Goal: Information Seeking & Learning: Learn about a topic

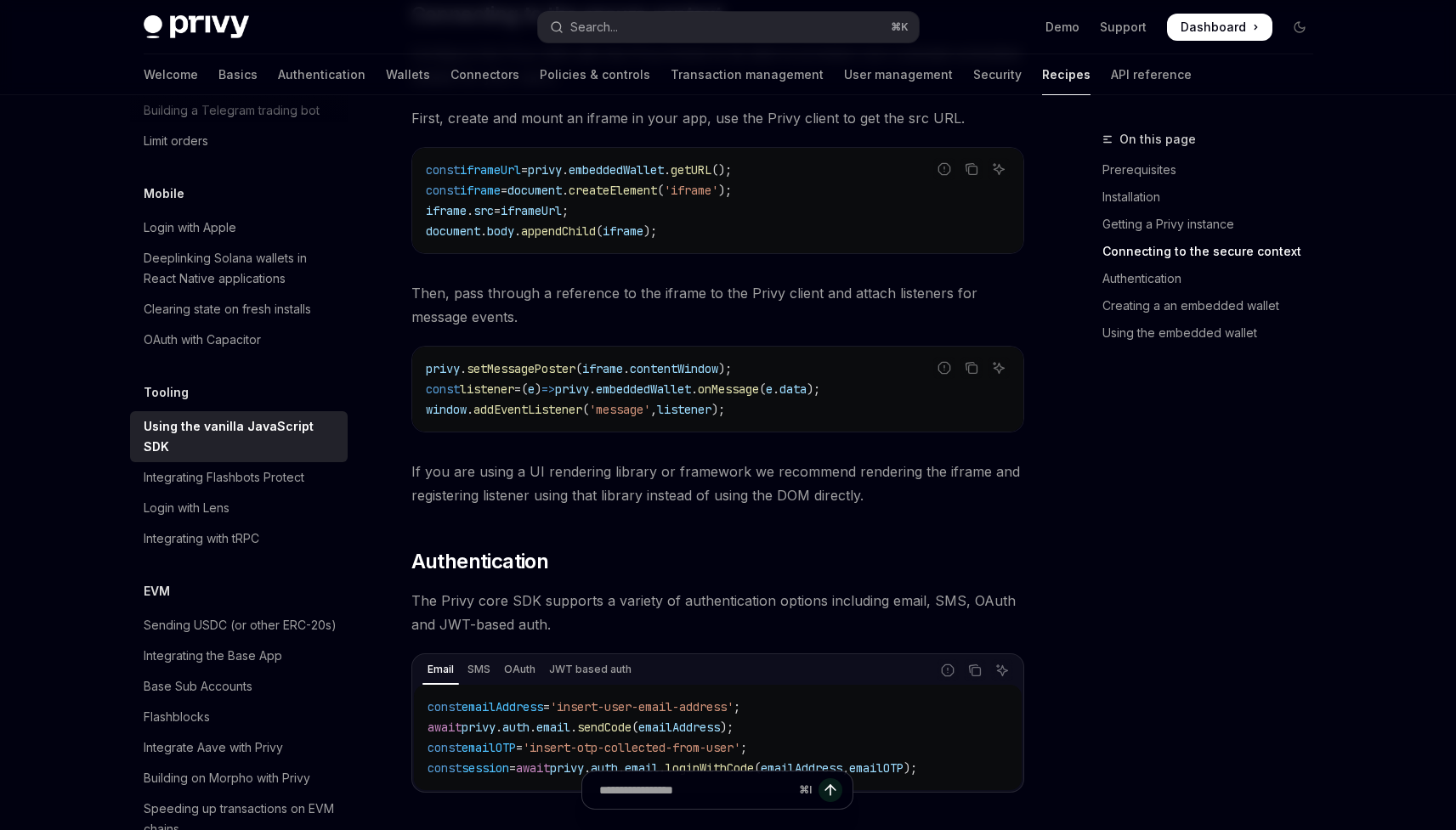
scroll to position [1136, 0]
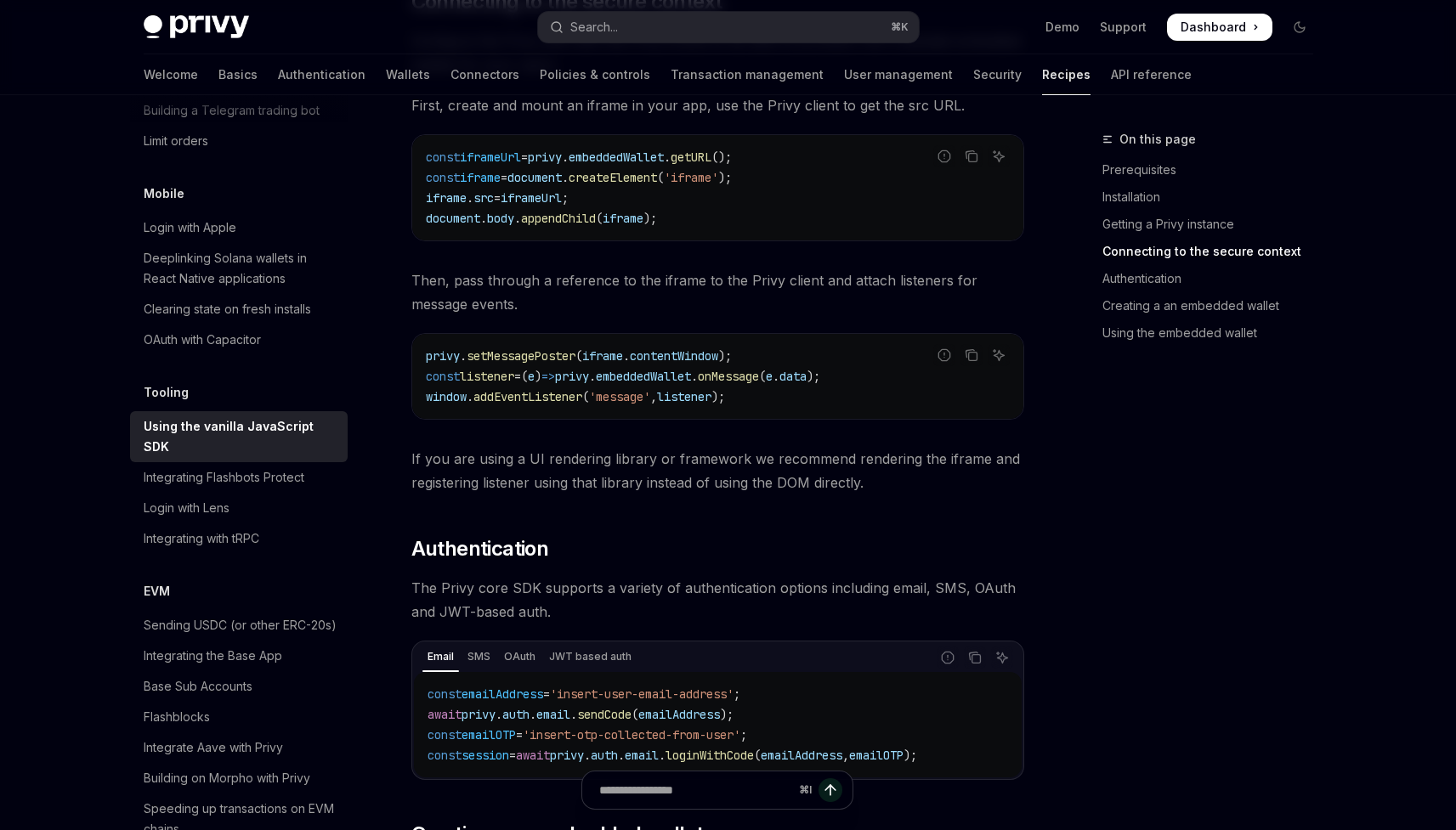
click at [668, 43] on div "Privy Docs home page Search... ⌘ K Demo Support Dashboard Dashboard Search..." at bounding box center [728, 27] width 1169 height 54
click at [659, 39] on button "Search... ⌘ K" at bounding box center [728, 27] width 381 height 31
type input "*"
click at [540, 67] on link "Policies & controls" at bounding box center [595, 75] width 110 height 41
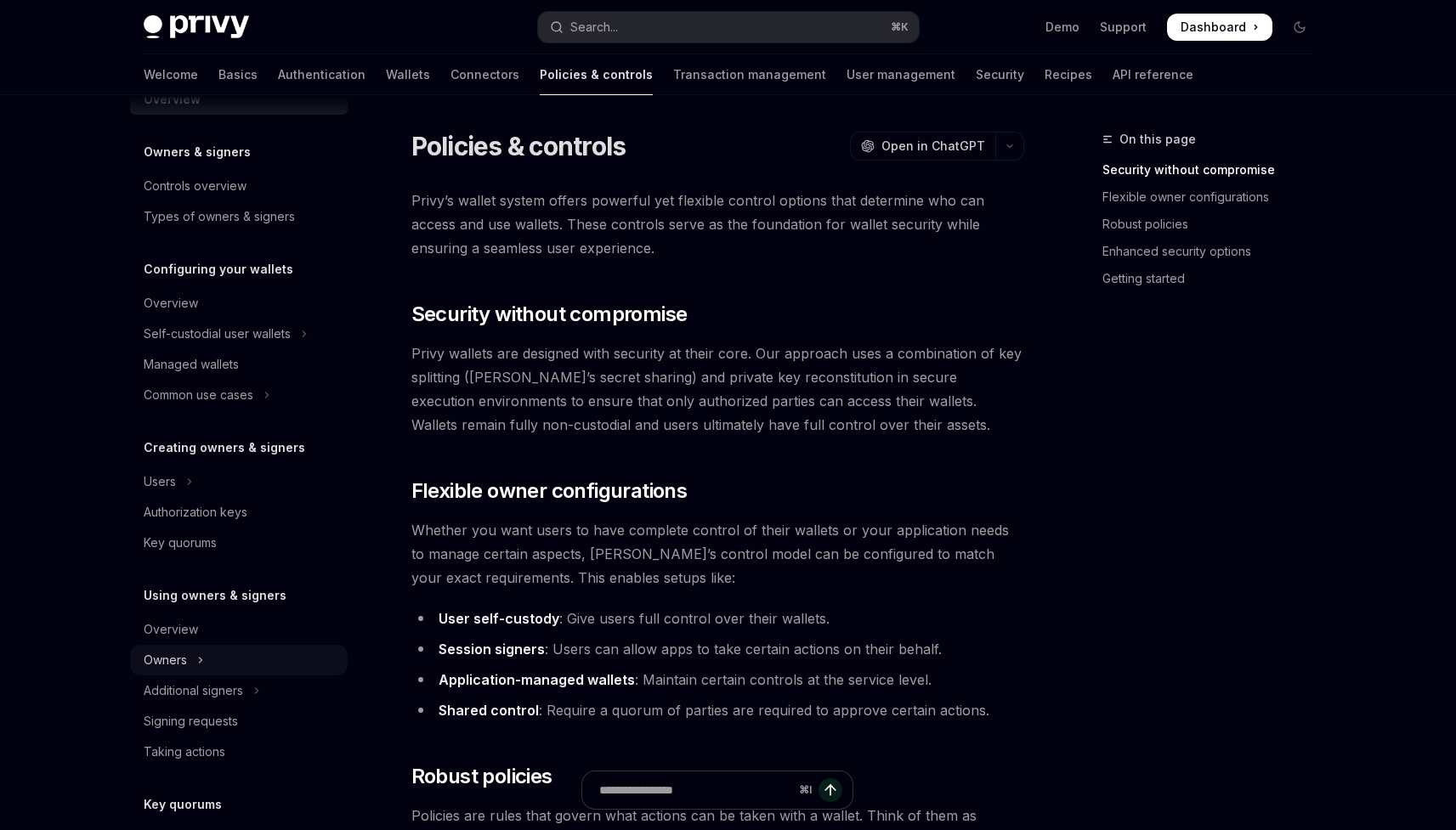
scroll to position [13, 0]
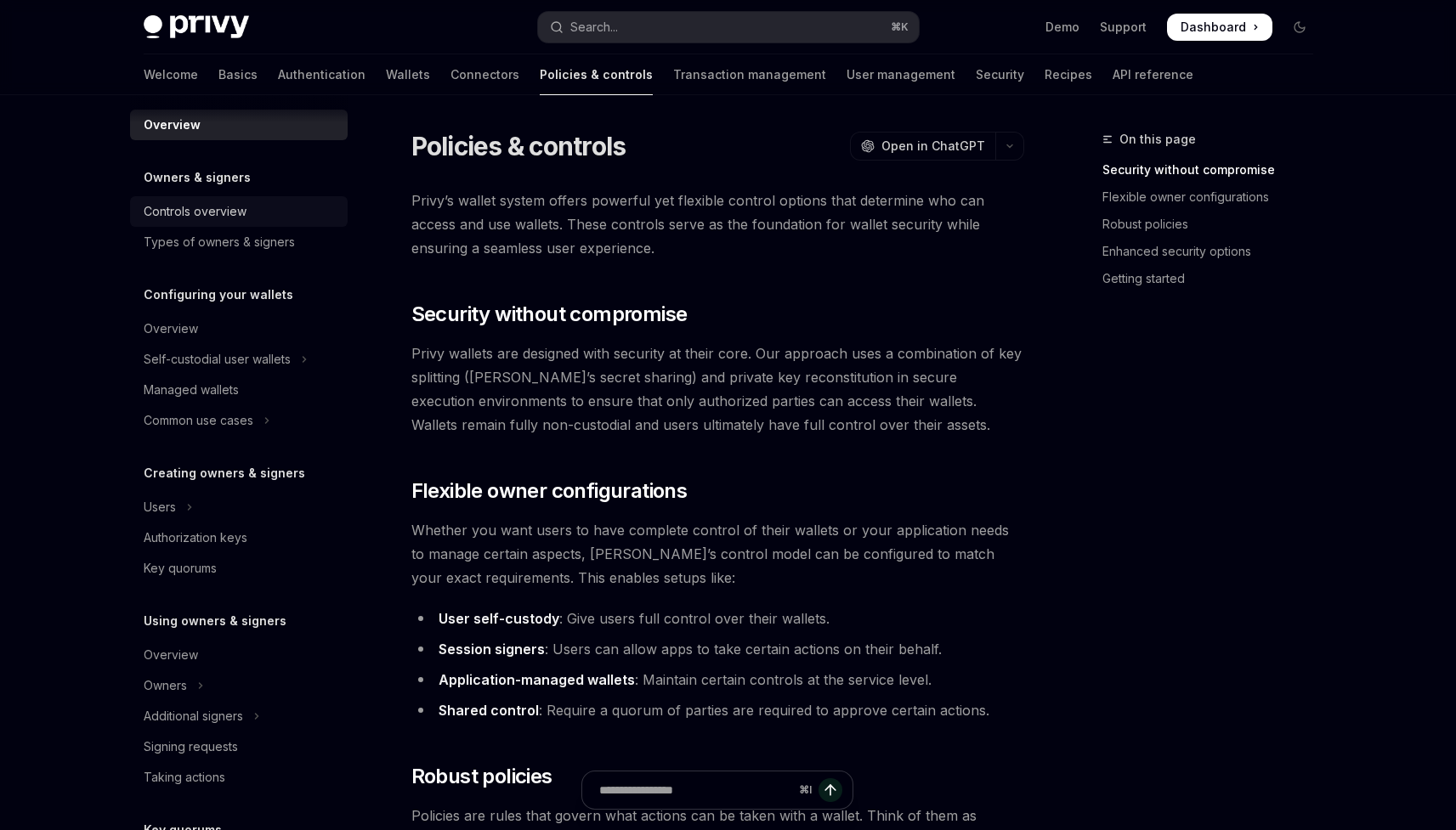
click at [234, 210] on div "Controls overview" at bounding box center [195, 211] width 103 height 20
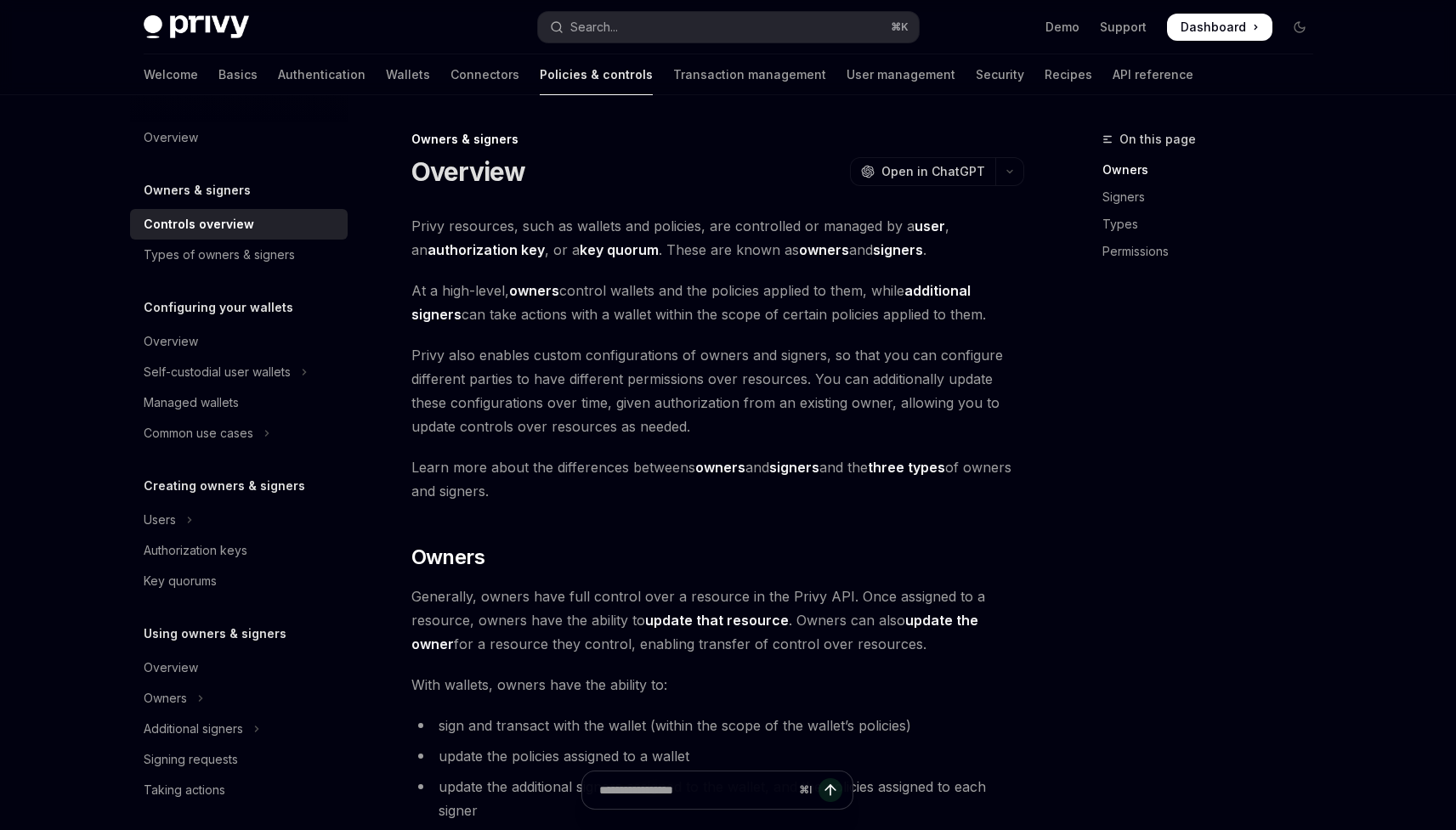
click at [207, 156] on div "Overview Owners & signers Controls overview Types of owners & signers Configuri…" at bounding box center [238, 642] width 218 height 1040
click at [198, 150] on link "Overview" at bounding box center [238, 138] width 218 height 31
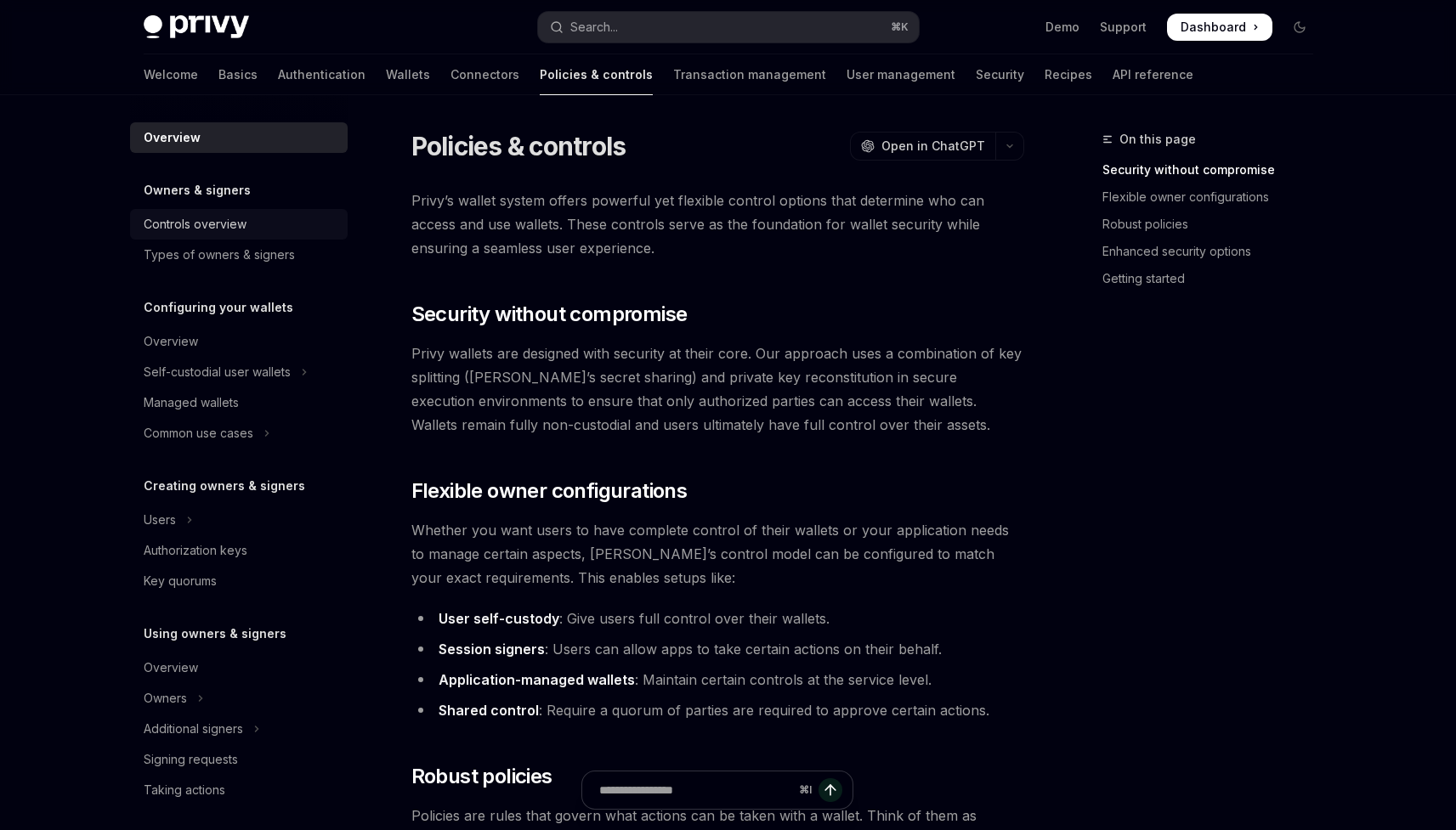
click at [213, 223] on div "Controls overview" at bounding box center [195, 224] width 103 height 20
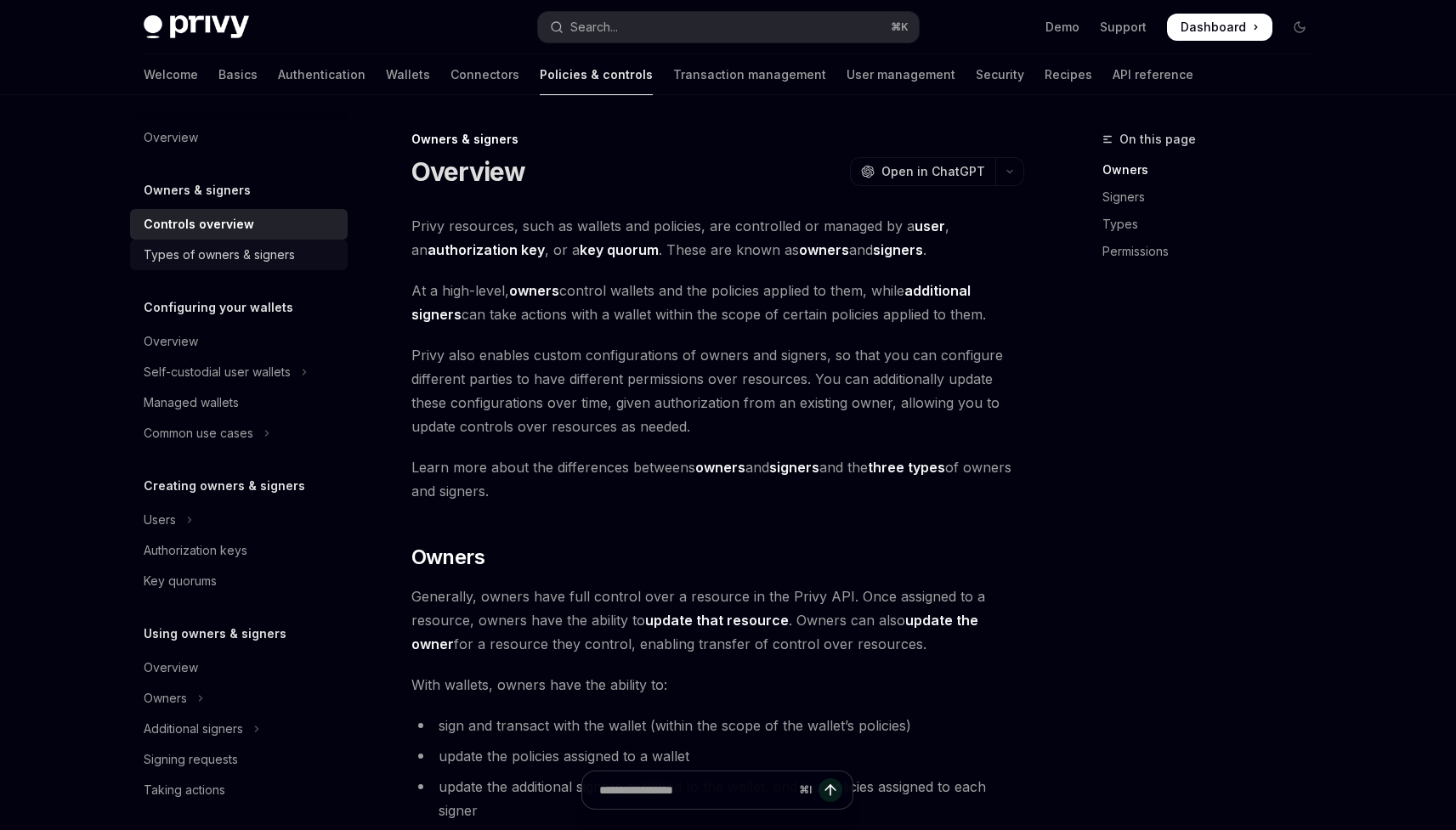
click at [228, 247] on div "Types of owners & signers" at bounding box center [219, 255] width 151 height 20
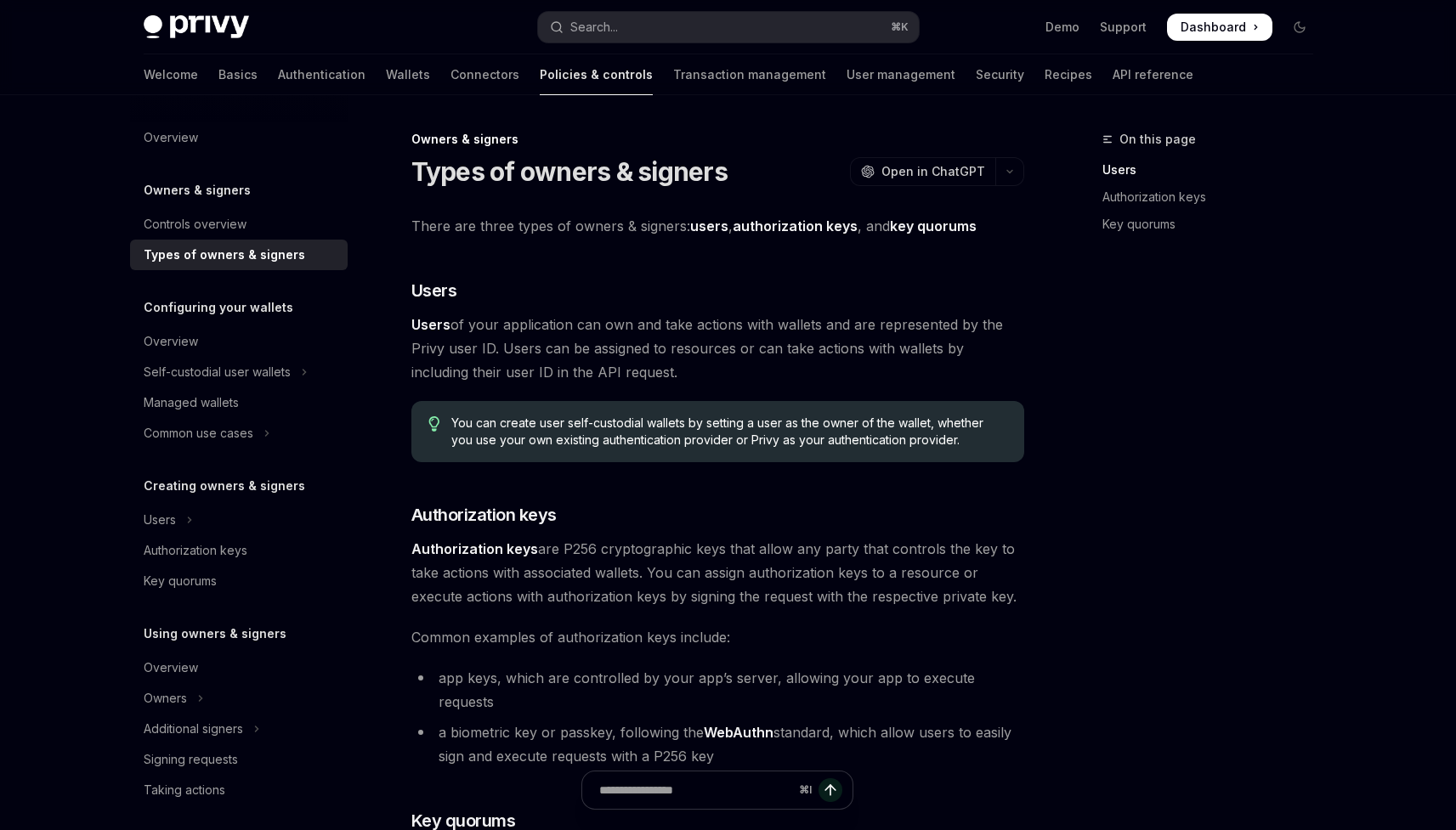
click at [250, 322] on div "Configuring your wallets Overview Self-custodial user wallets Managed wallets C…" at bounding box center [238, 373] width 218 height 151
click at [251, 333] on div "Overview" at bounding box center [240, 341] width 194 height 20
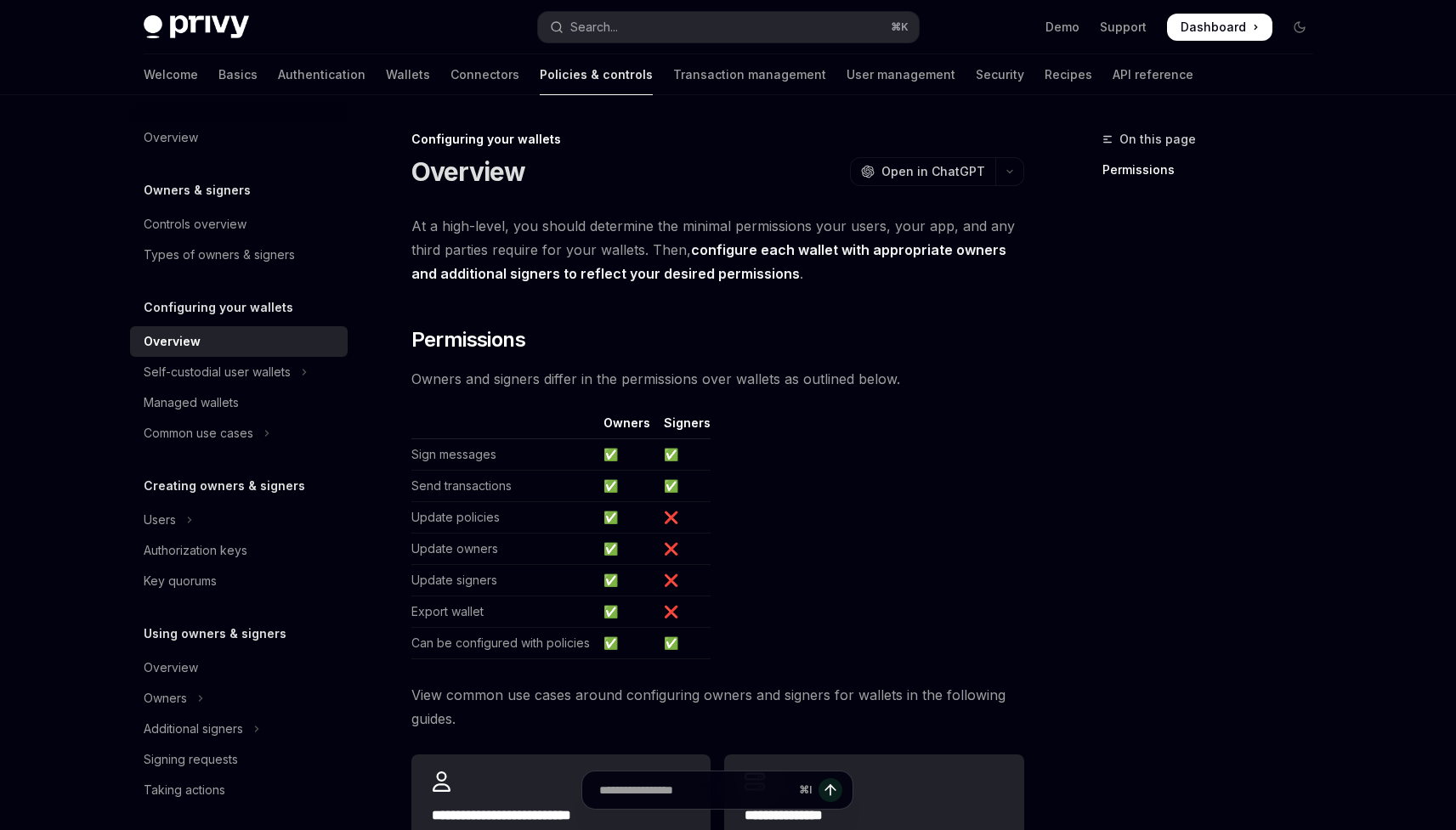
click at [259, 355] on link "Overview" at bounding box center [238, 342] width 218 height 31
click at [262, 379] on div "Self-custodial user wallets" at bounding box center [217, 372] width 147 height 20
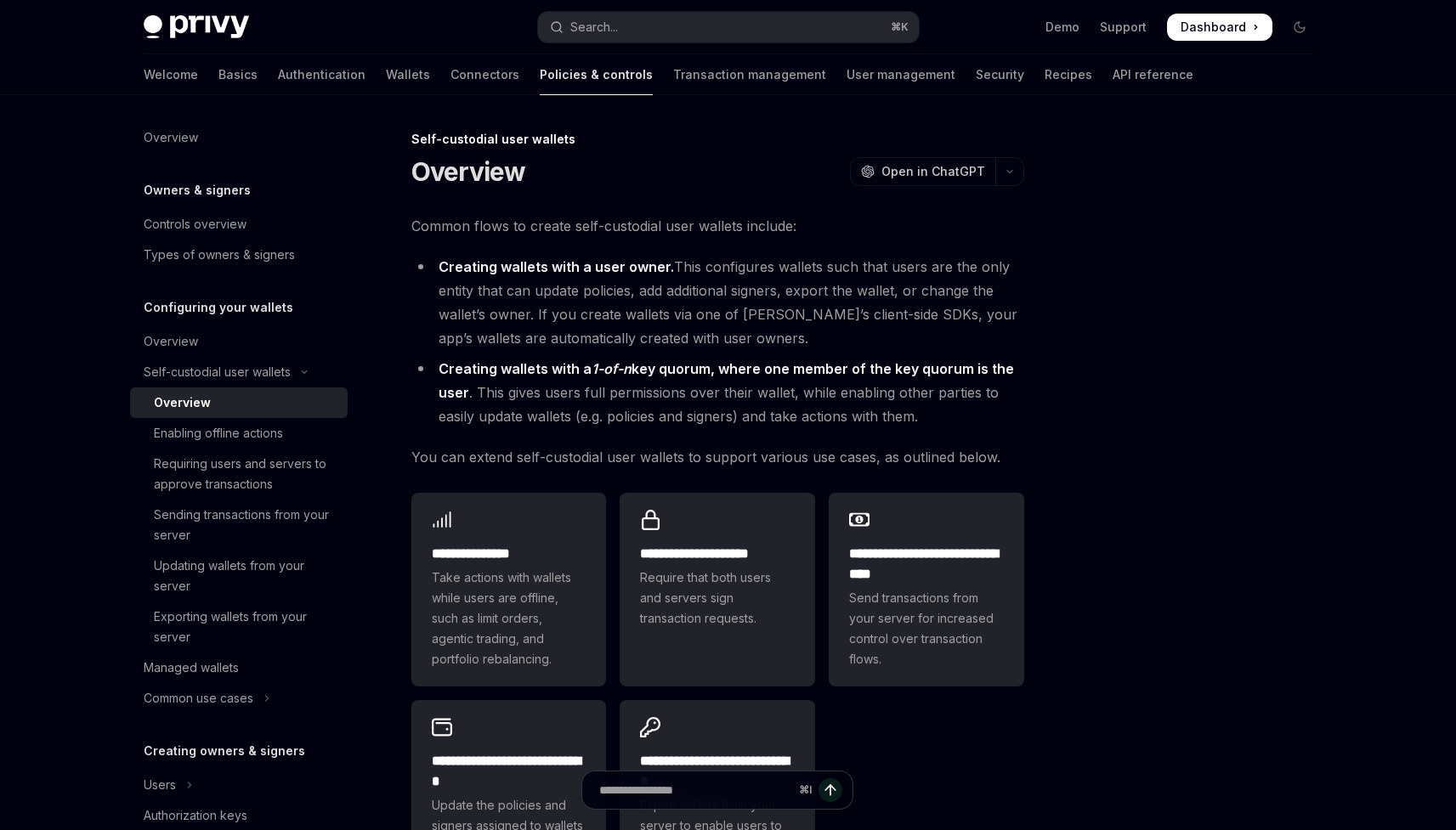
click at [236, 388] on link "Overview" at bounding box center [238, 403] width 218 height 31
click at [226, 377] on div "Self-custodial user wallets" at bounding box center [217, 372] width 147 height 20
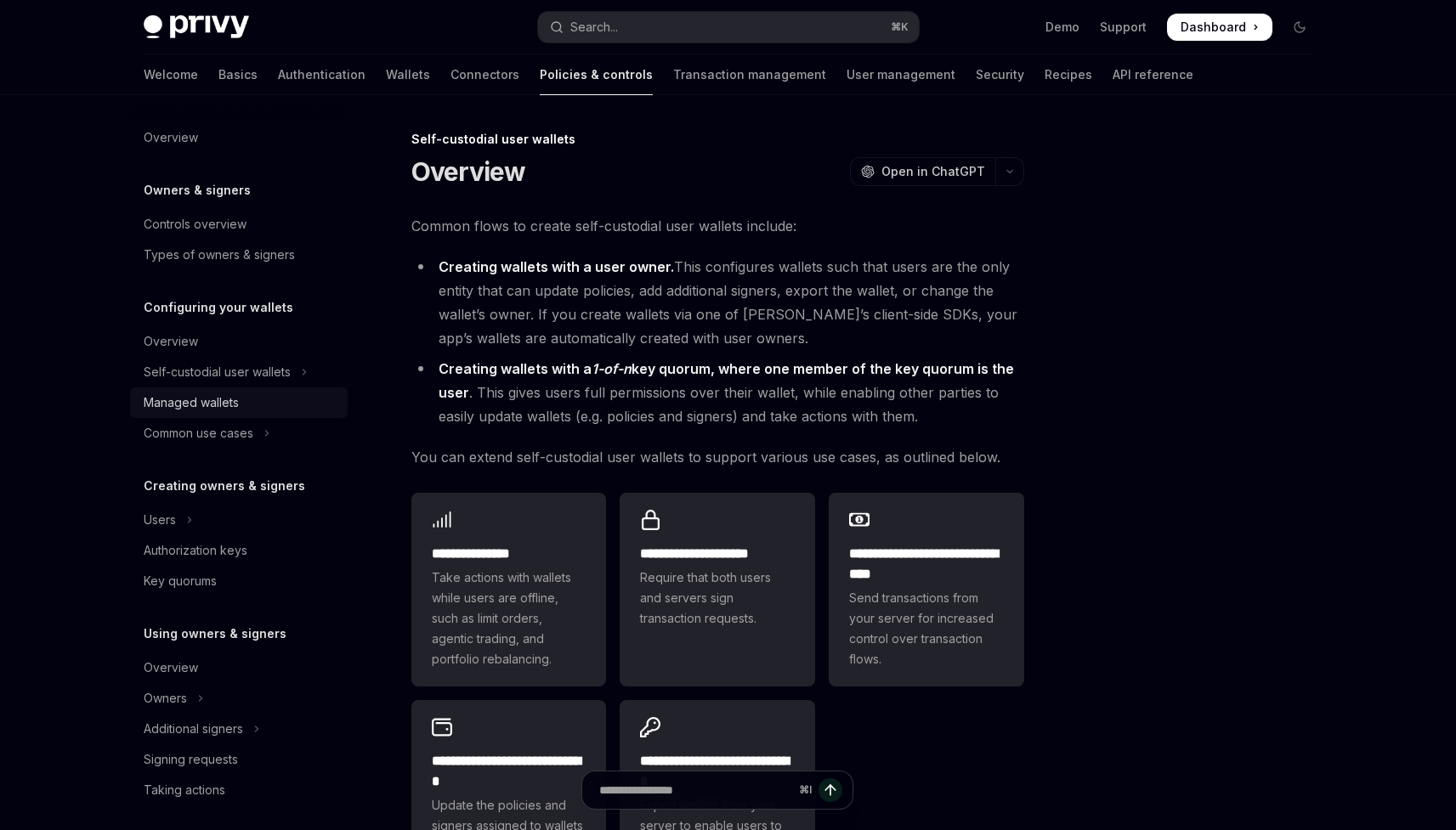
click at [236, 396] on div "Managed wallets" at bounding box center [191, 402] width 95 height 20
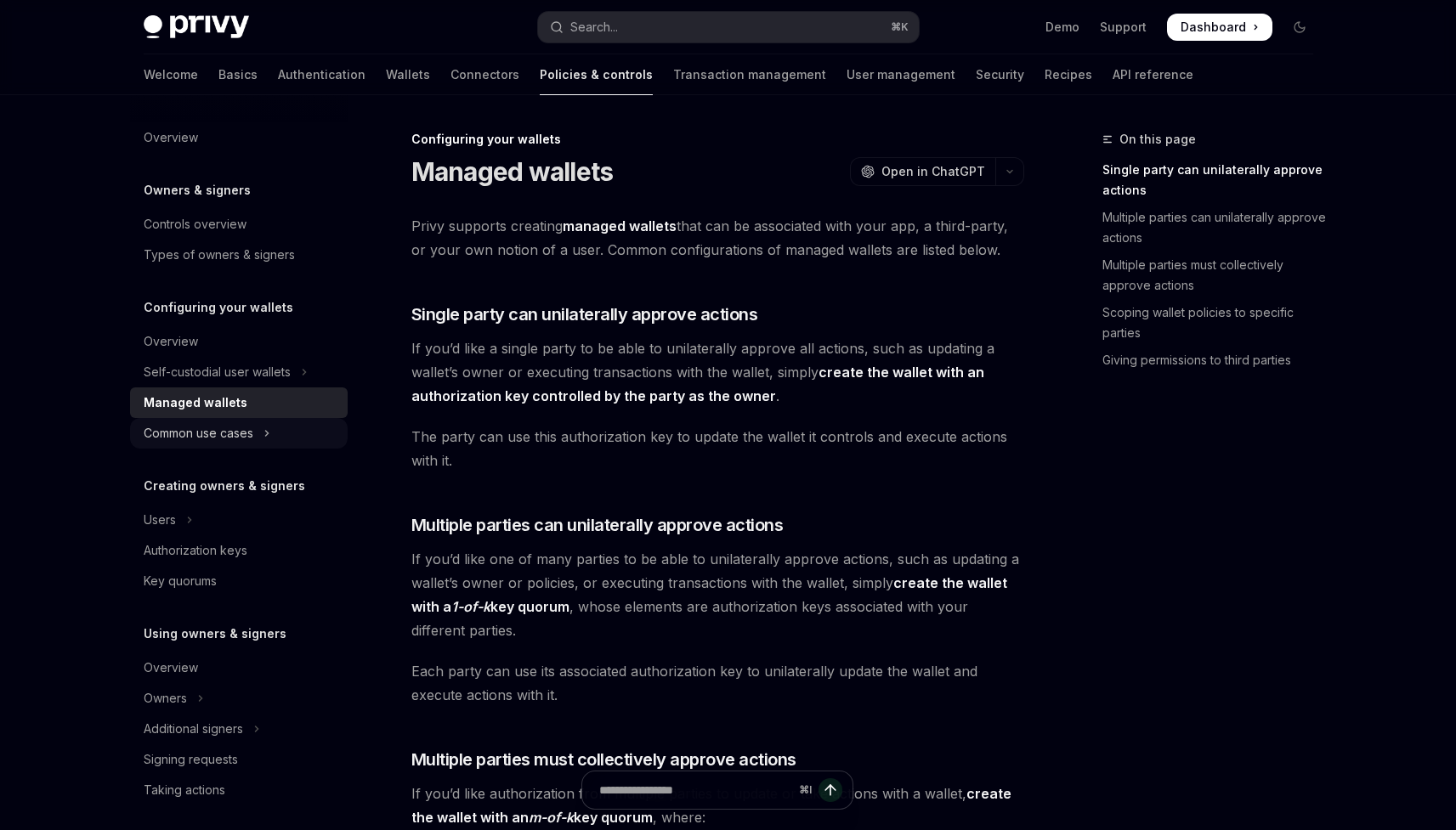
click at [246, 433] on div "Common use cases" at bounding box center [198, 433] width 109 height 20
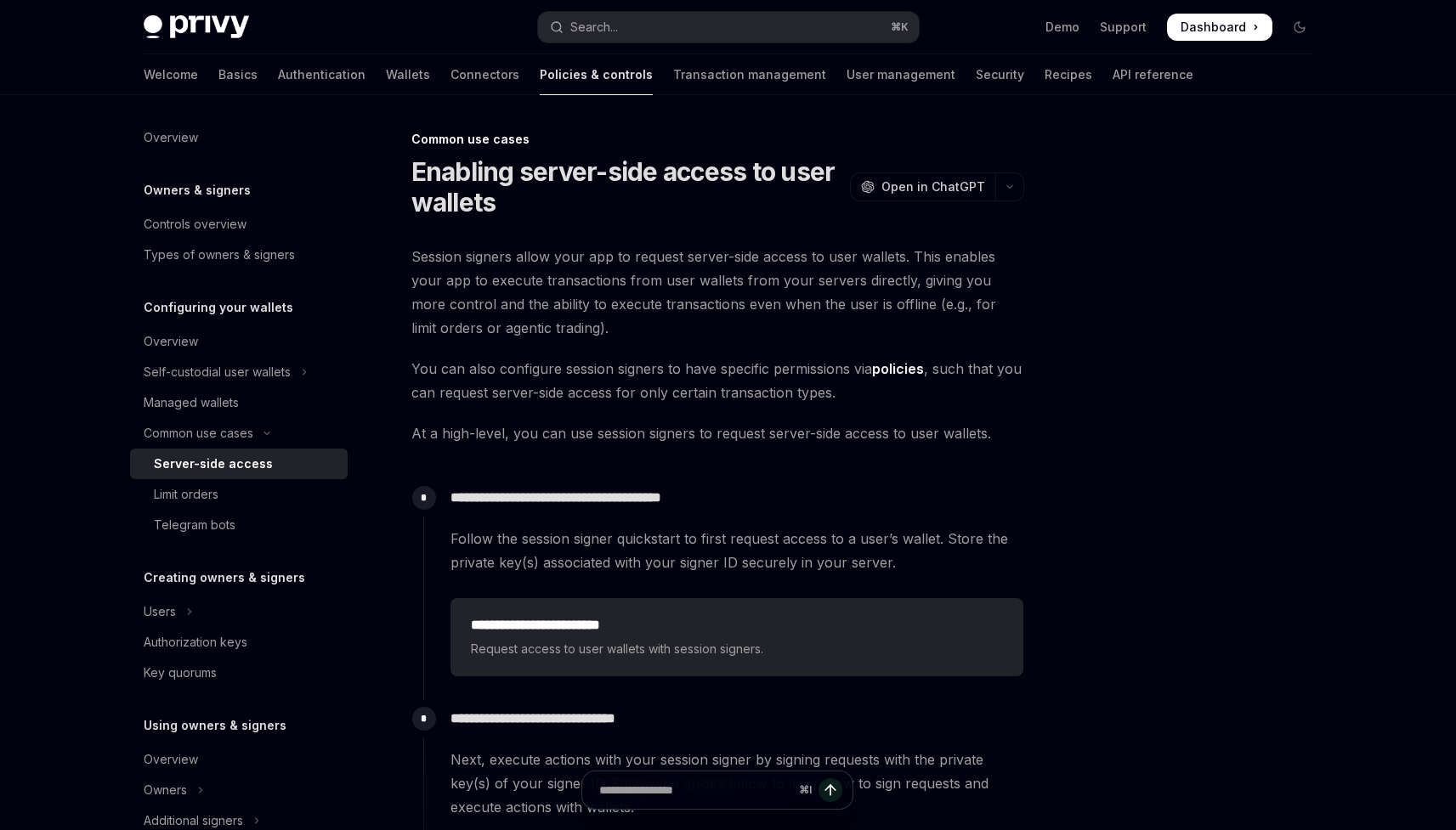
click at [288, 475] on link "Server-side access" at bounding box center [238, 464] width 218 height 31
click at [290, 493] on div "Limit orders" at bounding box center [246, 494] width 184 height 20
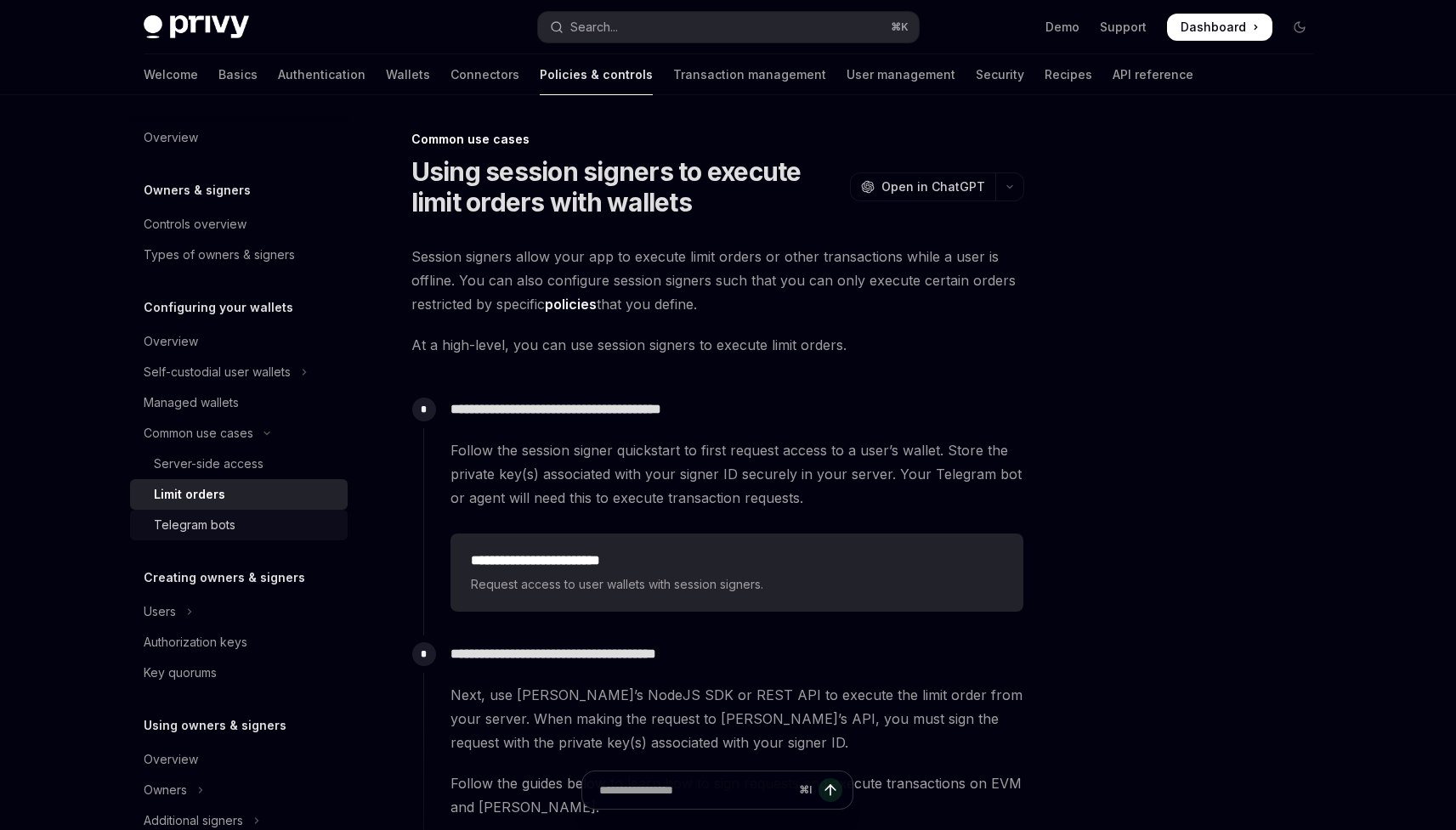
click at [292, 526] on div "Telegram bots" at bounding box center [246, 525] width 184 height 20
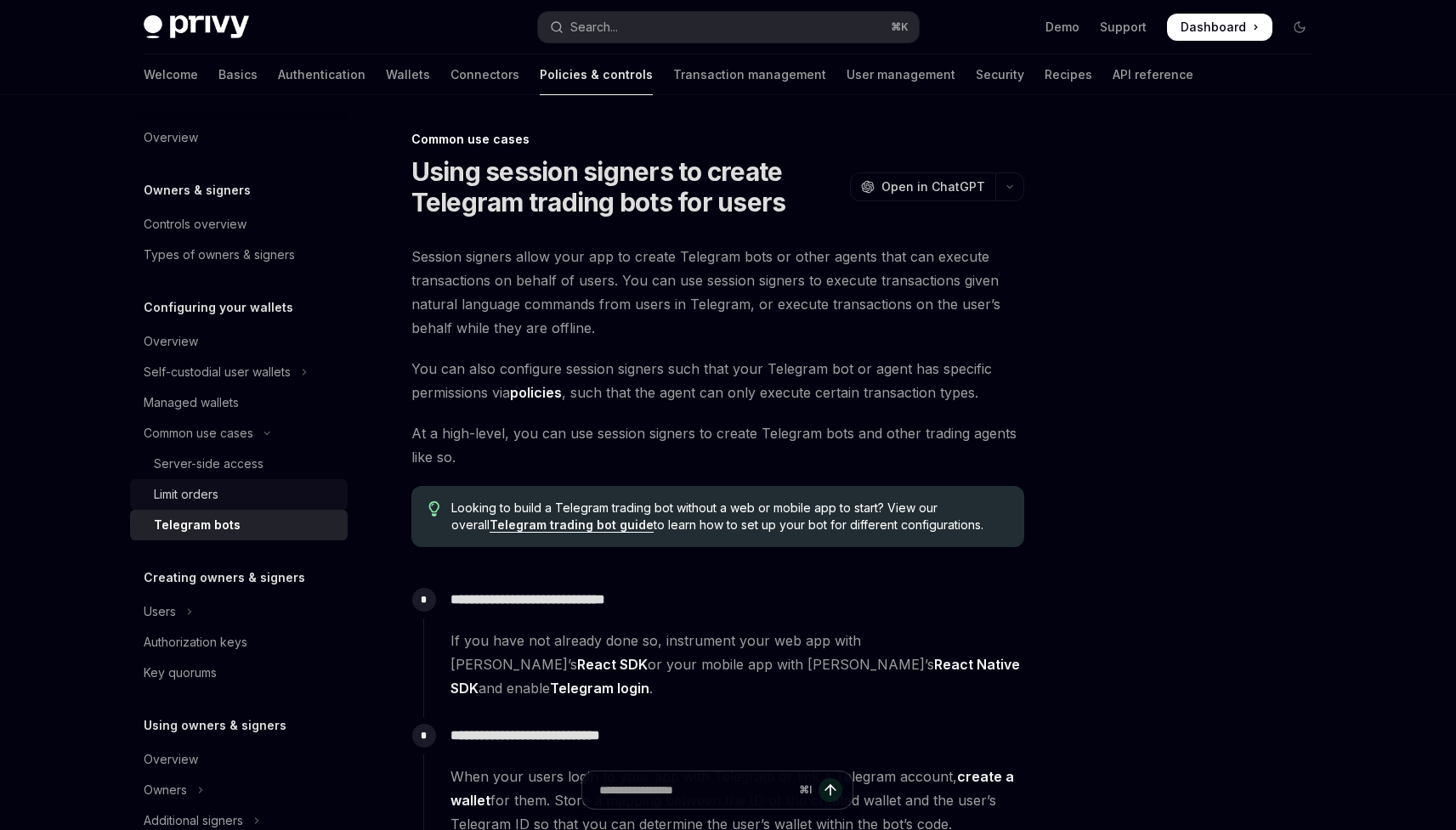
click at [280, 490] on div "Limit orders" at bounding box center [246, 494] width 184 height 20
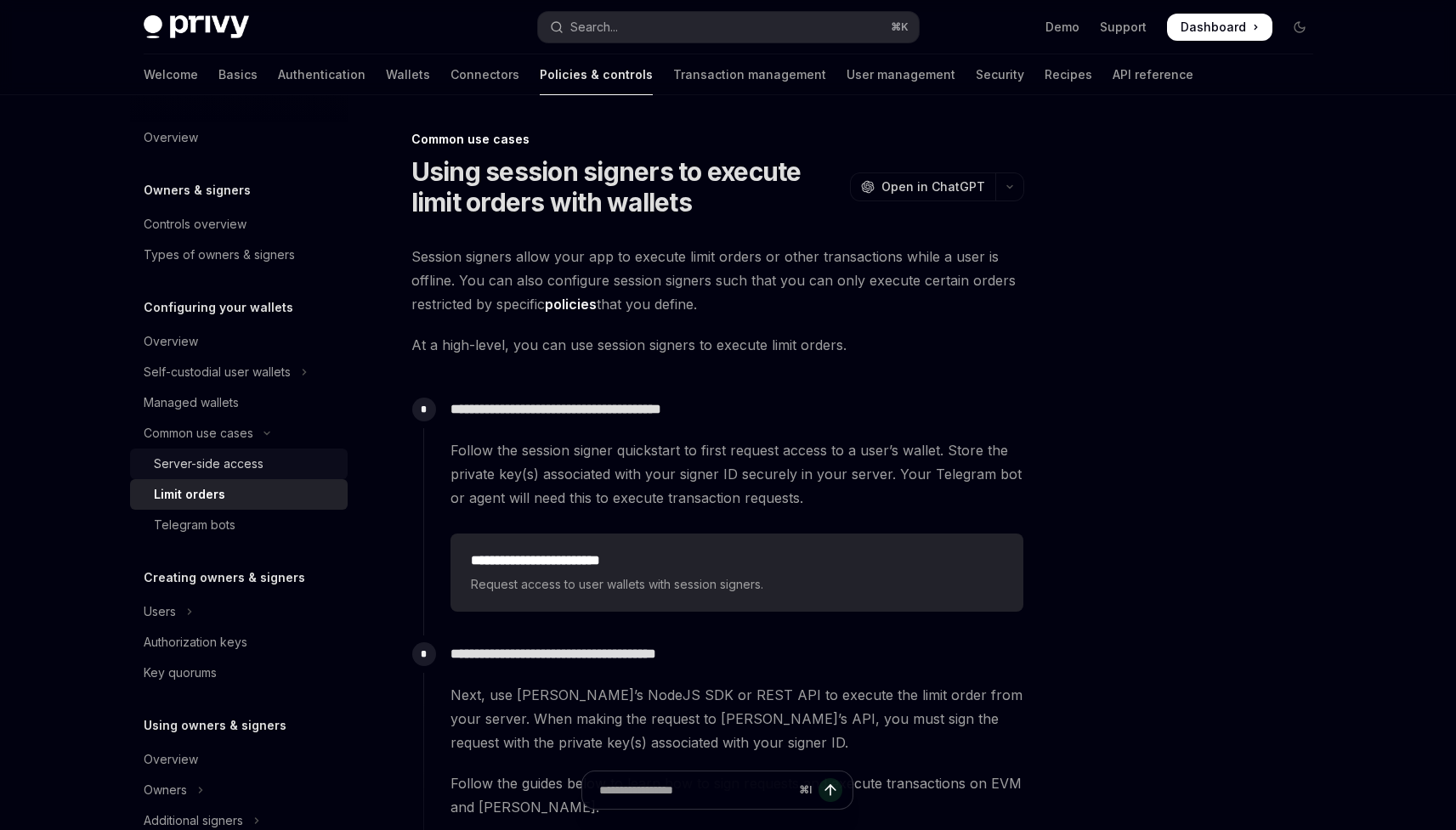
click at [263, 478] on ul "Server-side access Limit orders Telegram bots" at bounding box center [238, 494] width 218 height 92
click at [286, 471] on div "Server-side access" at bounding box center [246, 464] width 184 height 20
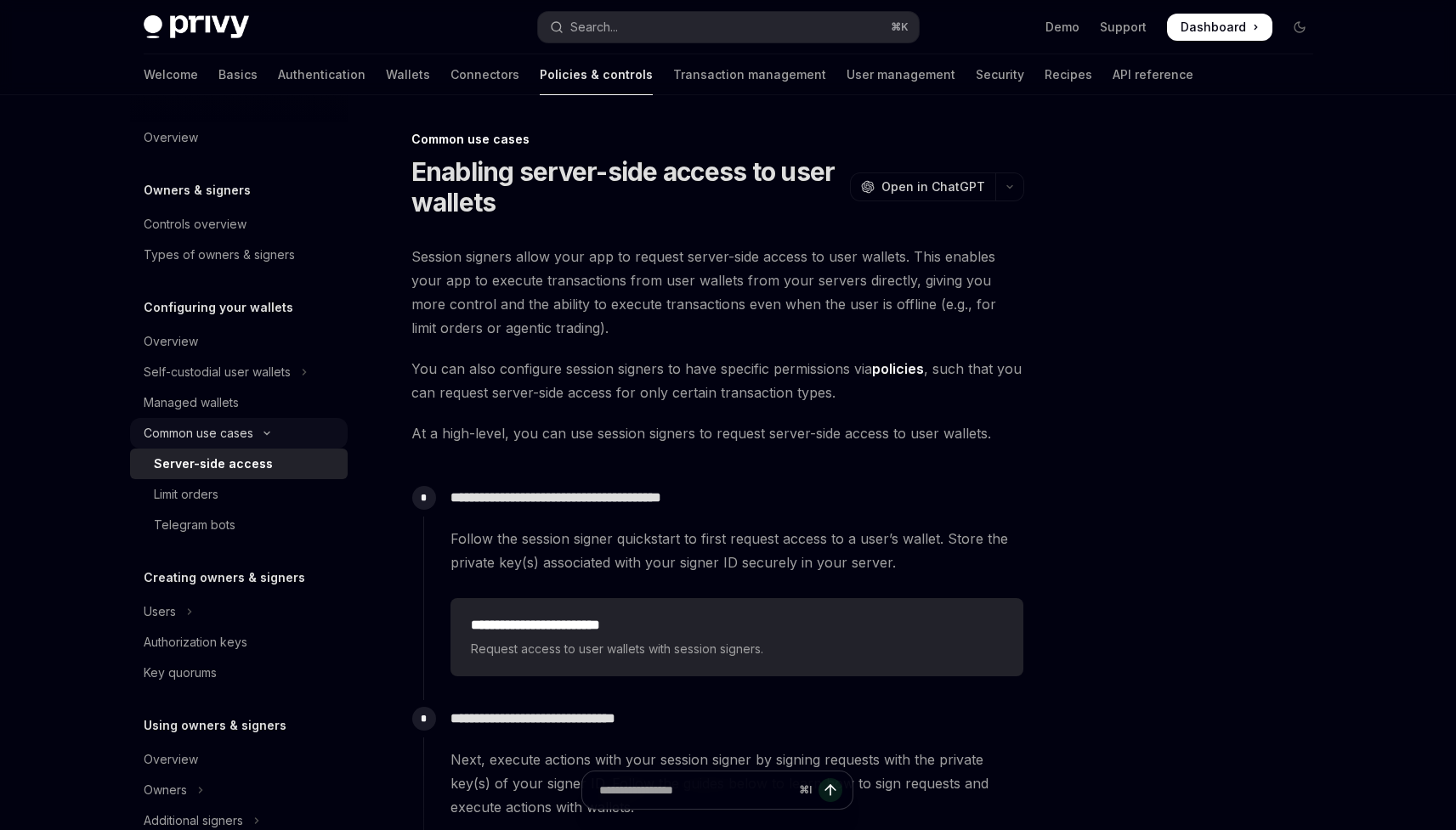
click at [274, 436] on icon "Toggle Common use cases section" at bounding box center [266, 433] width 20 height 7
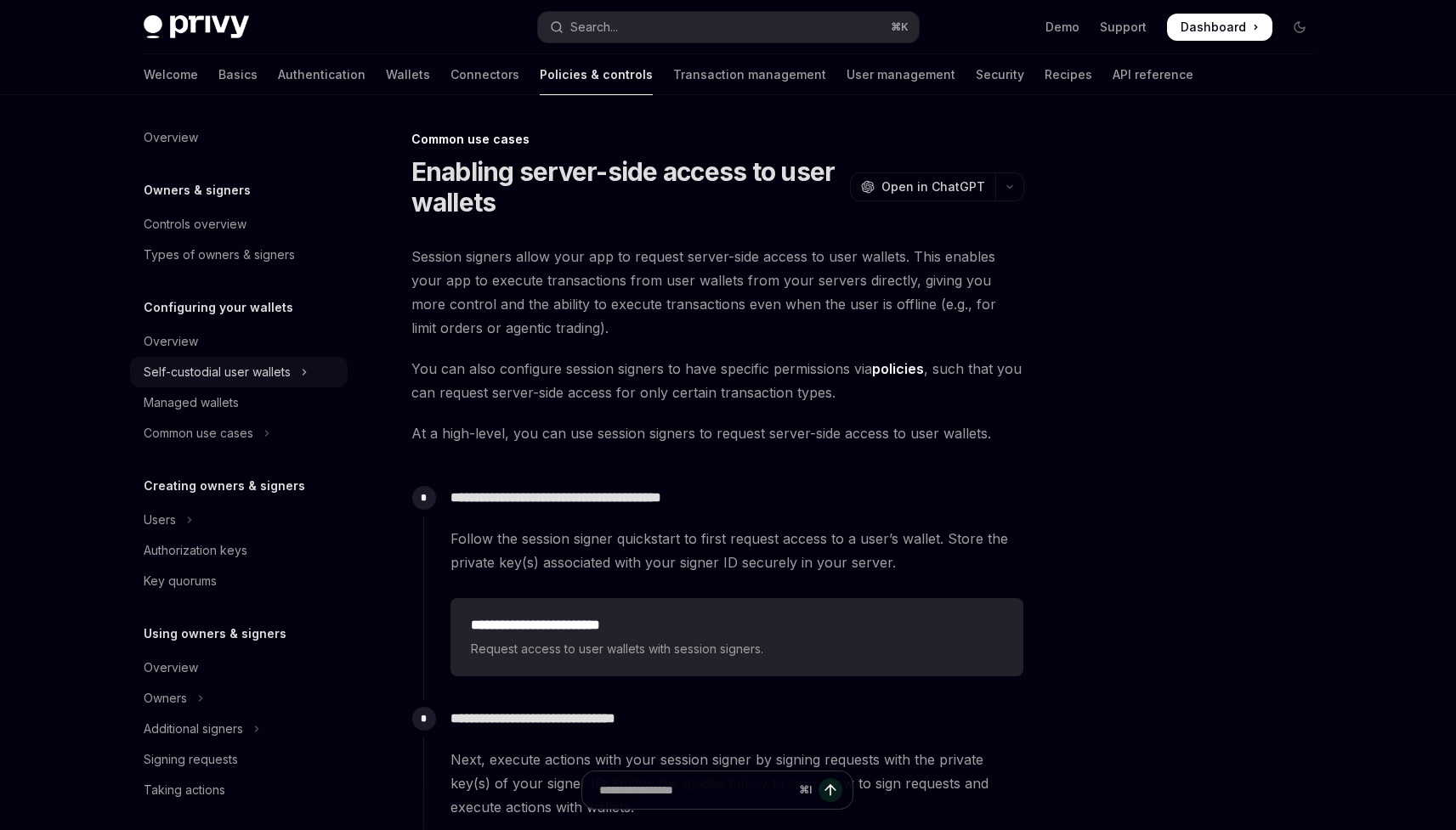
click at [260, 372] on div "Self-custodial user wallets" at bounding box center [217, 372] width 147 height 20
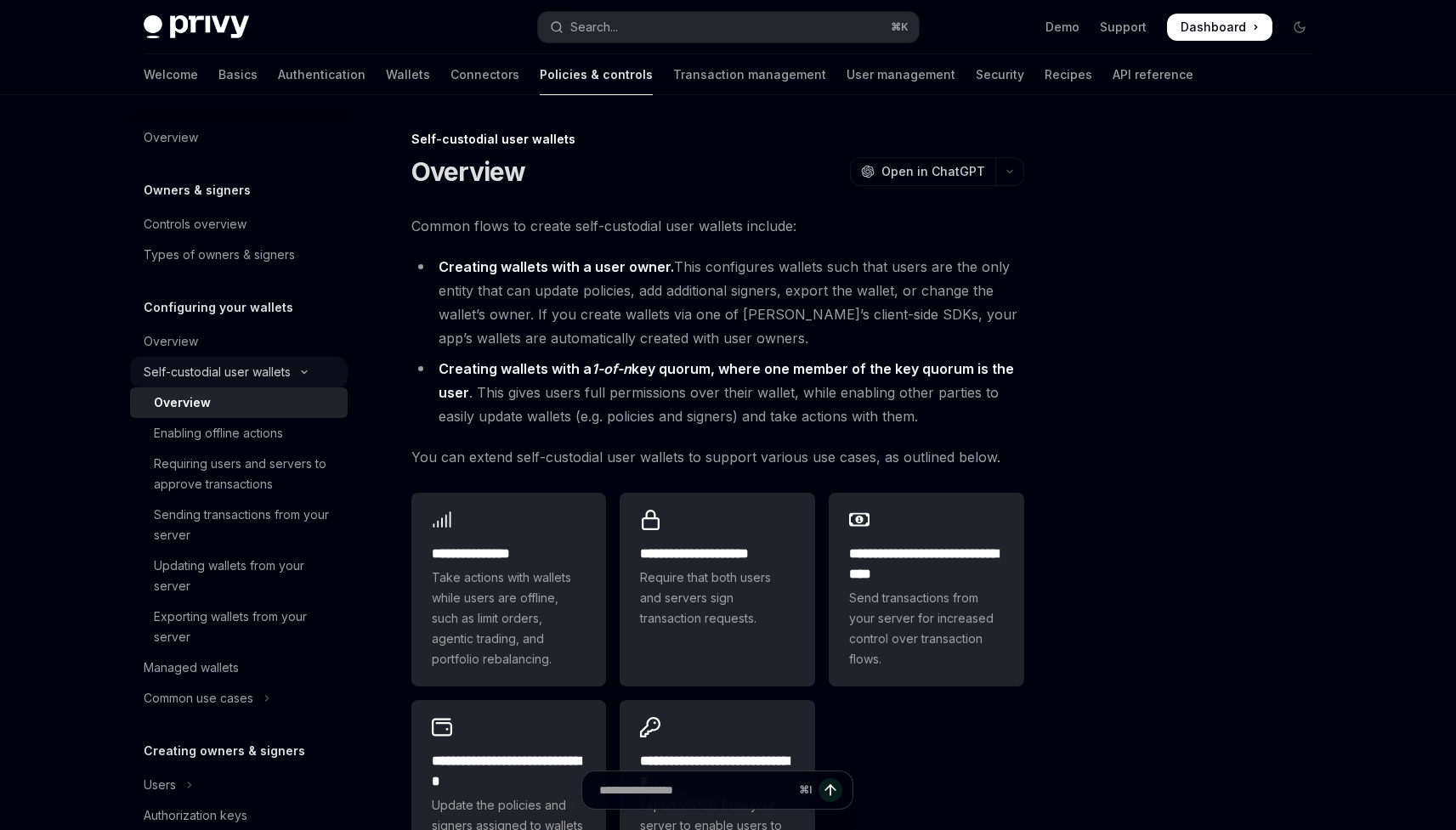
click at [259, 376] on div "Self-custodial user wallets" at bounding box center [217, 372] width 147 height 20
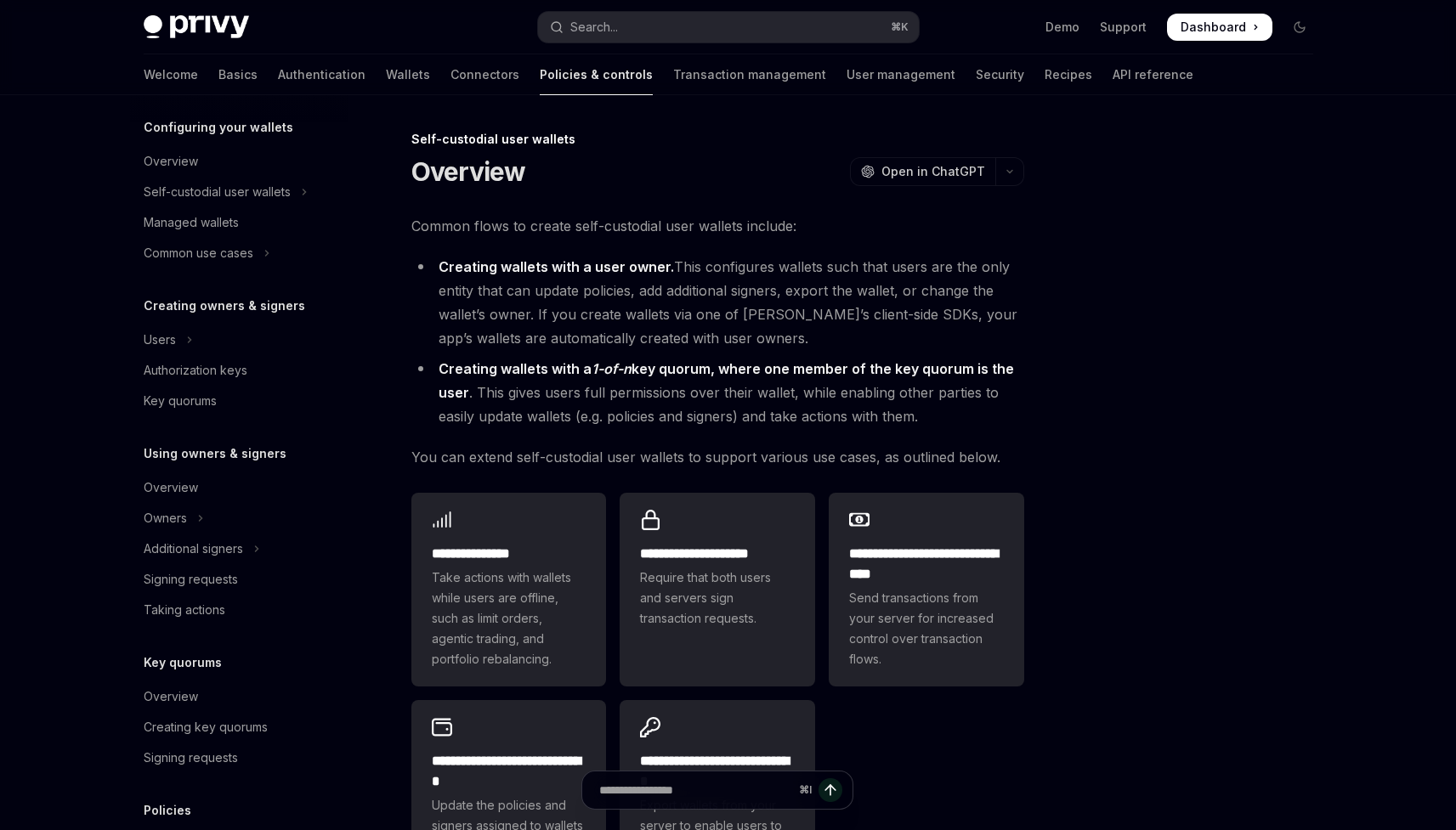
scroll to position [189, 0]
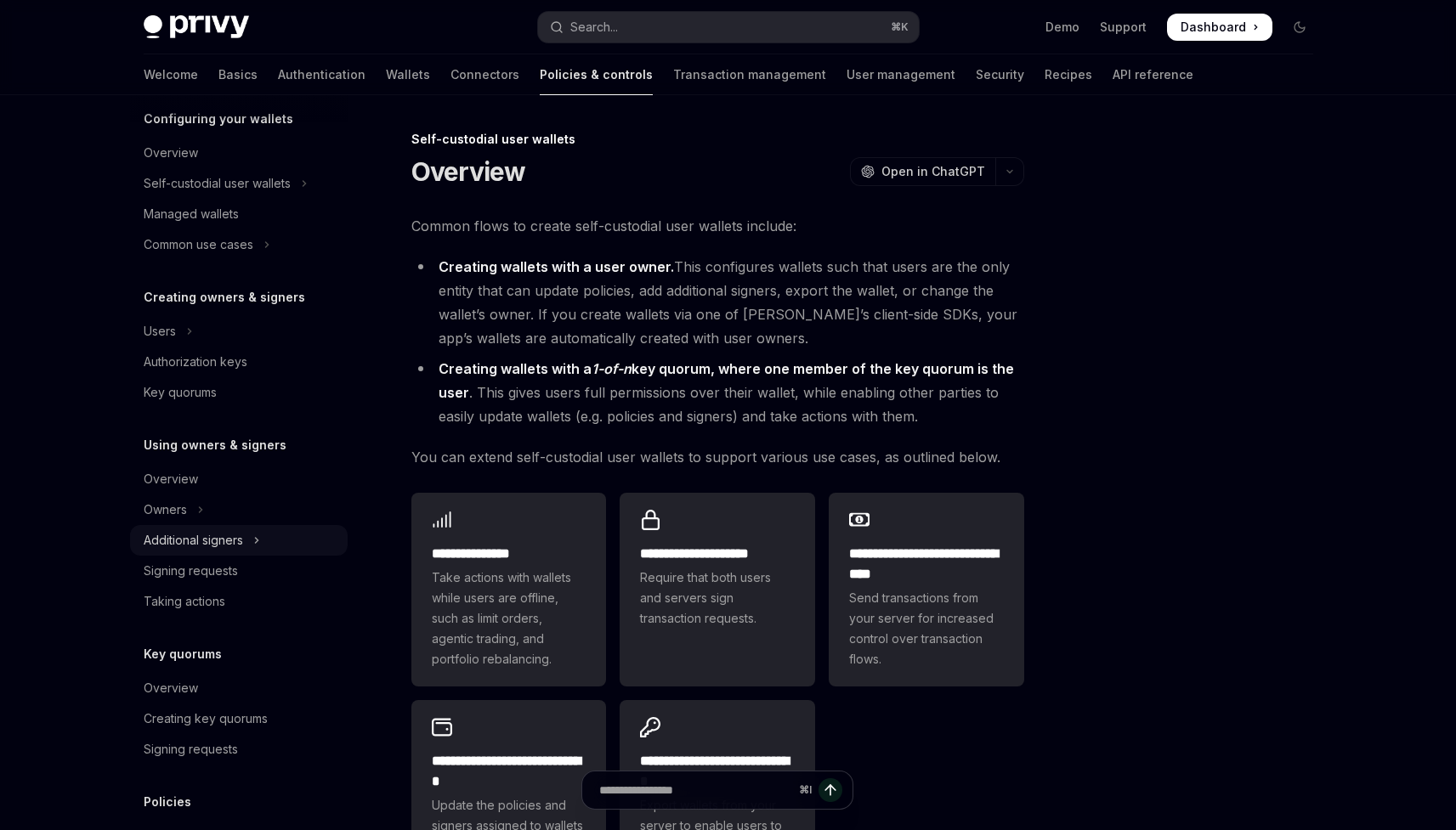
click at [246, 534] on button "Additional signers" at bounding box center [238, 540] width 218 height 31
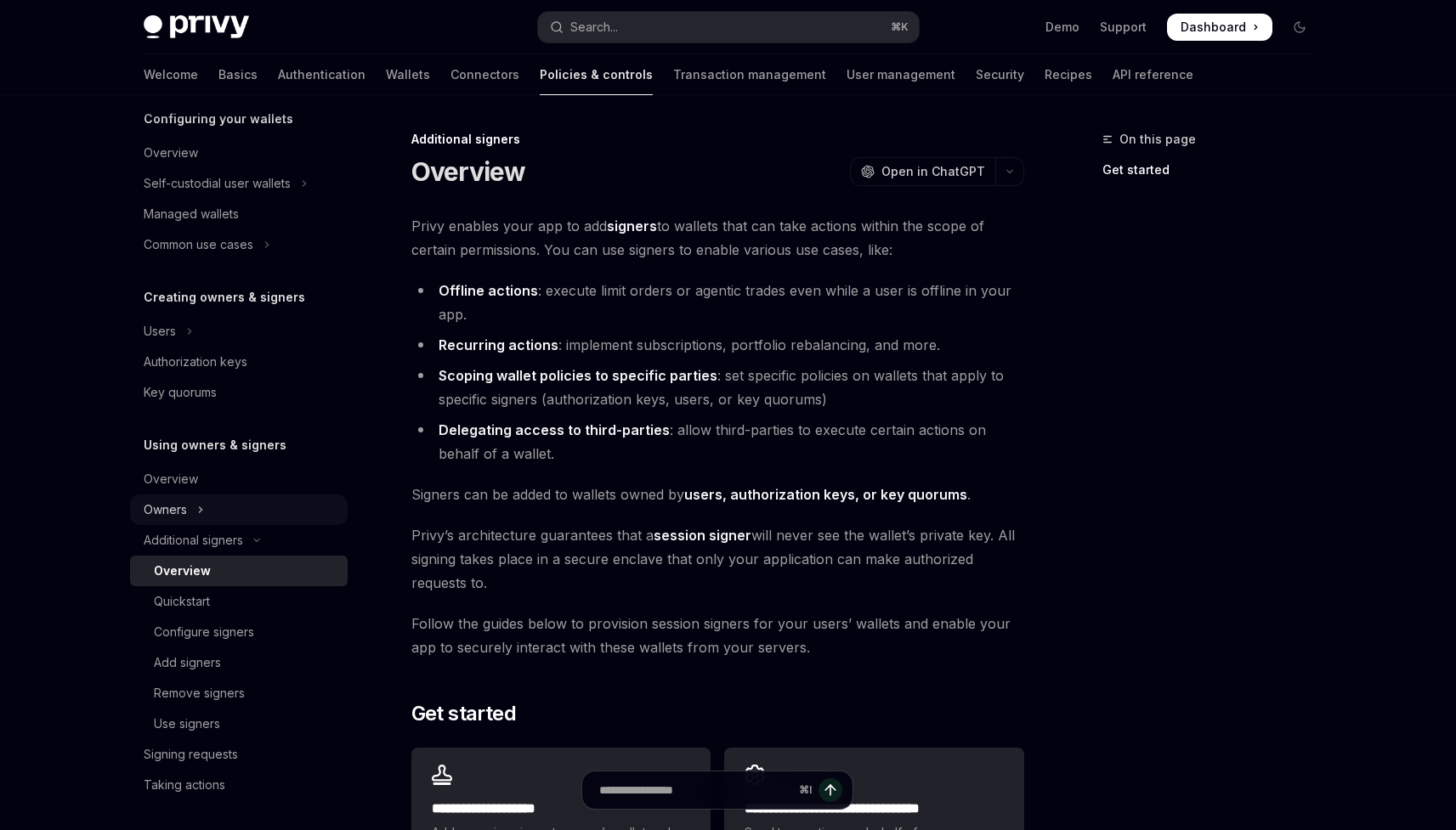
click at [207, 512] on button "Owners" at bounding box center [238, 510] width 218 height 31
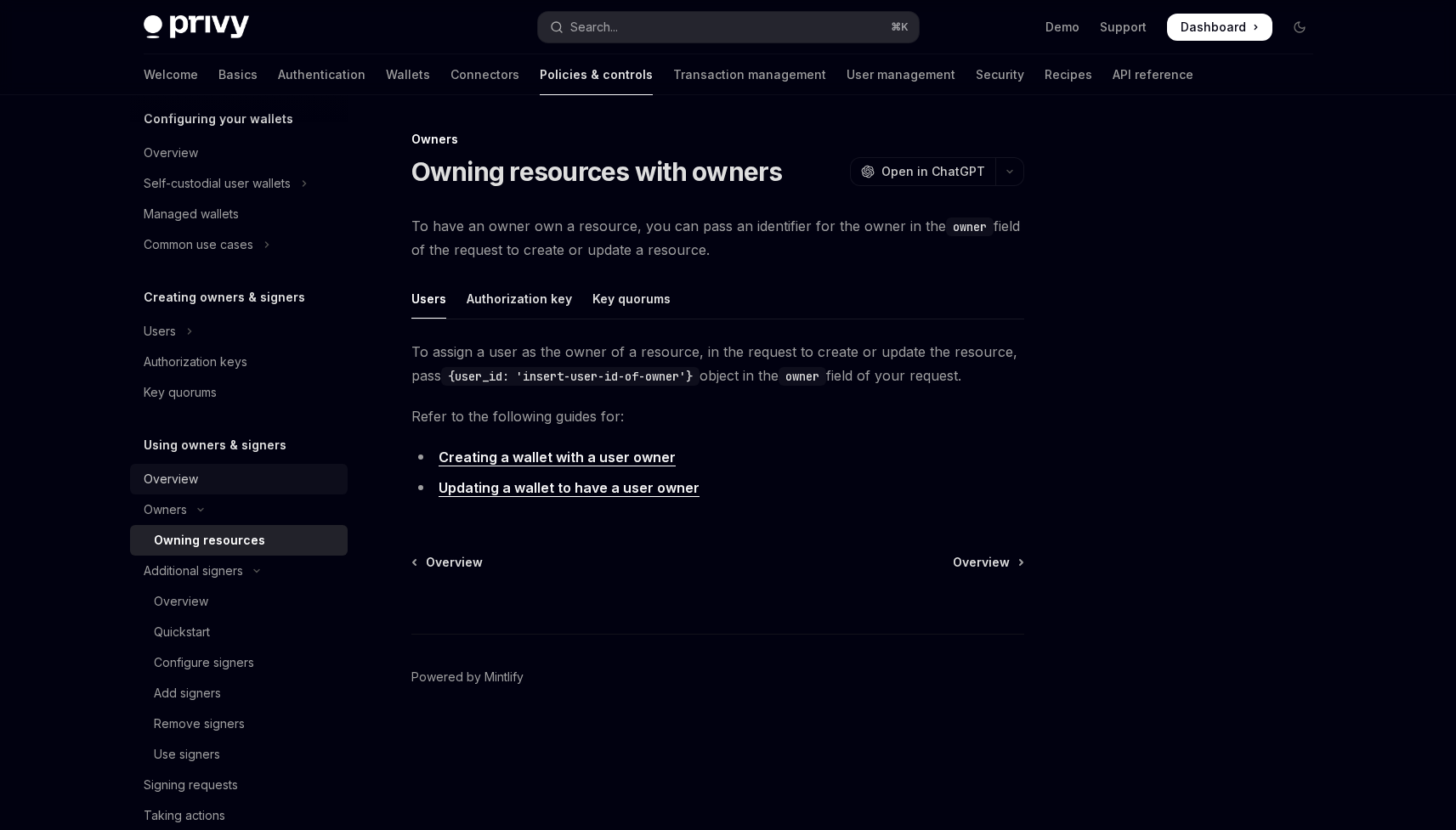
click at [197, 482] on div "Overview" at bounding box center [240, 478] width 194 height 20
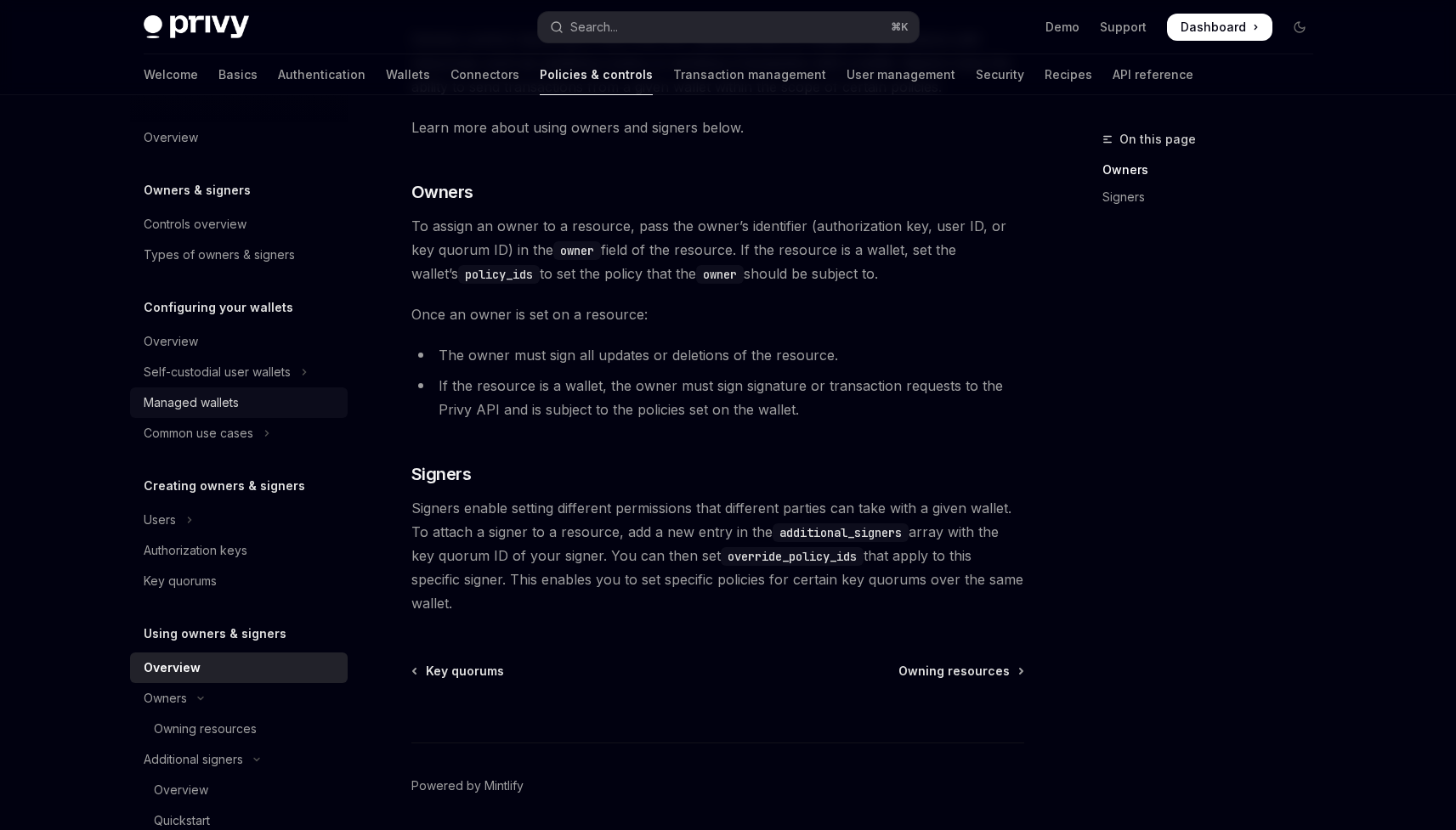
click at [232, 388] on link "Managed wallets" at bounding box center [238, 403] width 218 height 31
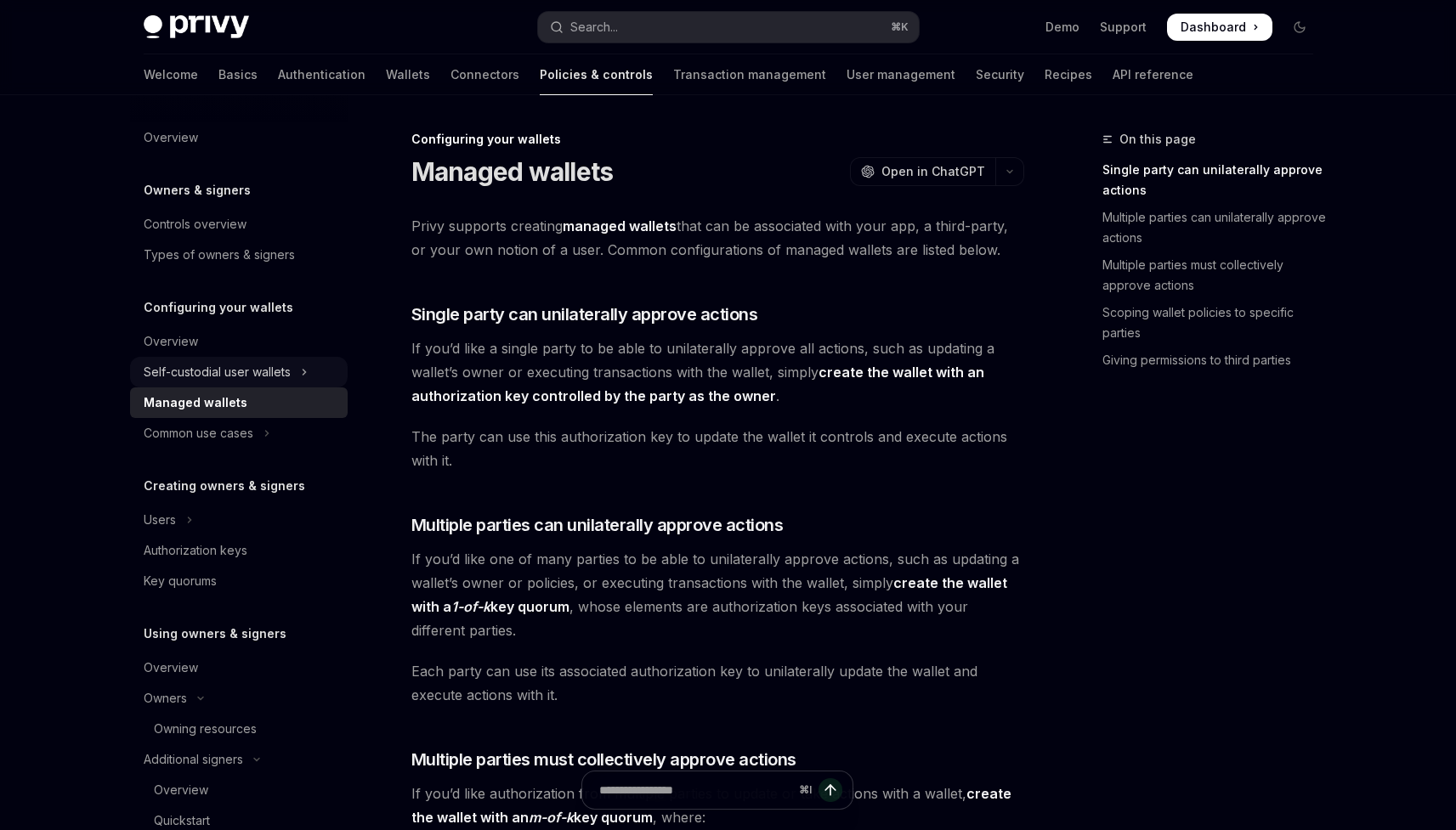
click at [225, 379] on div "Self-custodial user wallets" at bounding box center [217, 372] width 147 height 20
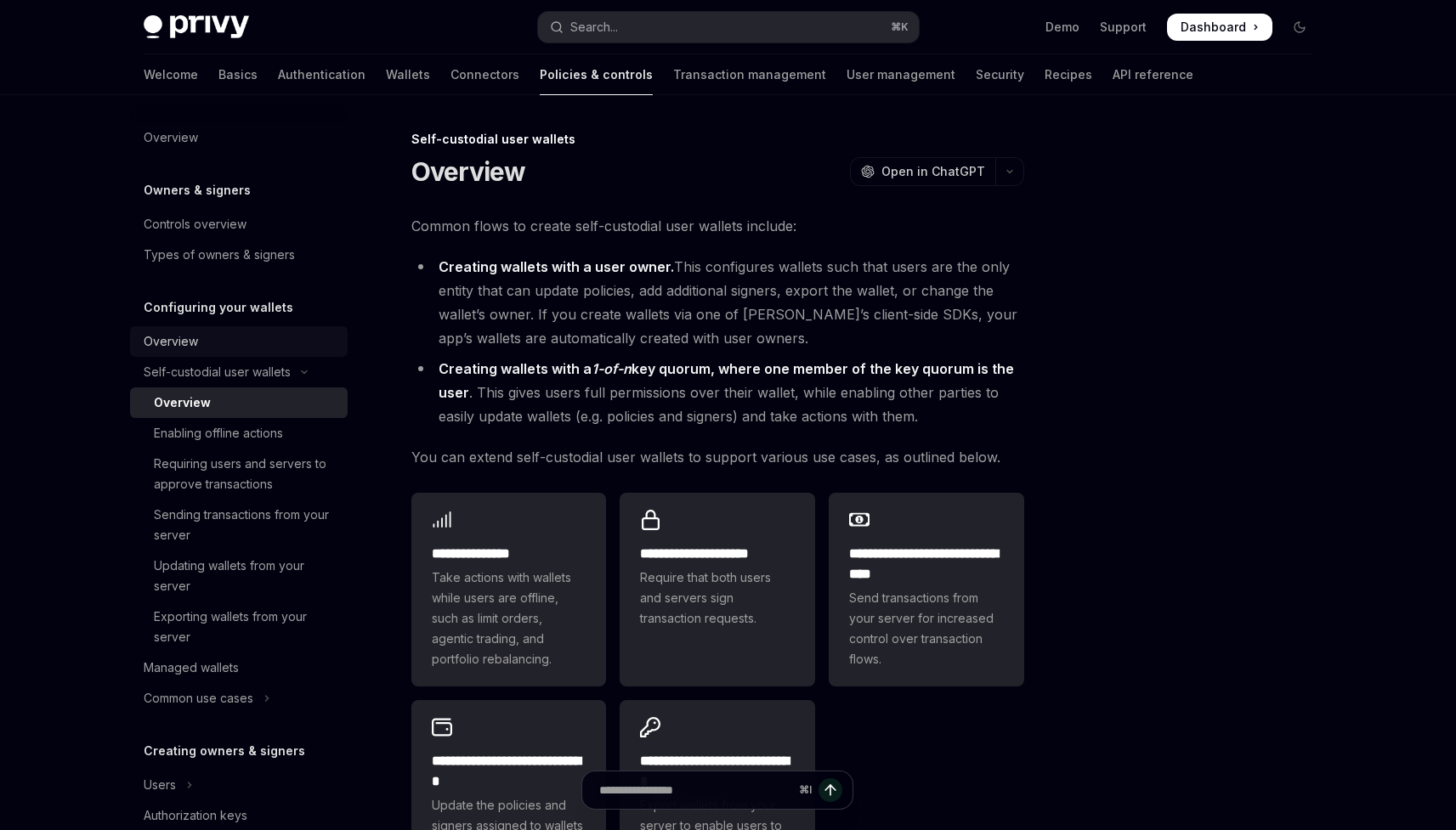
click at [195, 350] on div "Overview" at bounding box center [170, 341] width 54 height 20
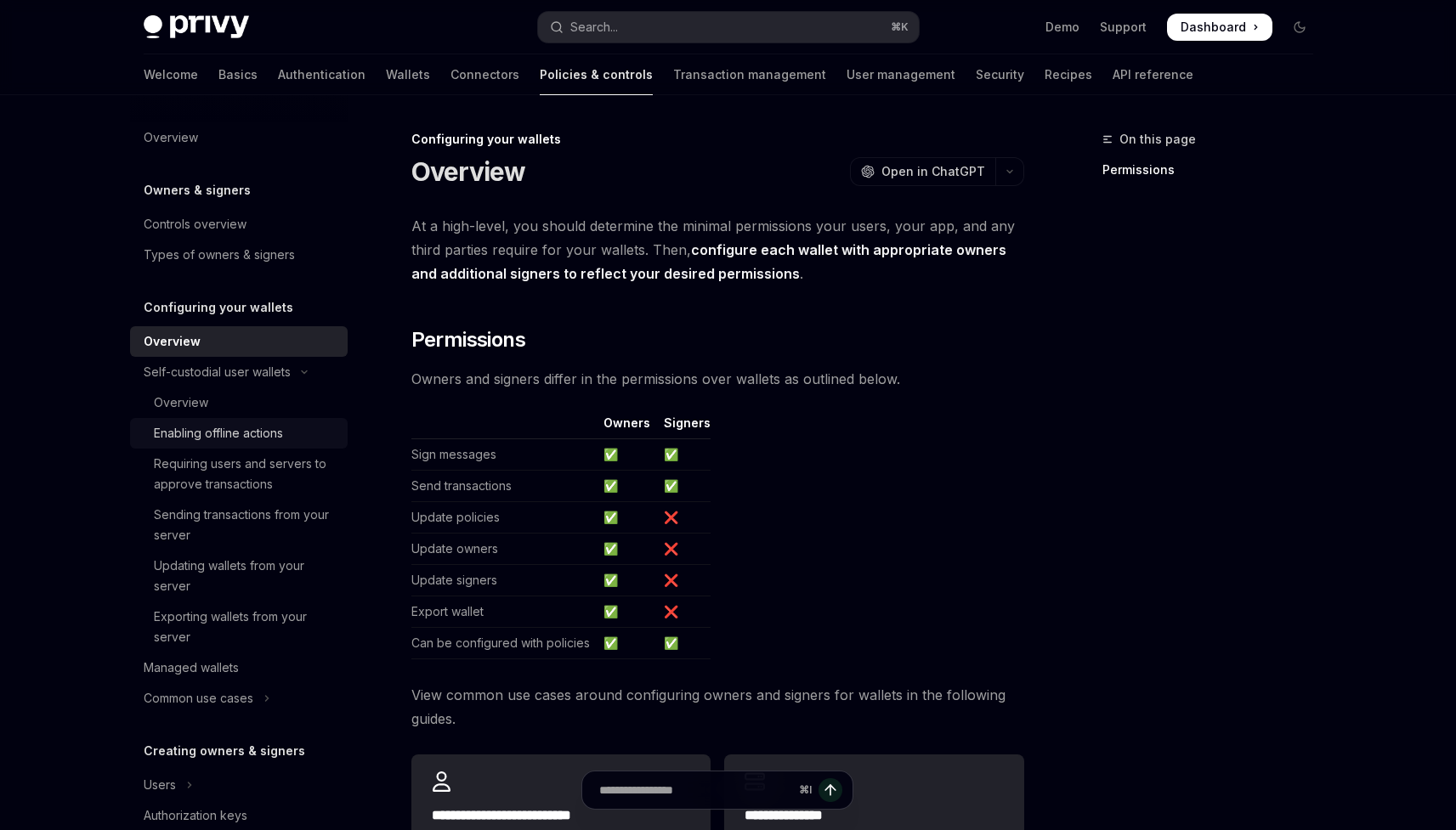
click at [232, 440] on div "Enabling offline actions" at bounding box center [218, 433] width 129 height 20
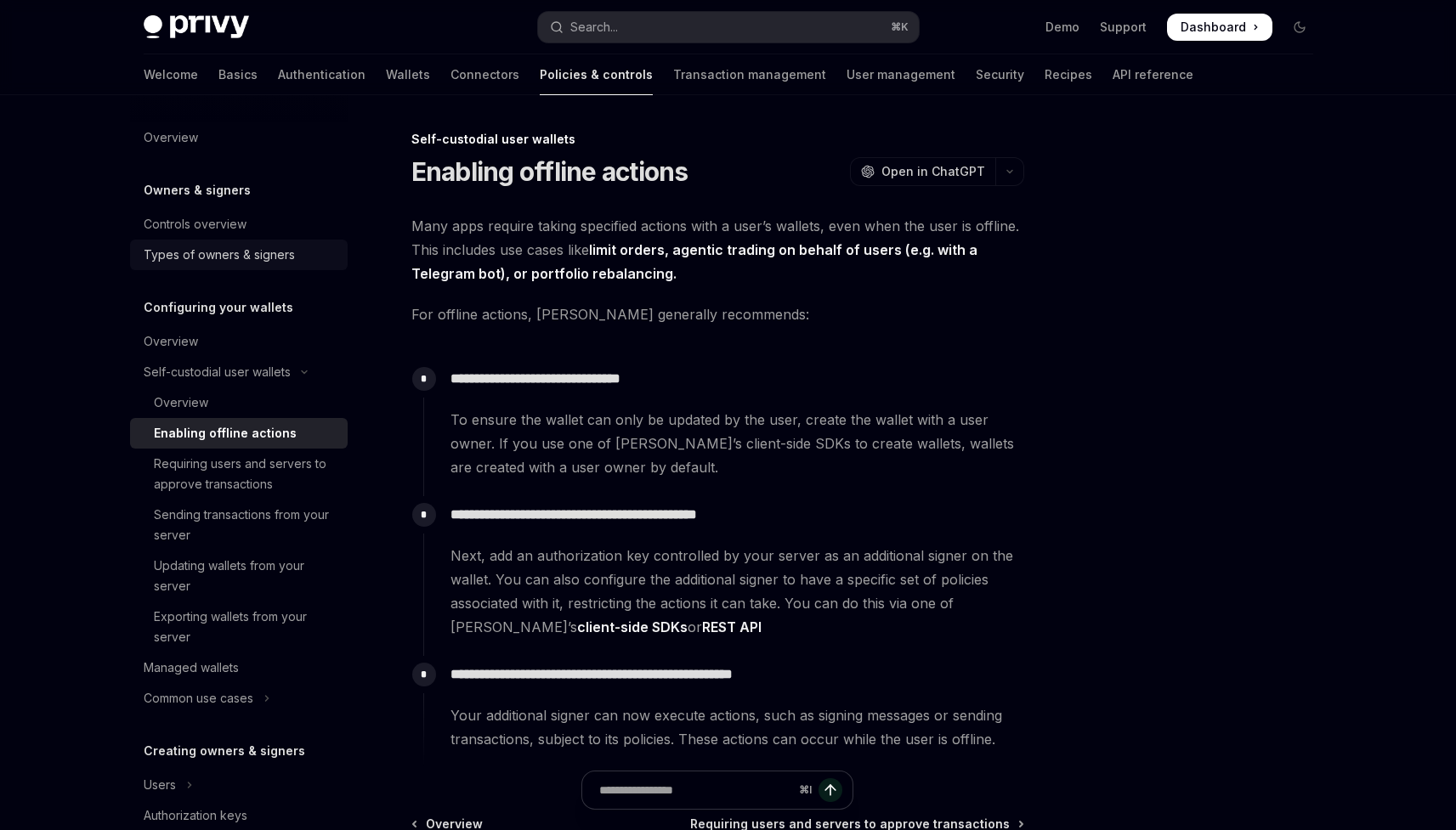
click at [192, 247] on div "Types of owners & signers" at bounding box center [219, 255] width 151 height 20
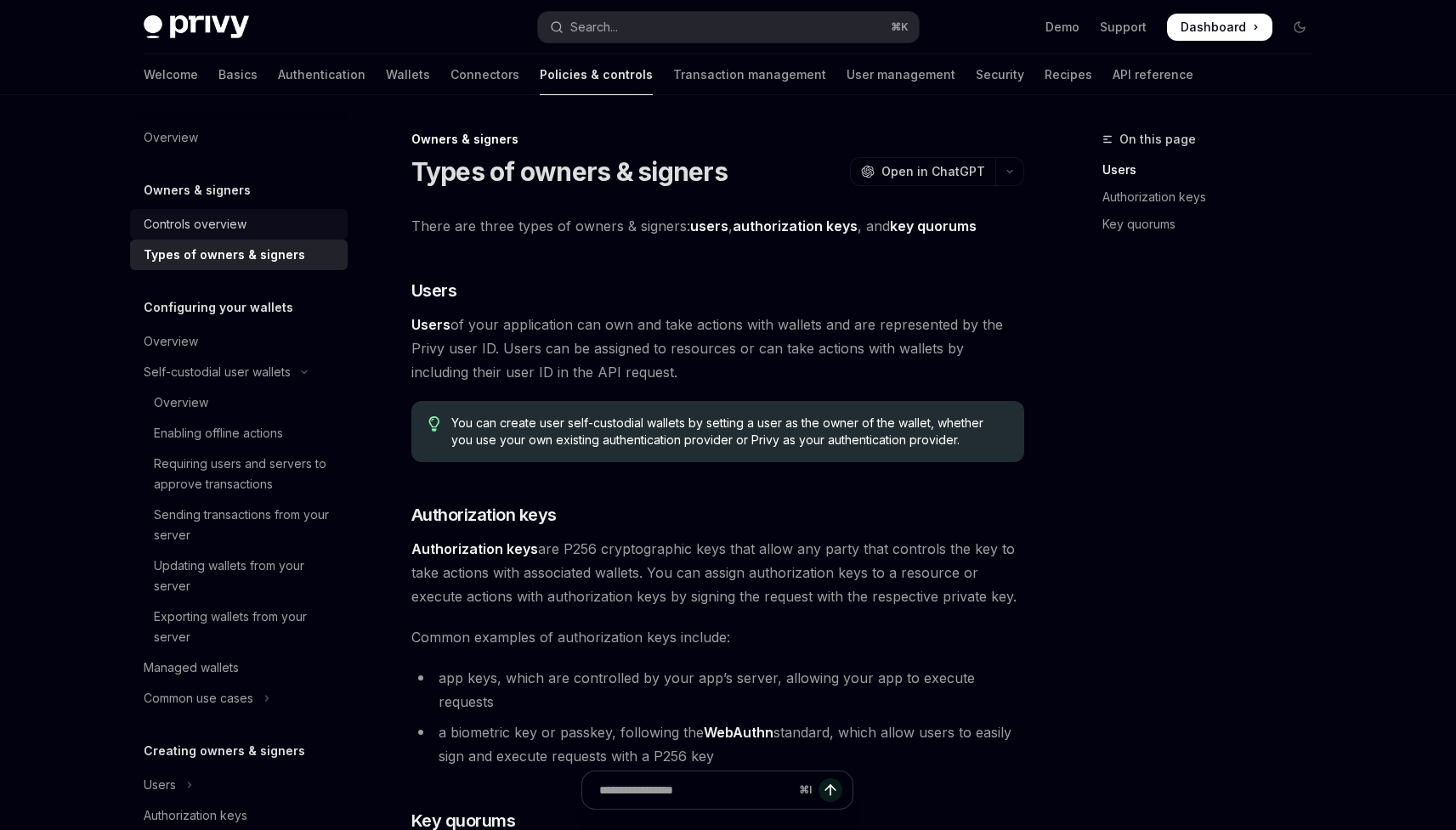
click at [205, 218] on div "Controls overview" at bounding box center [195, 224] width 103 height 20
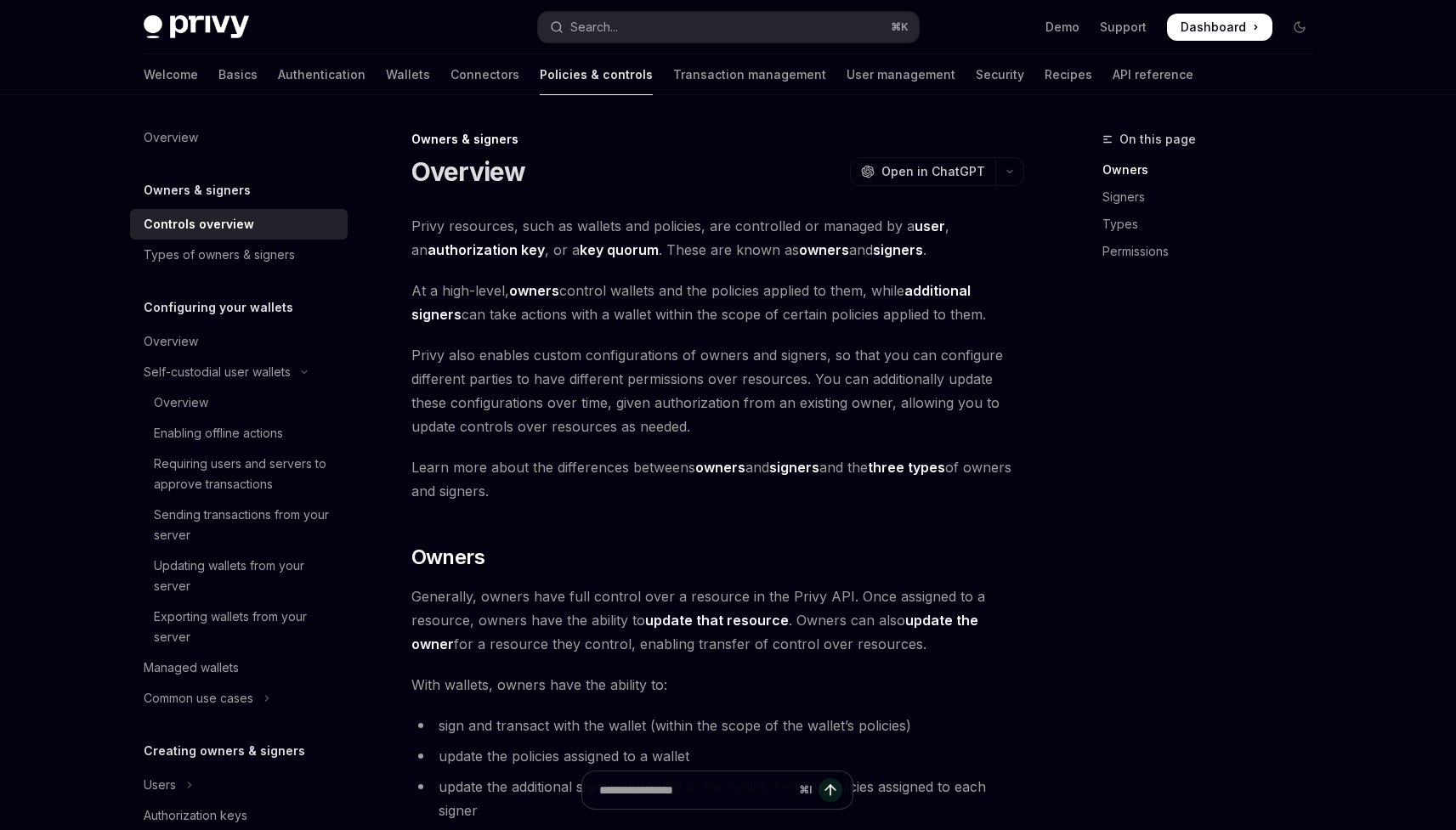
click at [202, 199] on h5 "Owners & signers" at bounding box center [197, 190] width 108 height 20
click at [198, 196] on h5 "Owners & signers" at bounding box center [197, 190] width 108 height 20
click at [244, 228] on div "Controls overview" at bounding box center [199, 224] width 110 height 20
click at [250, 242] on link "Types of owners & signers" at bounding box center [238, 255] width 218 height 31
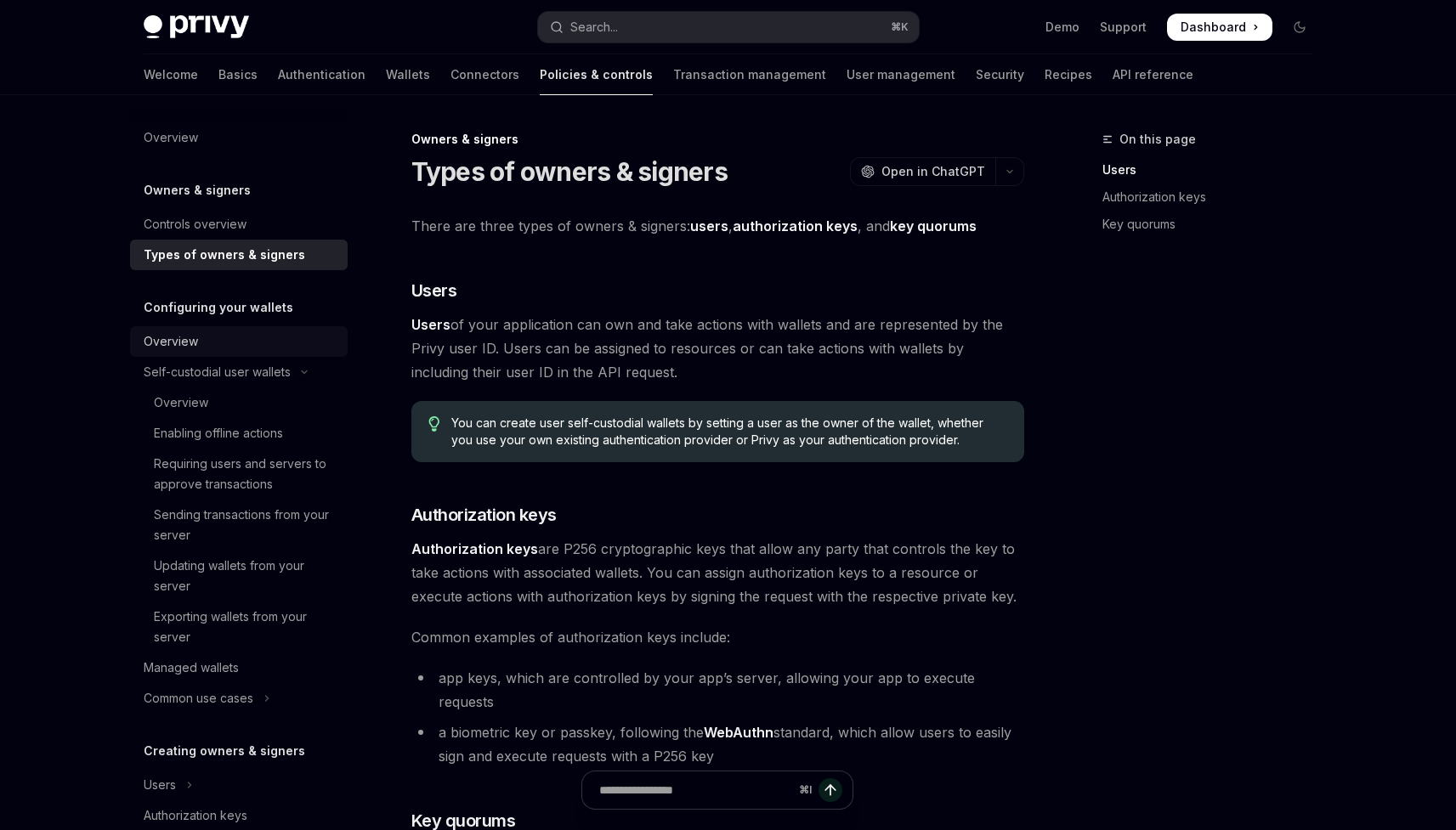
click at [260, 350] on div "Overview" at bounding box center [240, 341] width 194 height 20
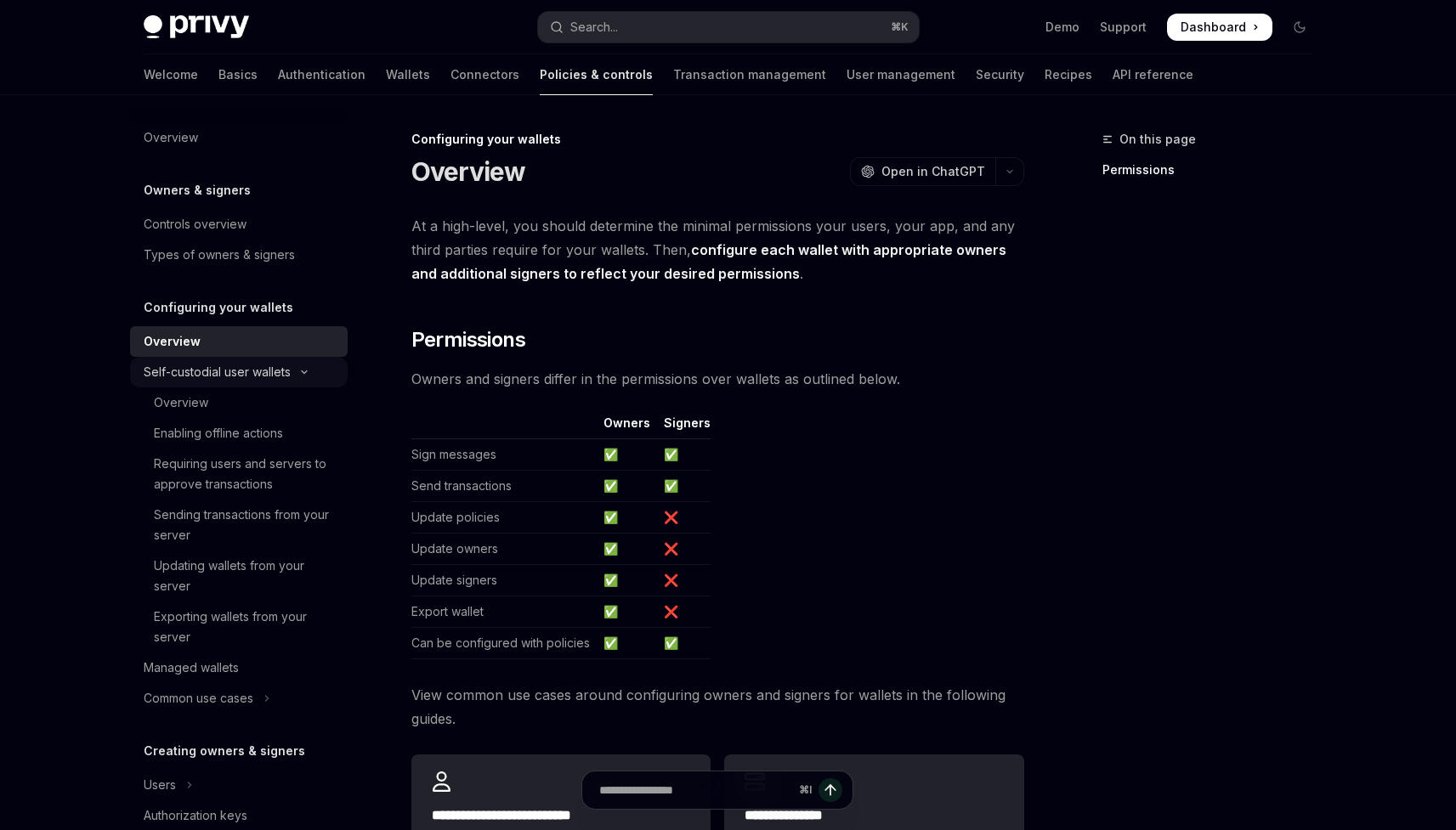
click at [266, 373] on div "Self-custodial user wallets" at bounding box center [217, 372] width 147 height 20
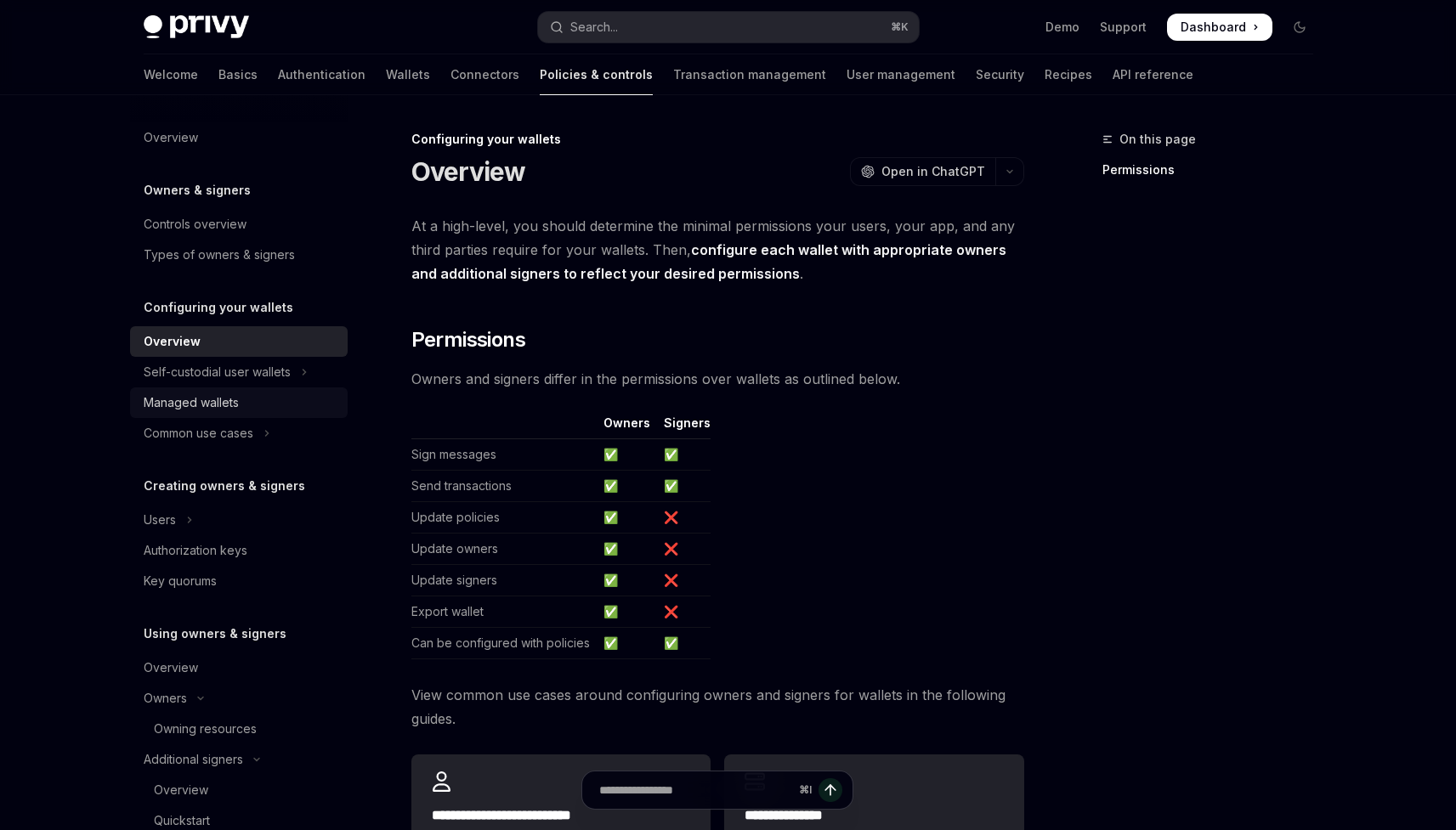
click at [267, 387] on link "Managed wallets" at bounding box center [238, 403] width 218 height 31
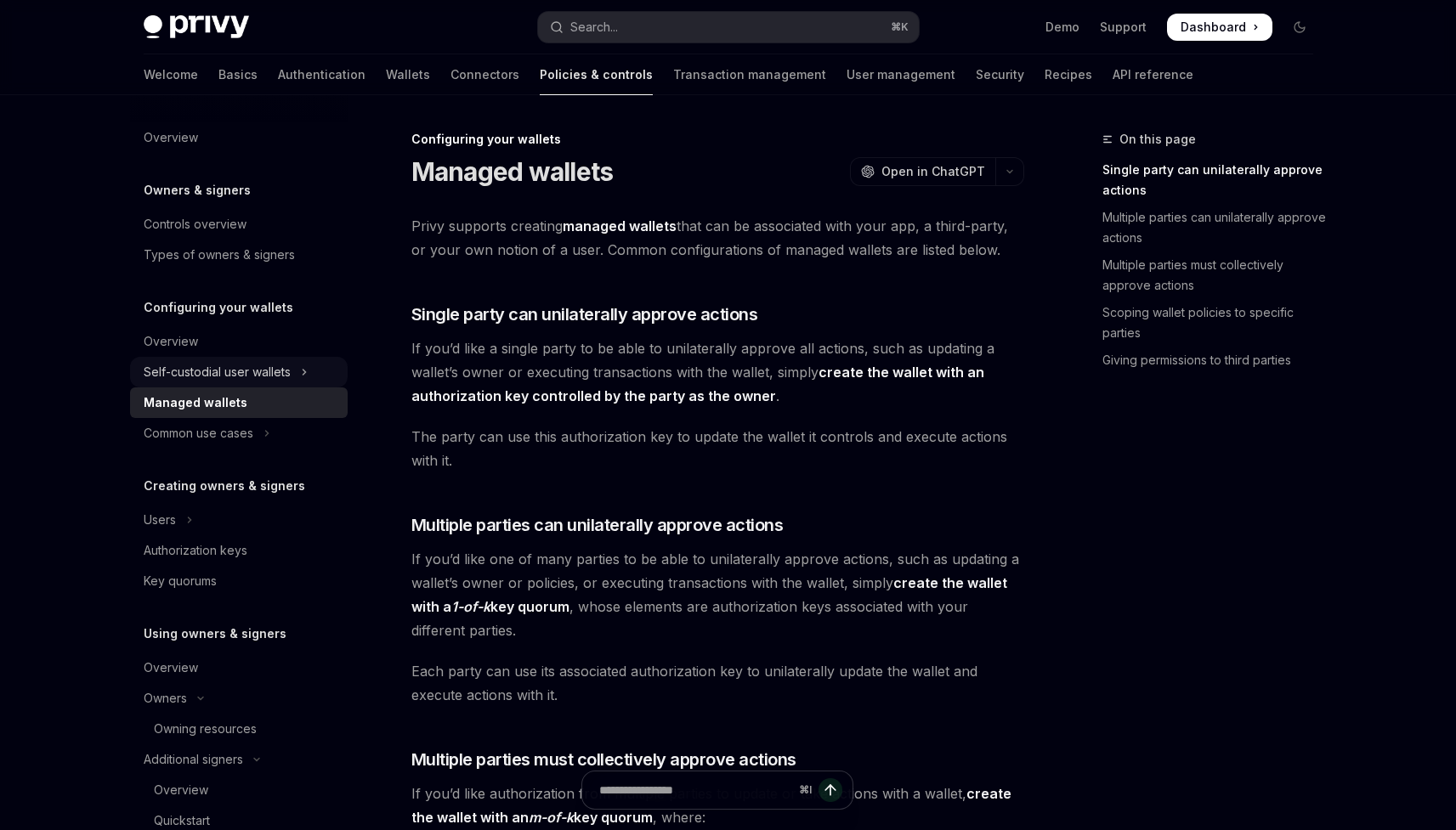
click at [253, 375] on div "Self-custodial user wallets" at bounding box center [217, 372] width 147 height 20
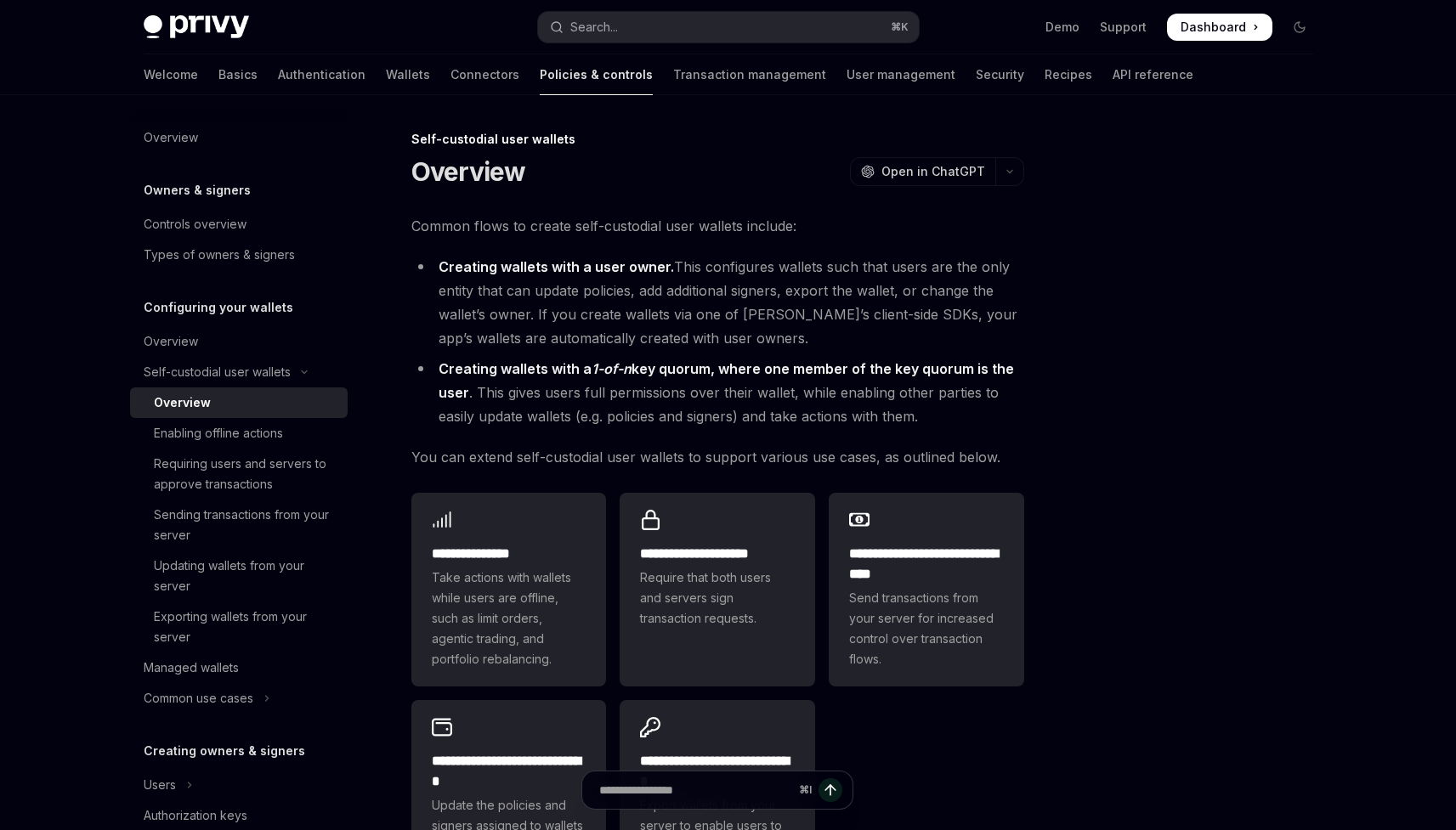
click at [260, 408] on div "Overview" at bounding box center [246, 402] width 184 height 20
click at [263, 428] on div "Enabling offline actions" at bounding box center [218, 433] width 129 height 20
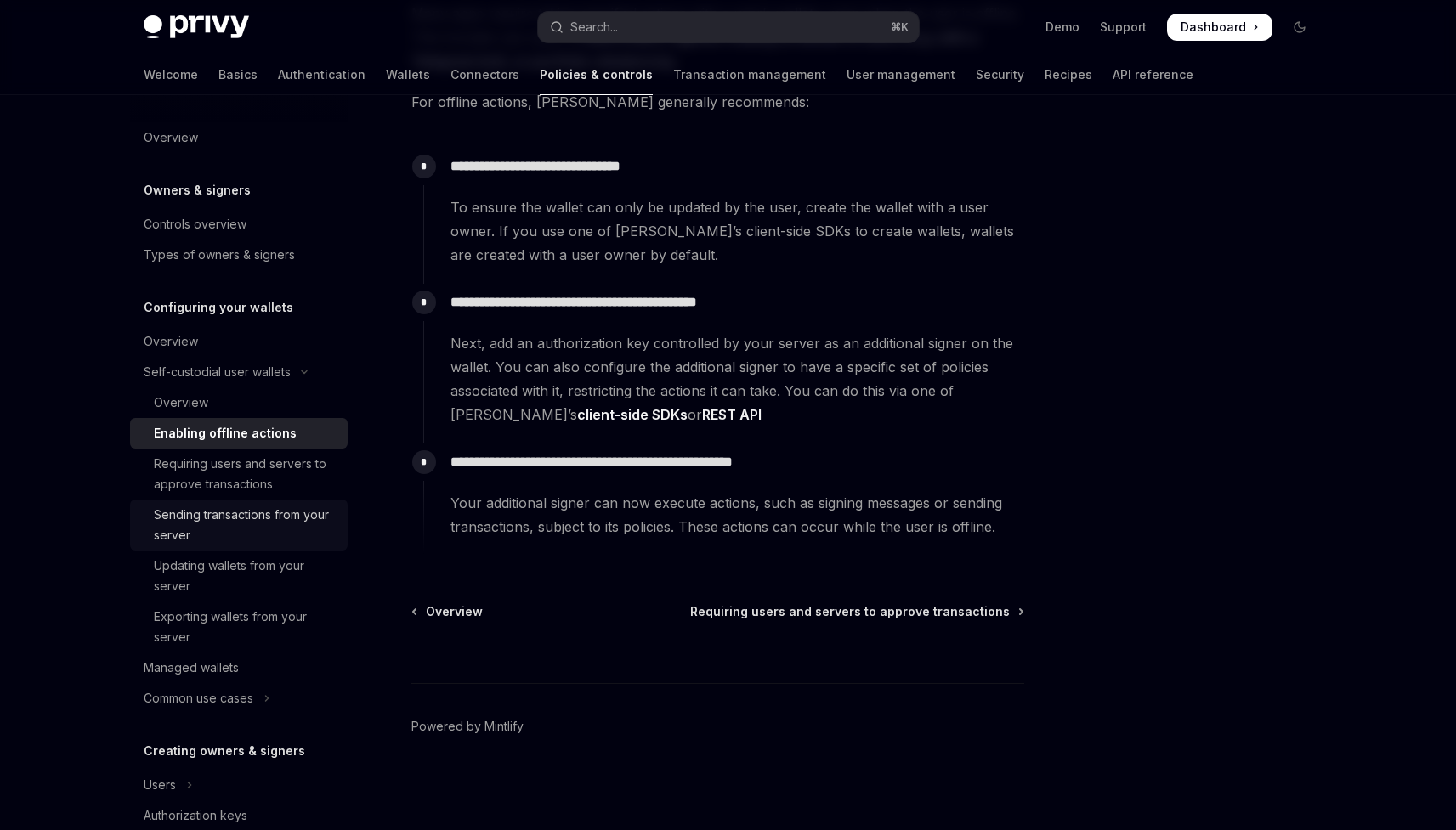
scroll to position [38, 0]
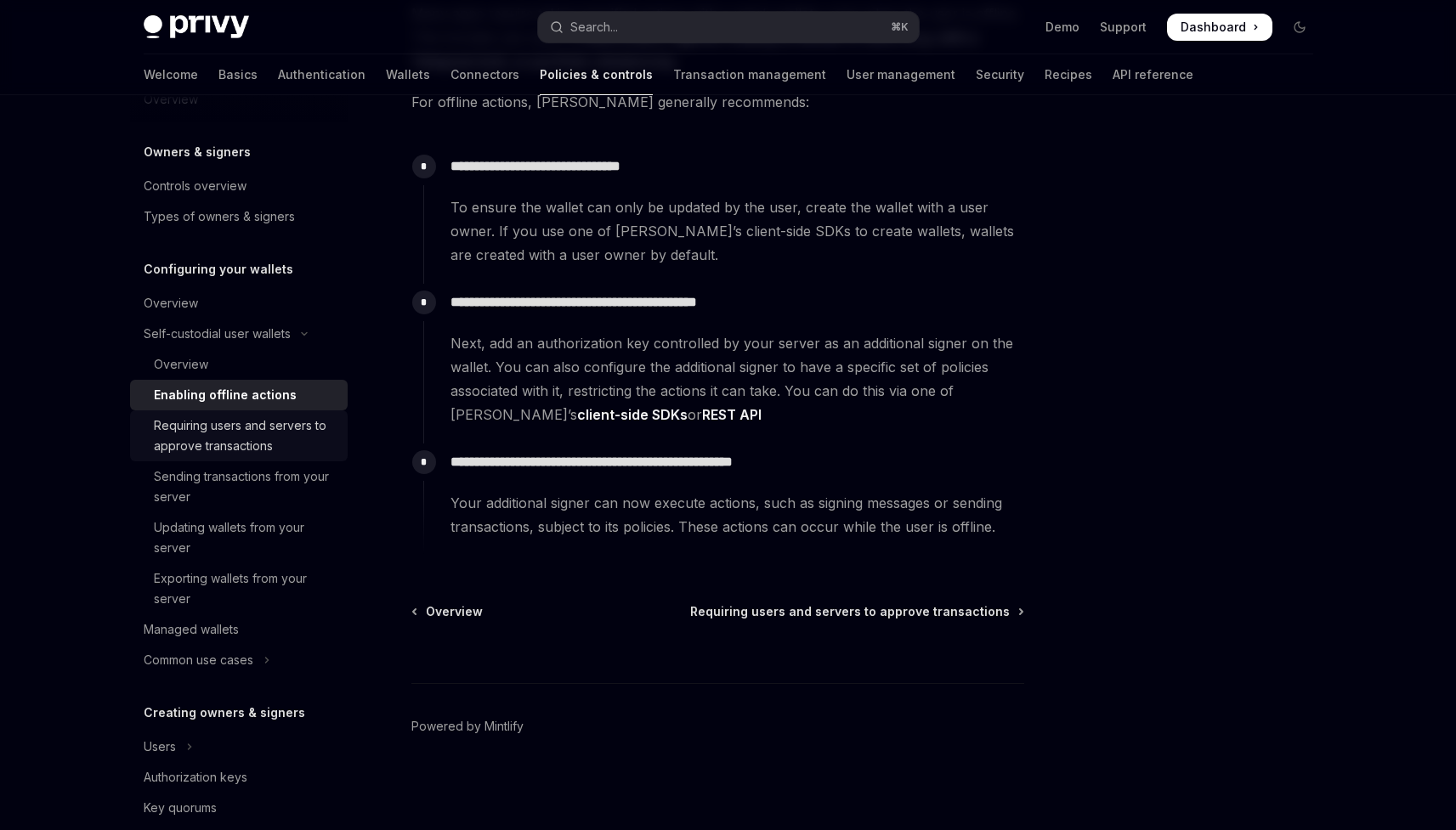
click at [218, 451] on div "Requiring users and servers to approve transactions" at bounding box center [246, 436] width 184 height 41
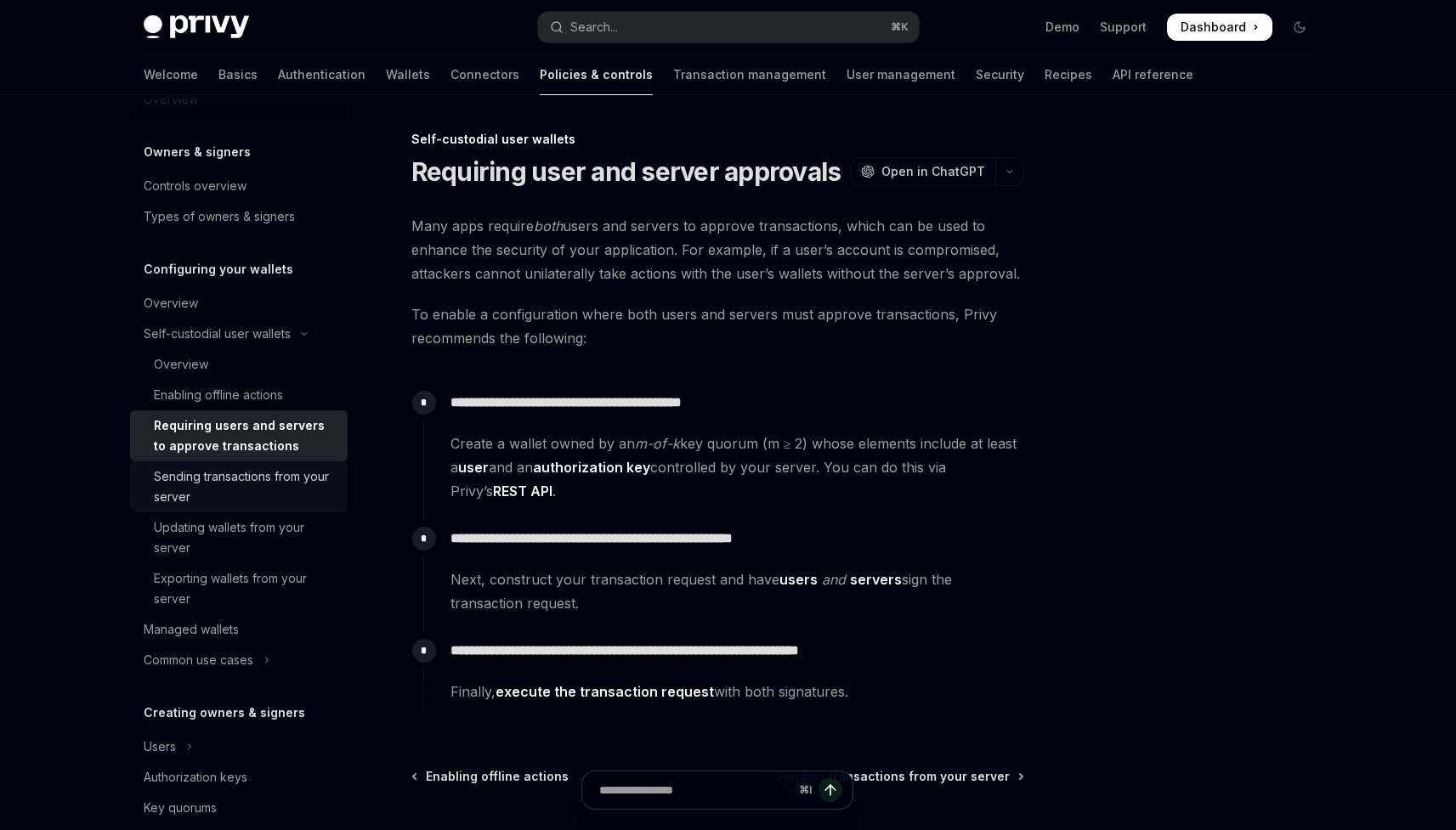
click at [259, 500] on div "Sending transactions from your server" at bounding box center [246, 487] width 184 height 41
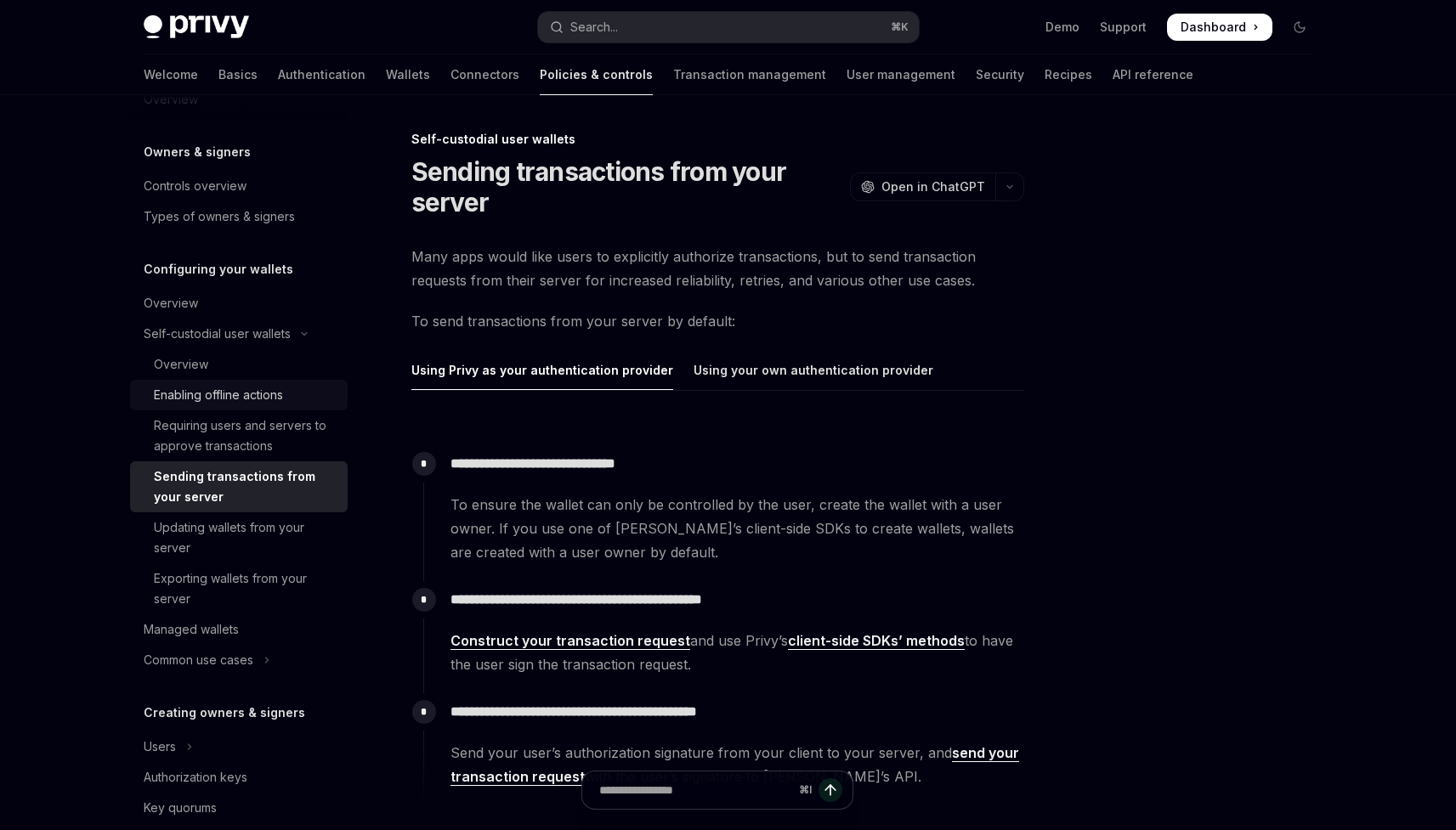
click at [223, 393] on div "Enabling offline actions" at bounding box center [218, 394] width 129 height 20
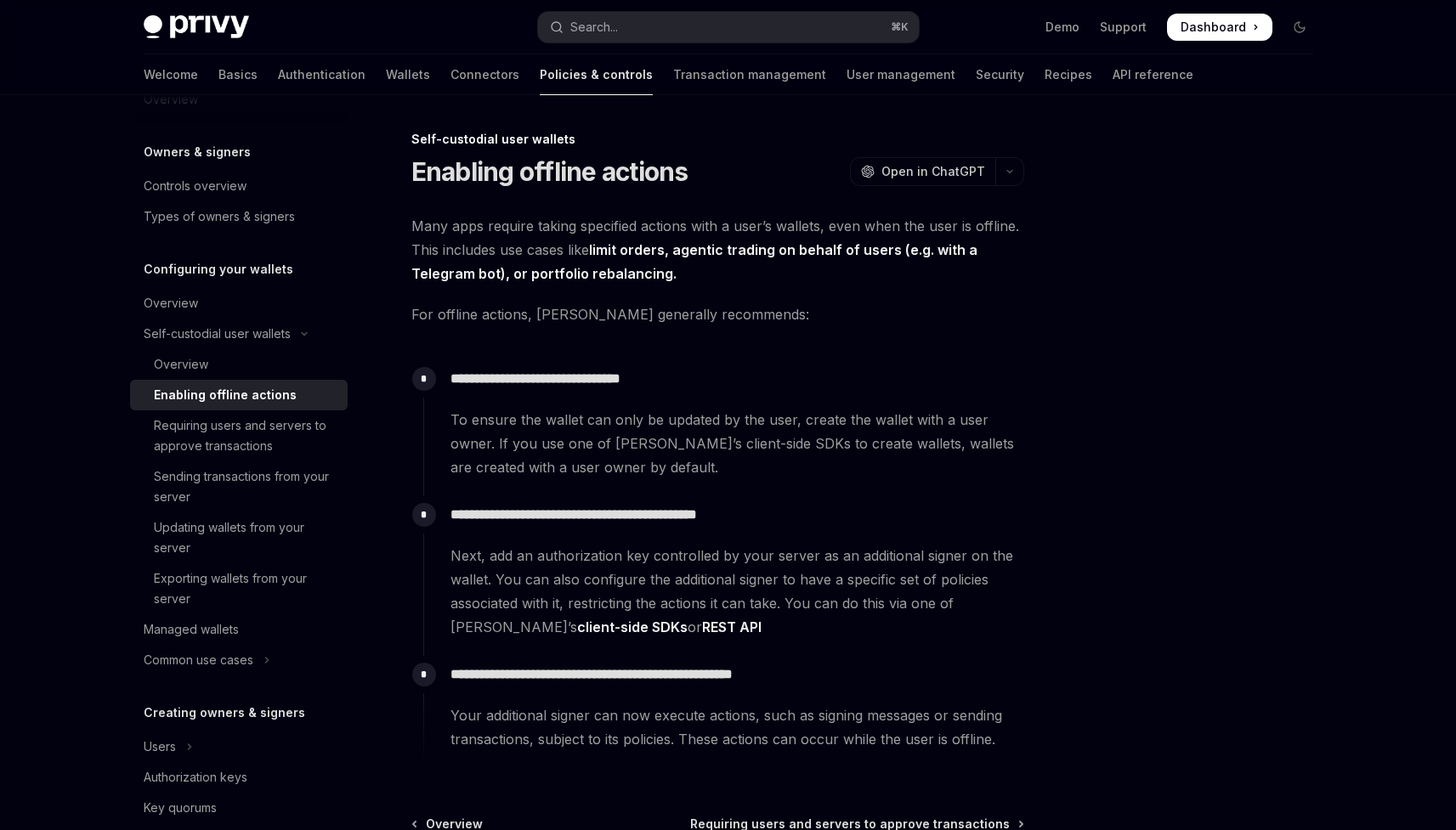
scroll to position [212, 0]
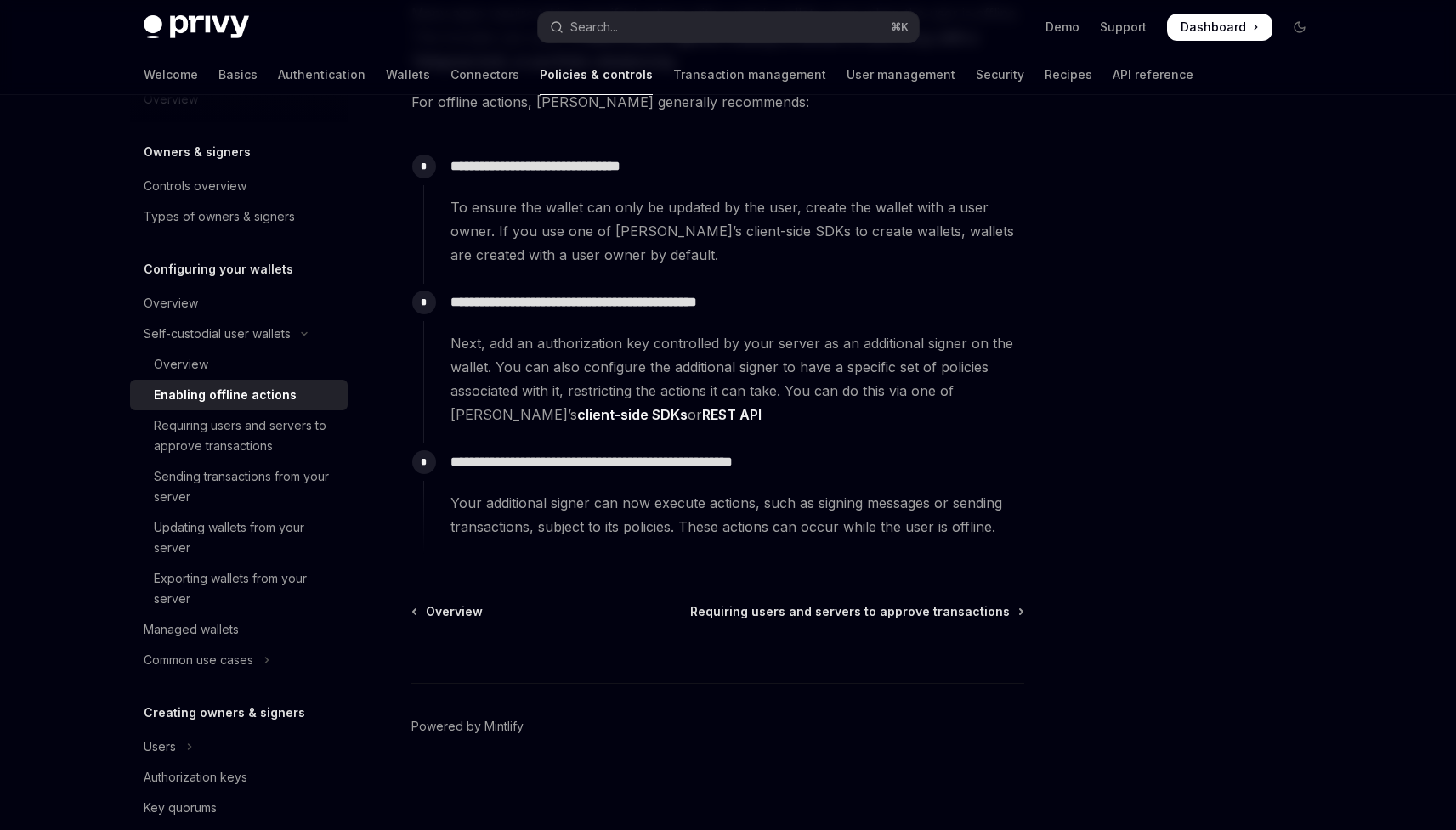
click at [285, 381] on link "Enabling offline actions" at bounding box center [238, 395] width 218 height 31
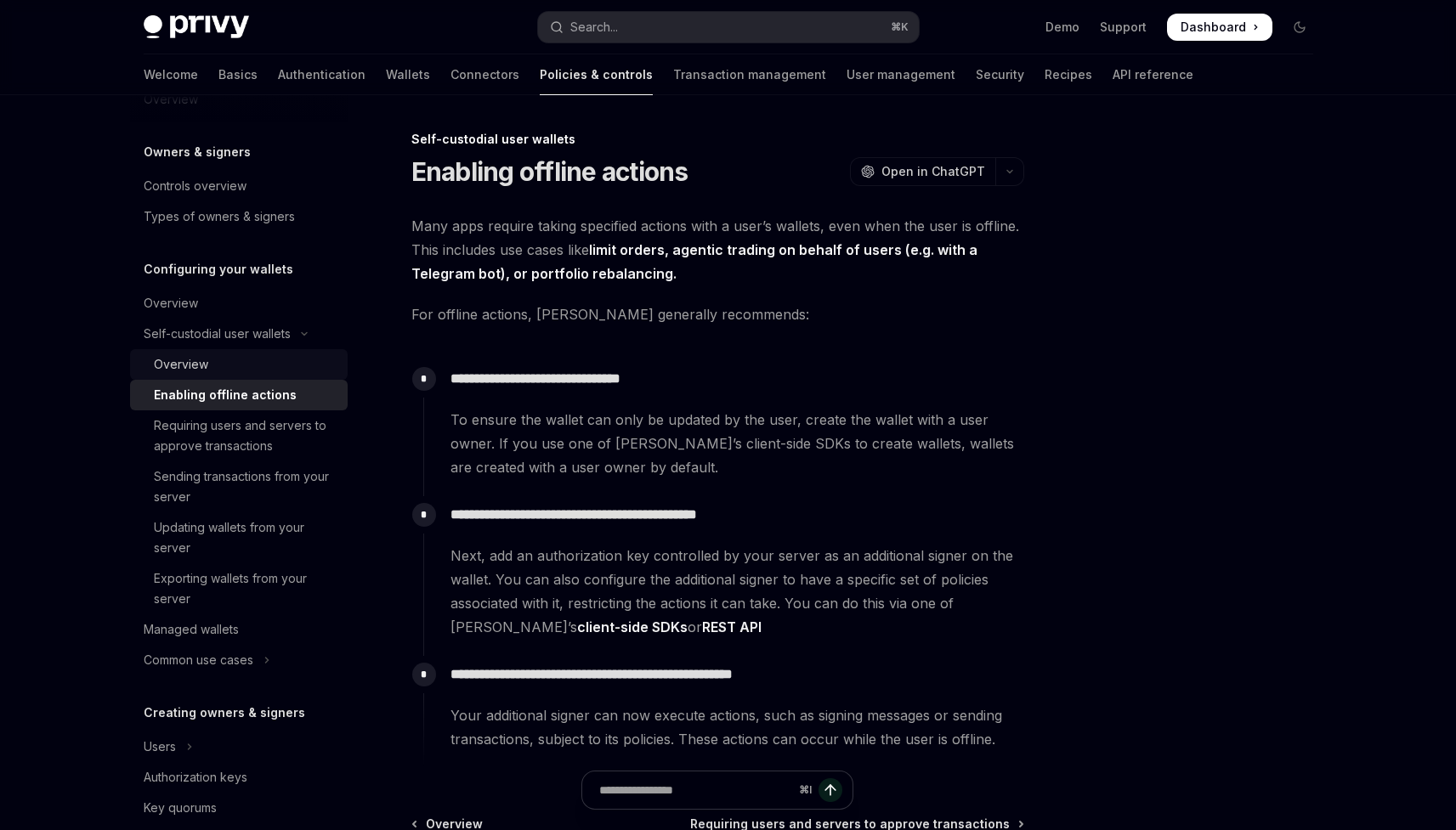
click at [285, 366] on div "Overview" at bounding box center [246, 364] width 184 height 20
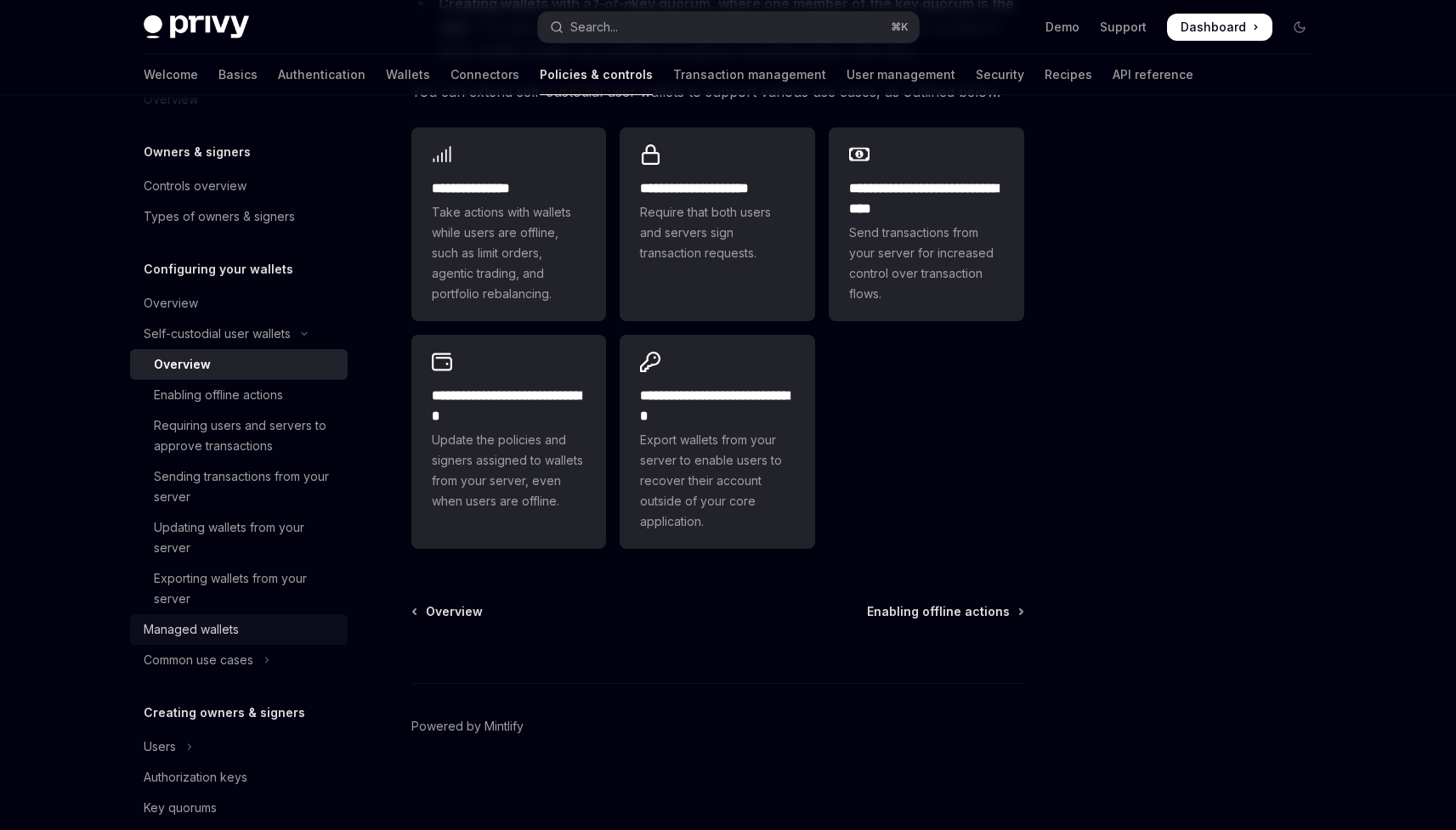
scroll to position [126, 0]
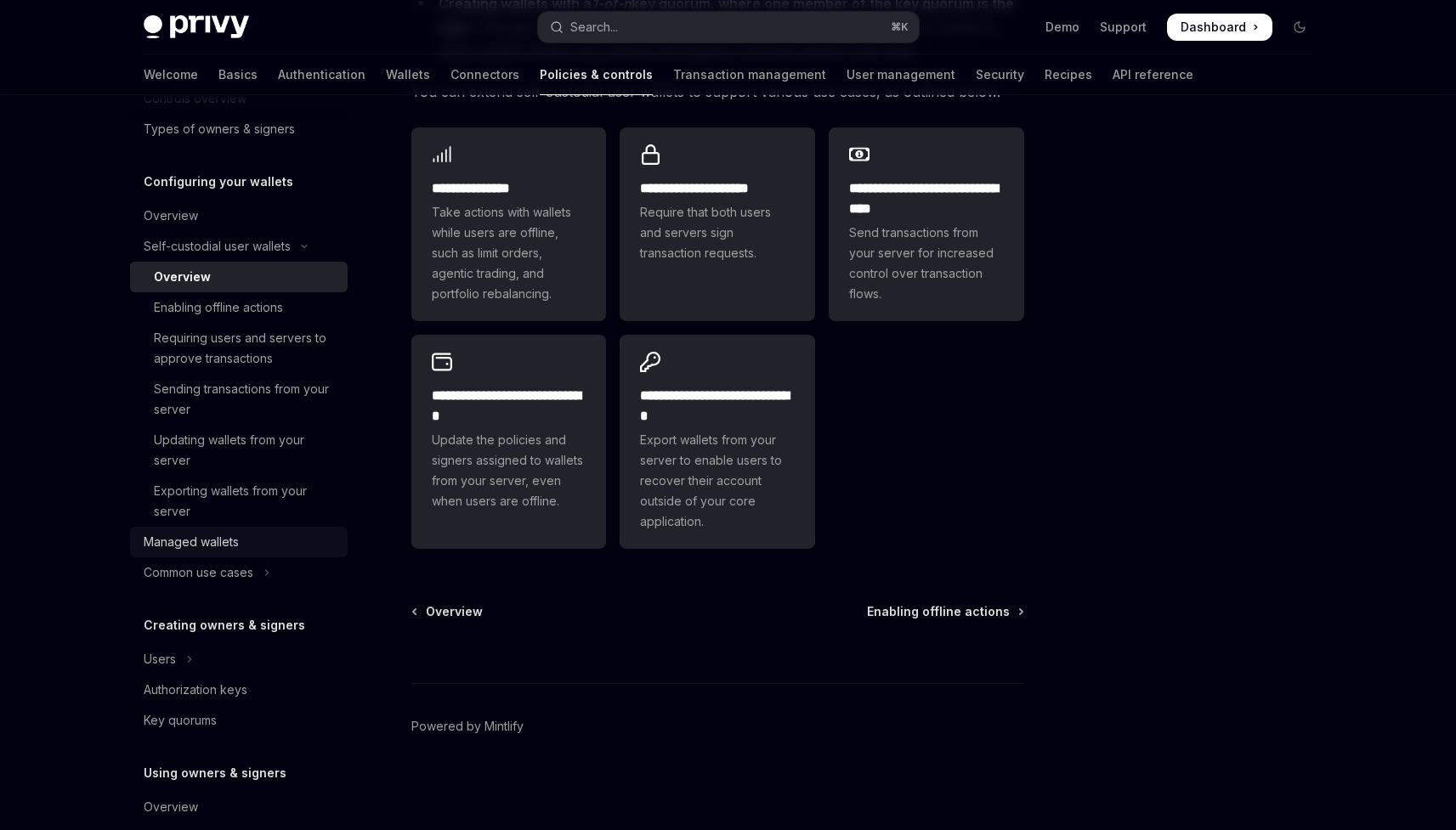
click at [201, 553] on link "Managed wallets" at bounding box center [238, 542] width 218 height 31
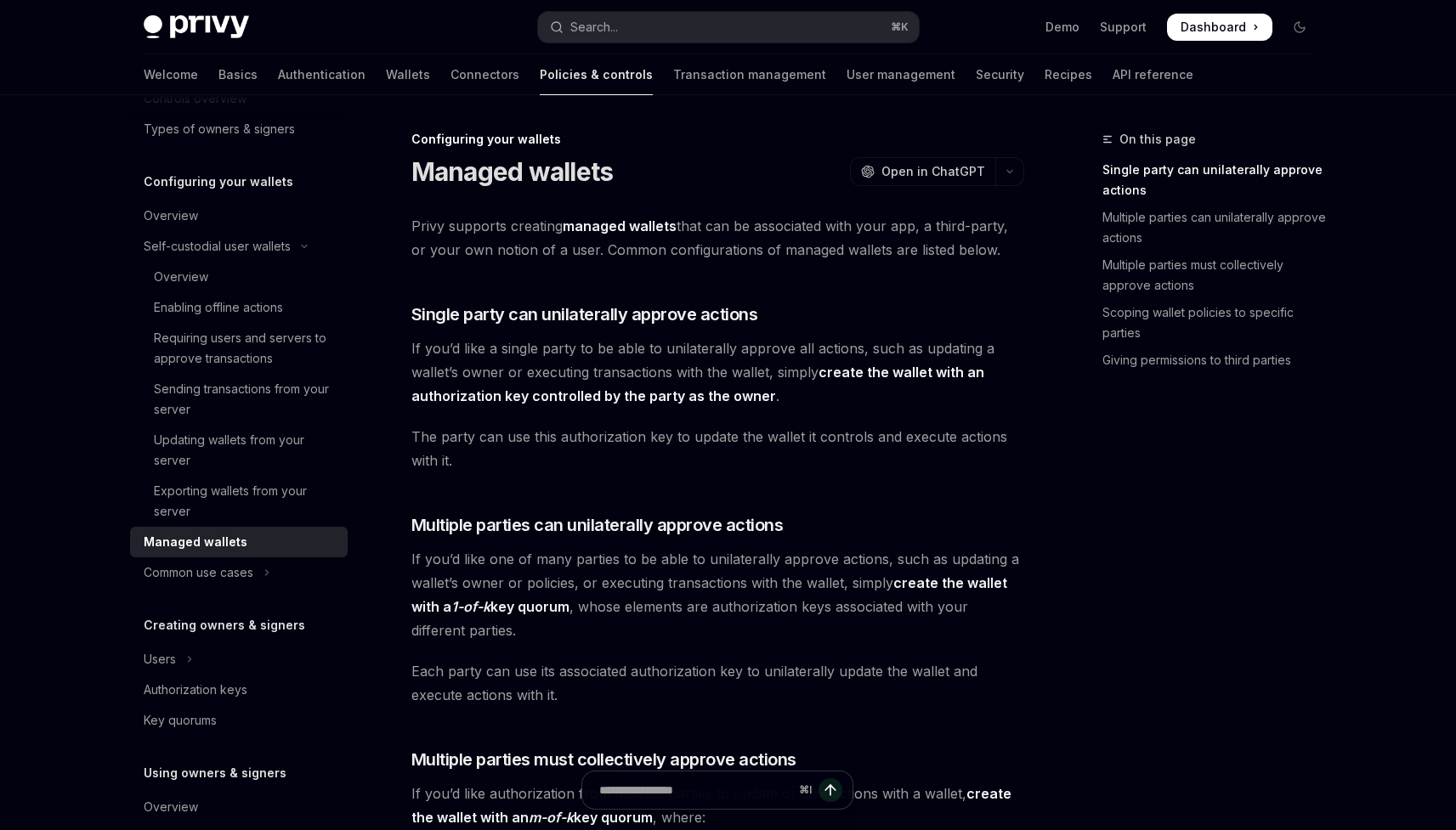
click at [603, 231] on strong "managed wallets" at bounding box center [620, 227] width 114 height 17
drag, startPoint x: 603, startPoint y: 231, endPoint x: 635, endPoint y: 231, distance: 32.0
click at [635, 231] on strong "managed wallets" at bounding box center [620, 227] width 114 height 17
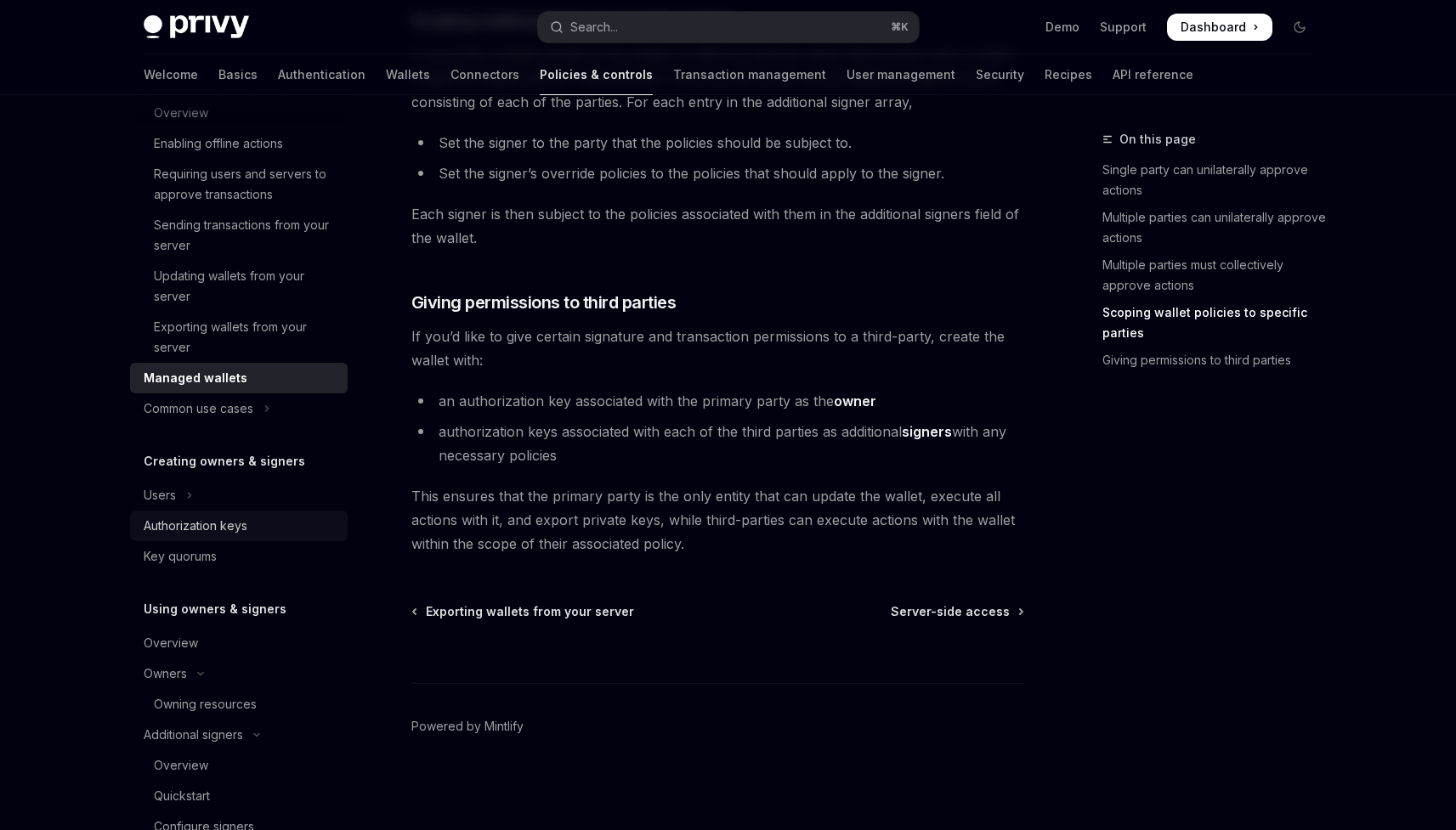
scroll to position [592, 0]
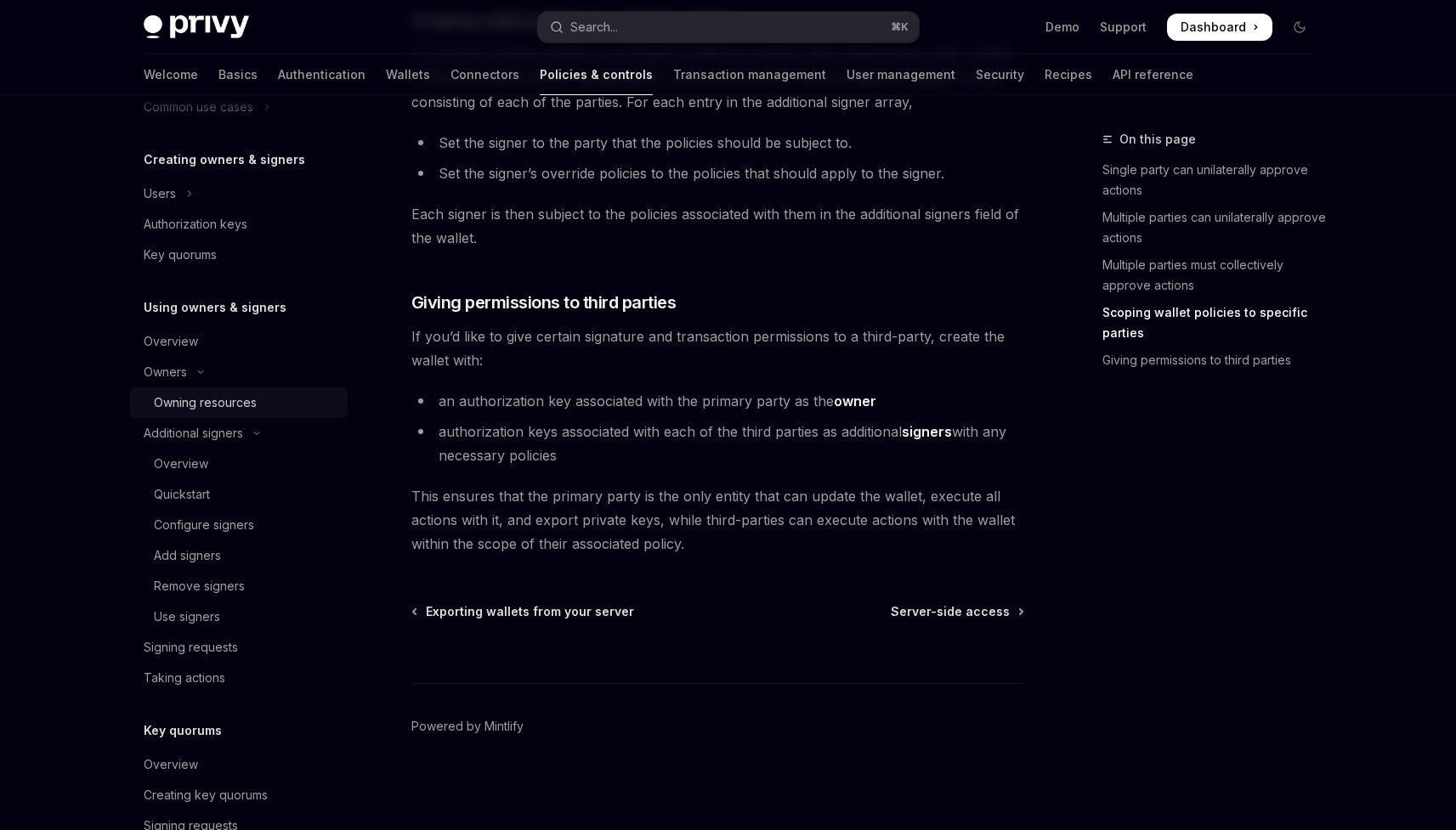
click at [252, 415] on link "Owning resources" at bounding box center [238, 403] width 218 height 31
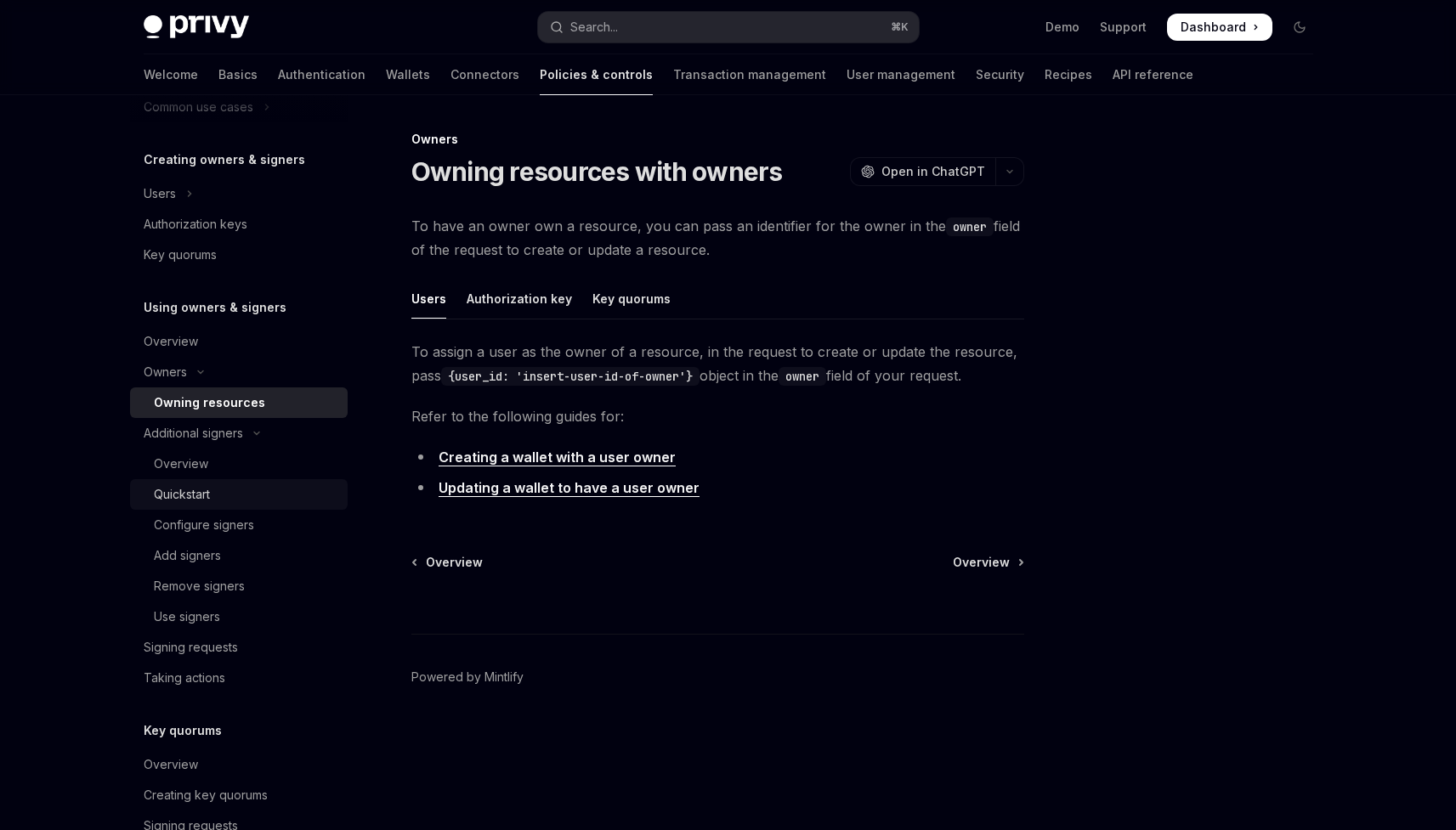
click at [268, 493] on div "Quickstart" at bounding box center [246, 494] width 184 height 20
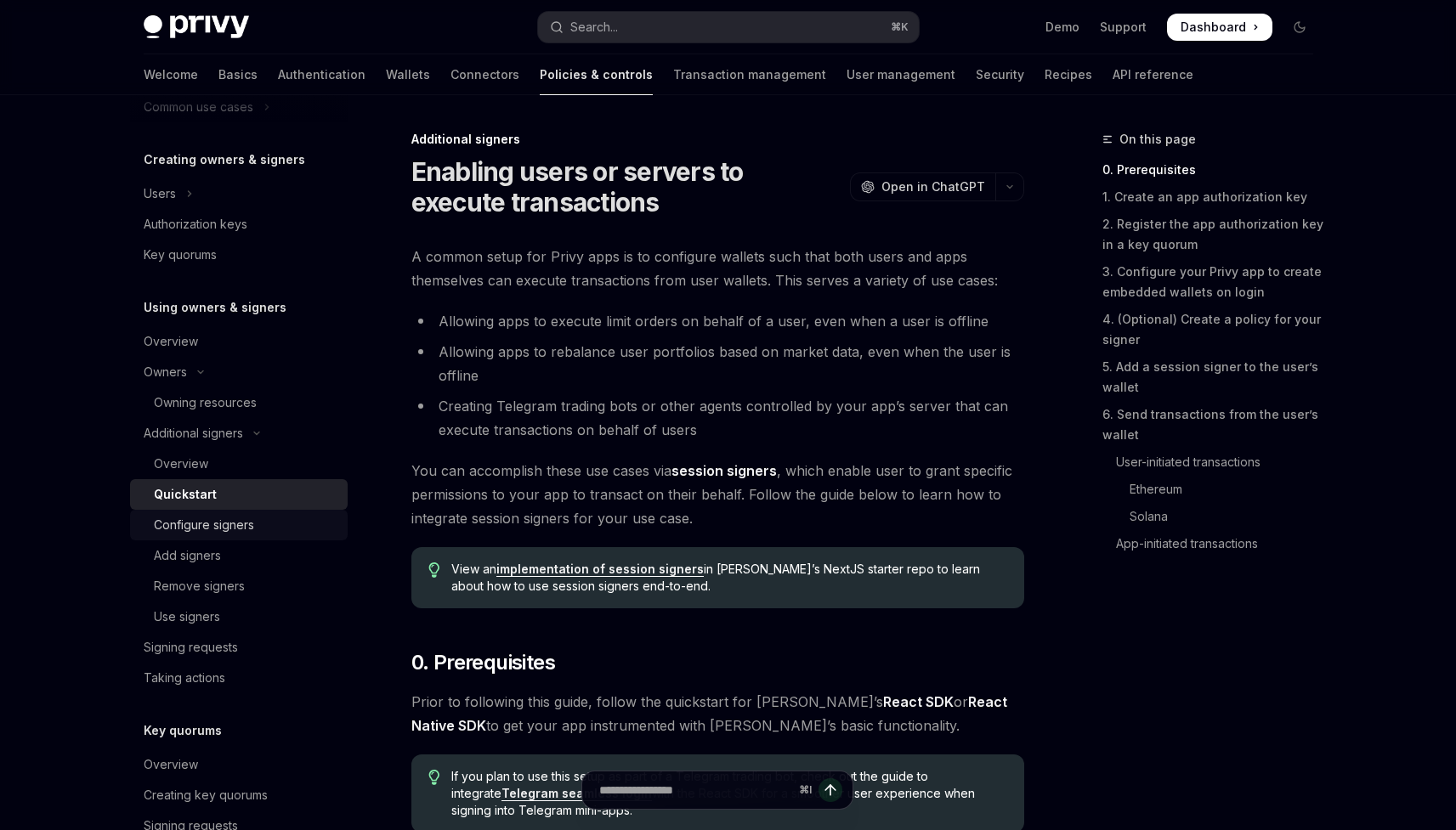
click at [263, 515] on div "Configure signers" at bounding box center [246, 525] width 184 height 20
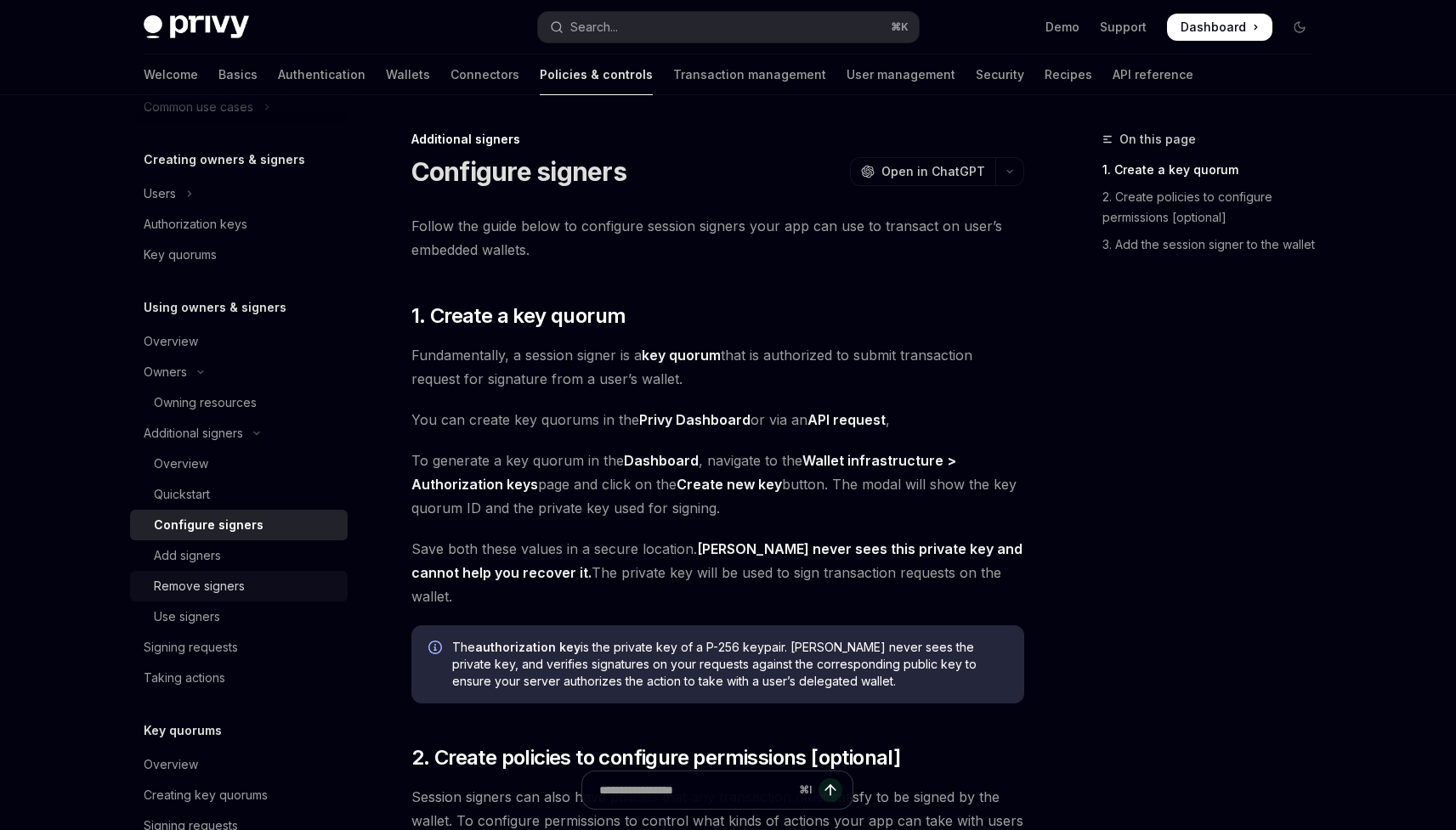
click at [261, 581] on div "Remove signers" at bounding box center [246, 586] width 184 height 20
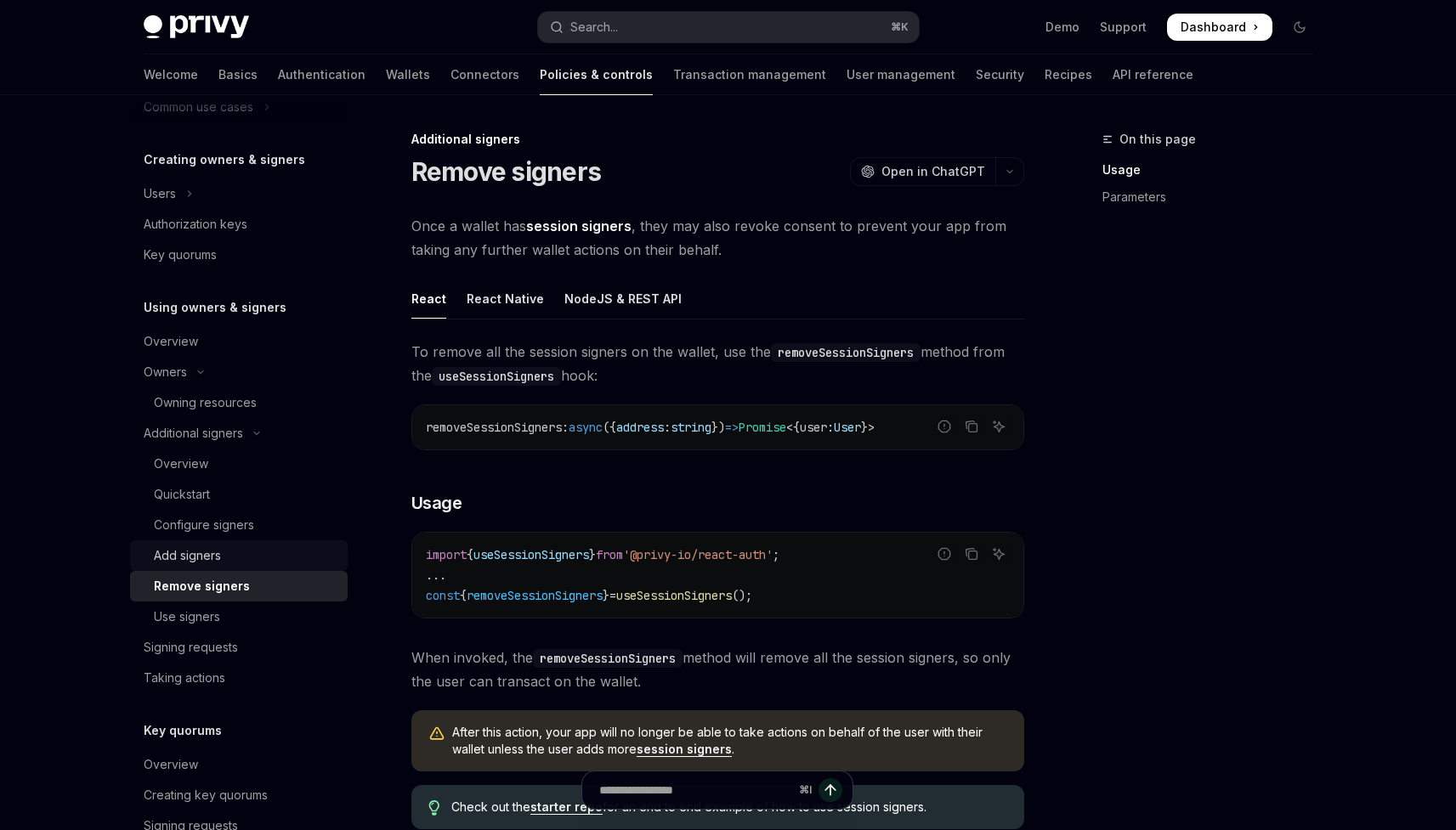
click at [258, 547] on div "Add signers" at bounding box center [246, 555] width 184 height 20
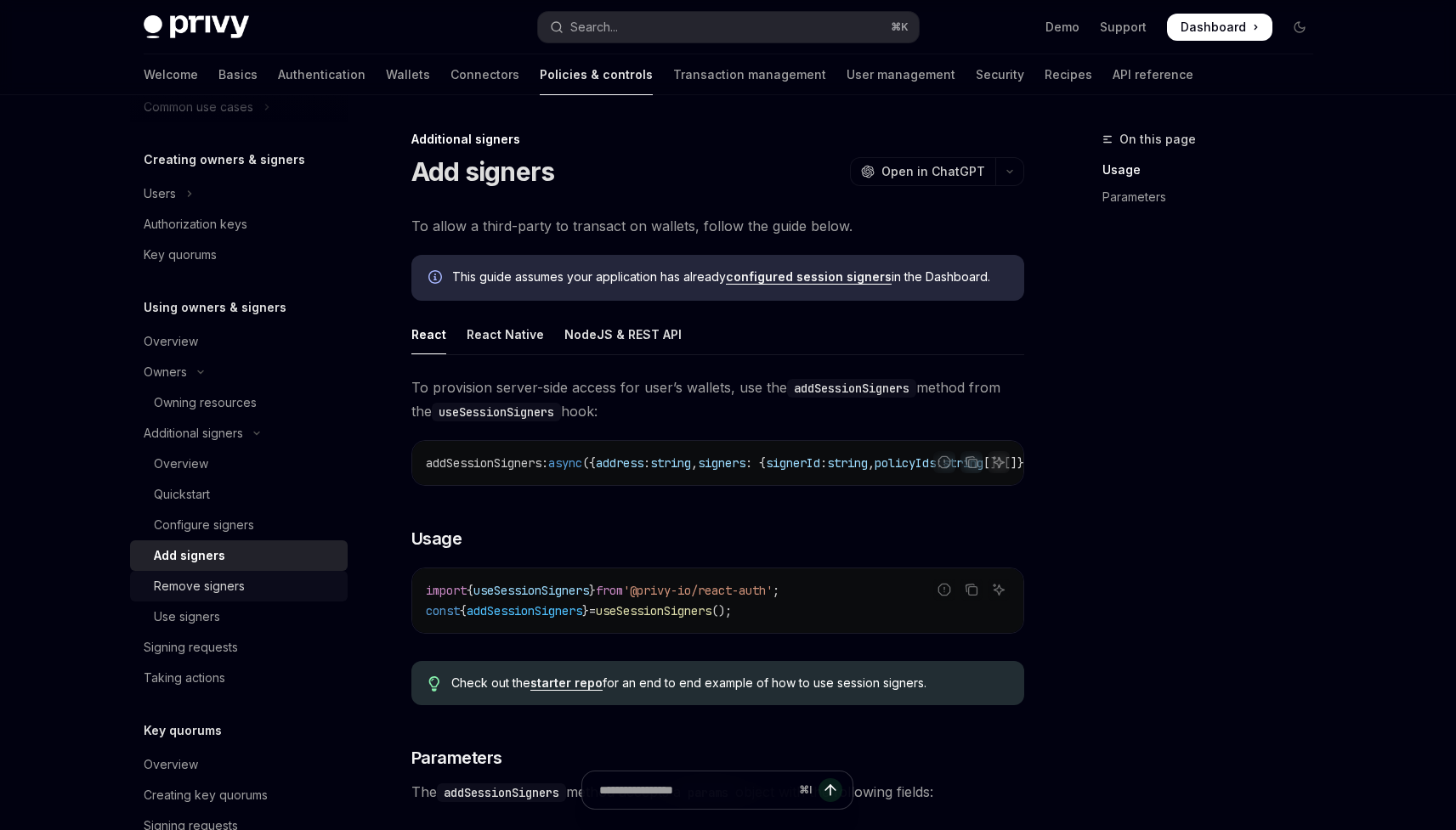
scroll to position [845, 0]
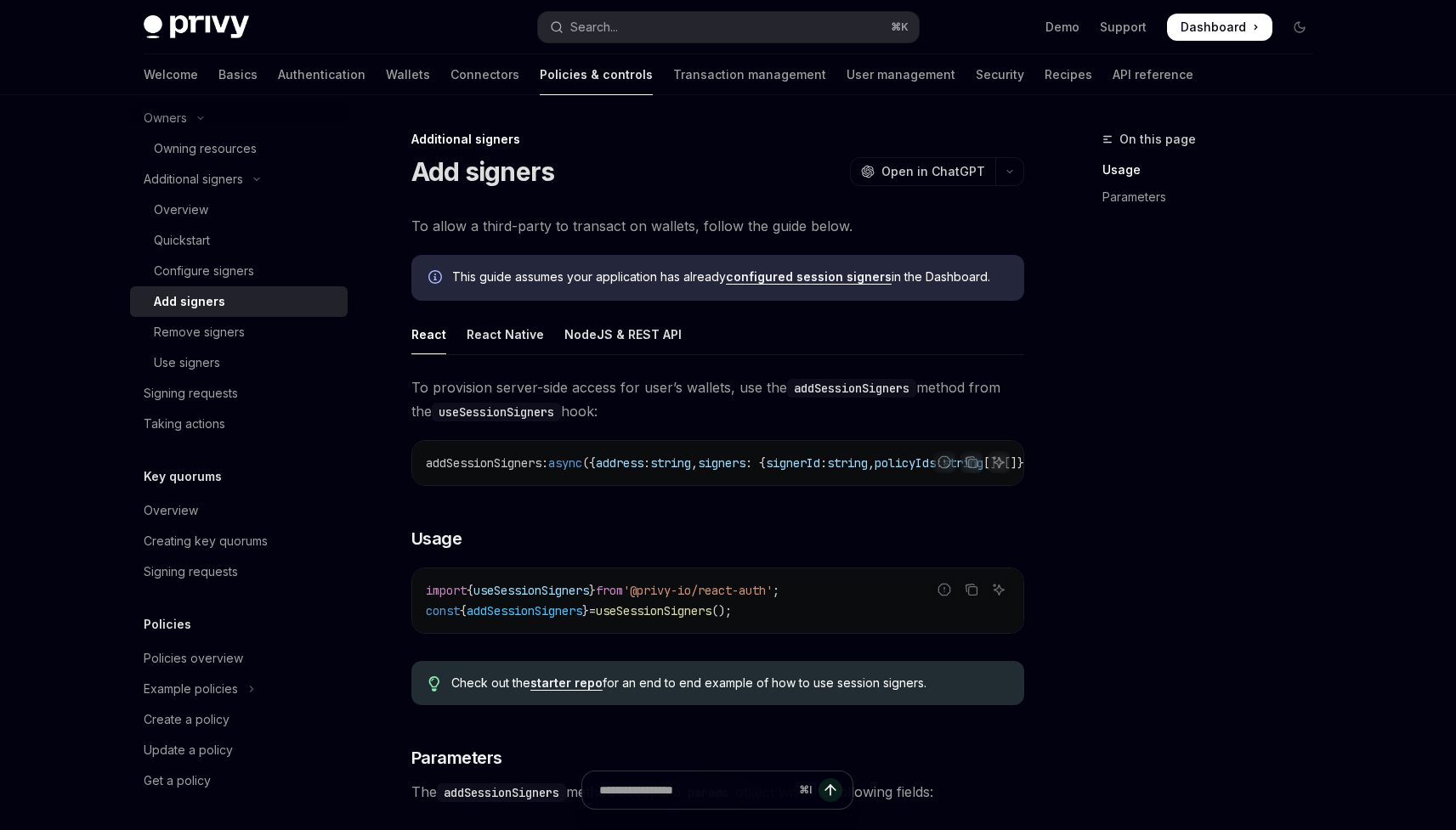
click at [240, 471] on div "Key quorums" at bounding box center [238, 476] width 218 height 20
click at [250, 487] on div "Key quorums Overview Creating key quorums Signing requests" at bounding box center [238, 527] width 218 height 121
click at [251, 509] on div "Overview" at bounding box center [240, 510] width 194 height 20
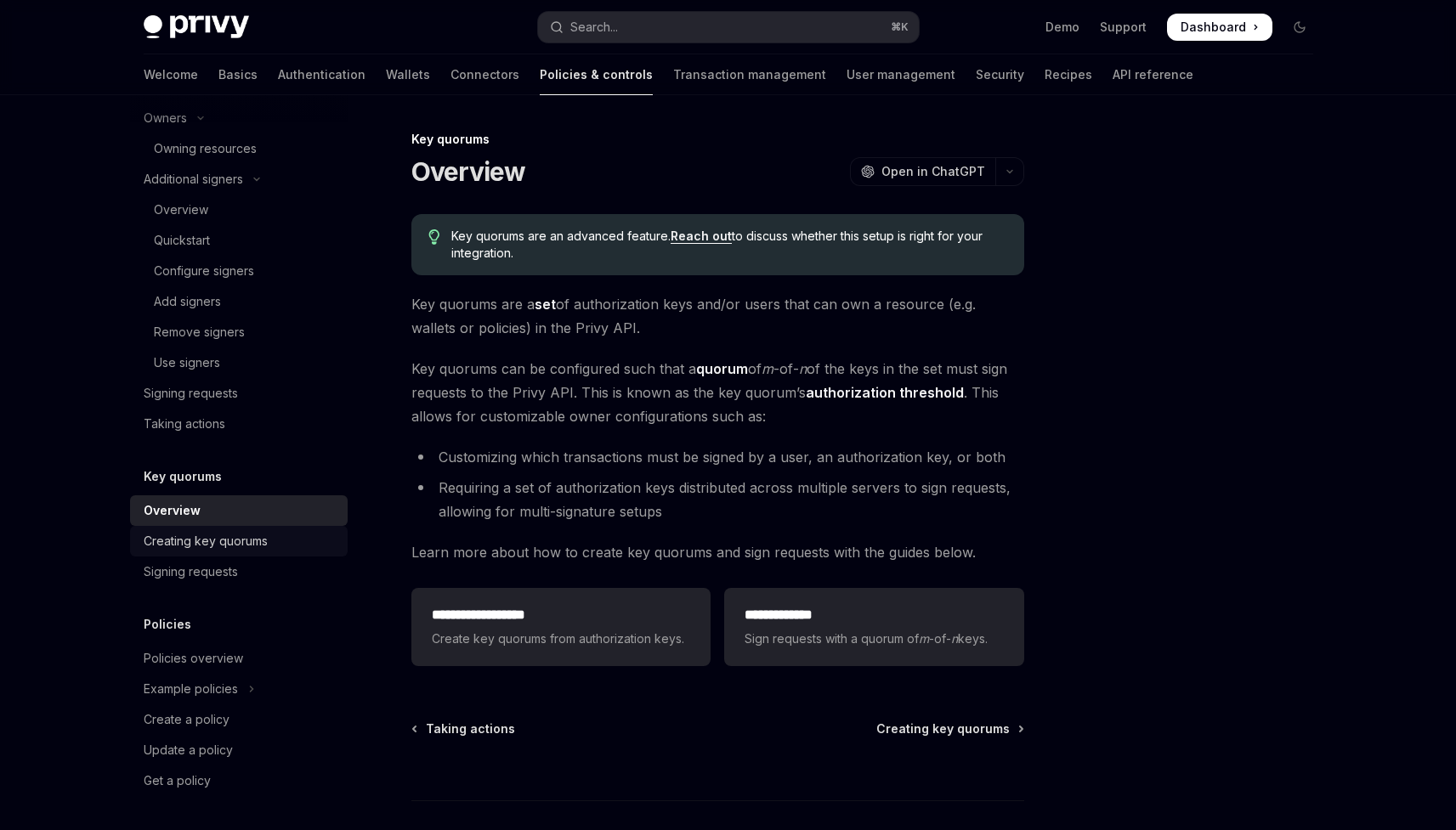
click at [254, 551] on div "Creating key quorums" at bounding box center [205, 540] width 124 height 20
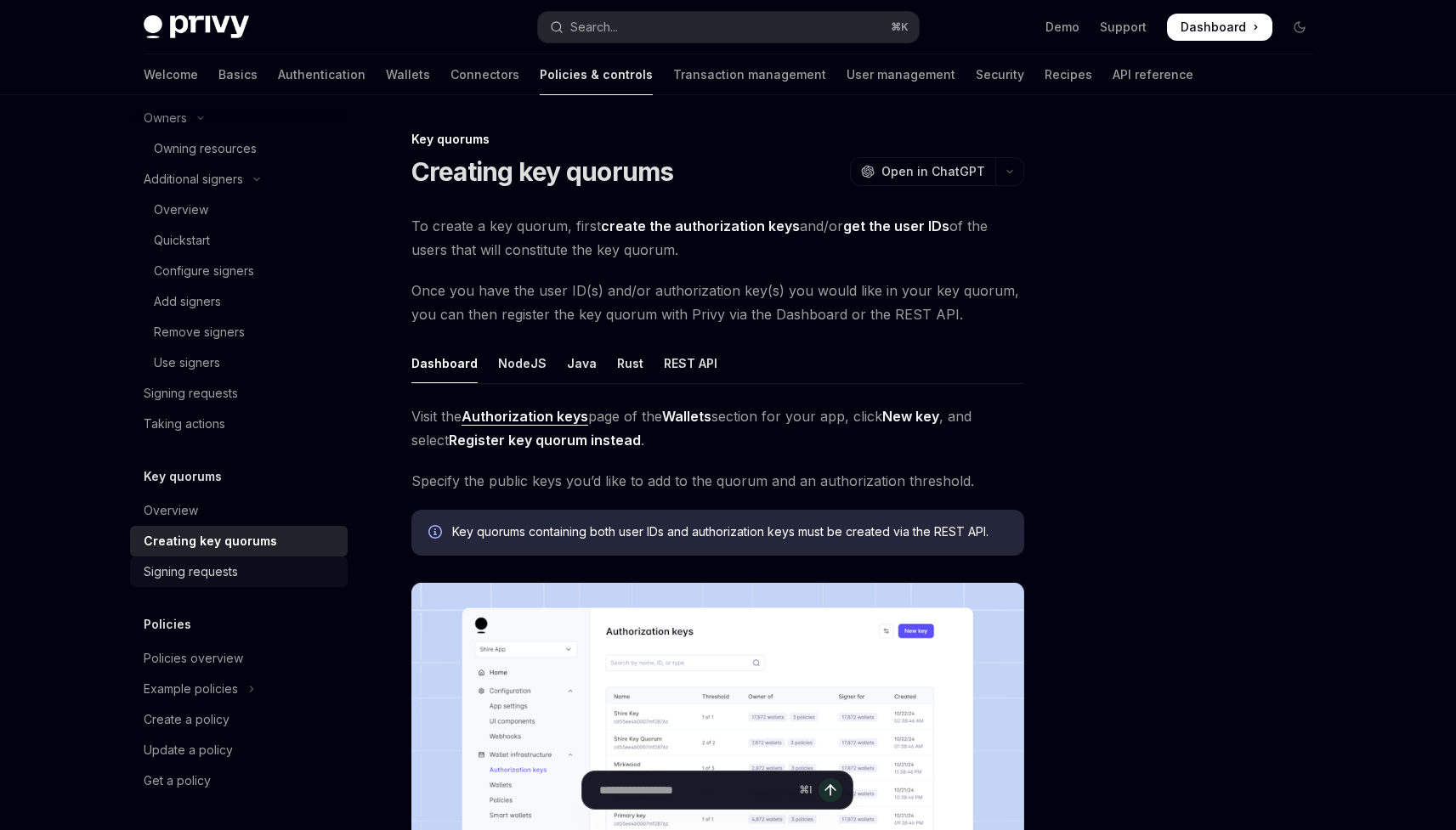
click at [260, 578] on div "Signing requests" at bounding box center [240, 571] width 194 height 20
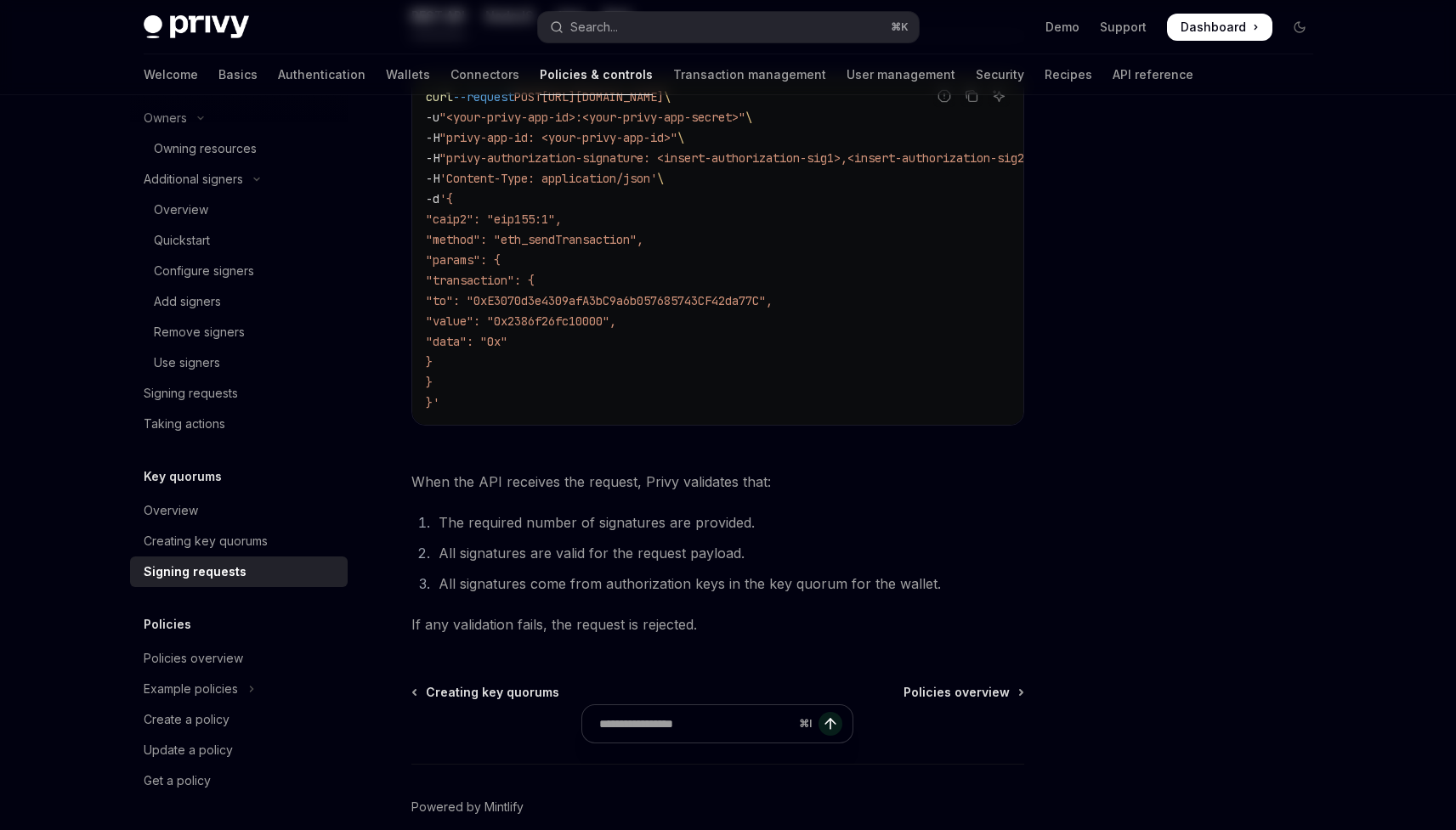
scroll to position [585, 0]
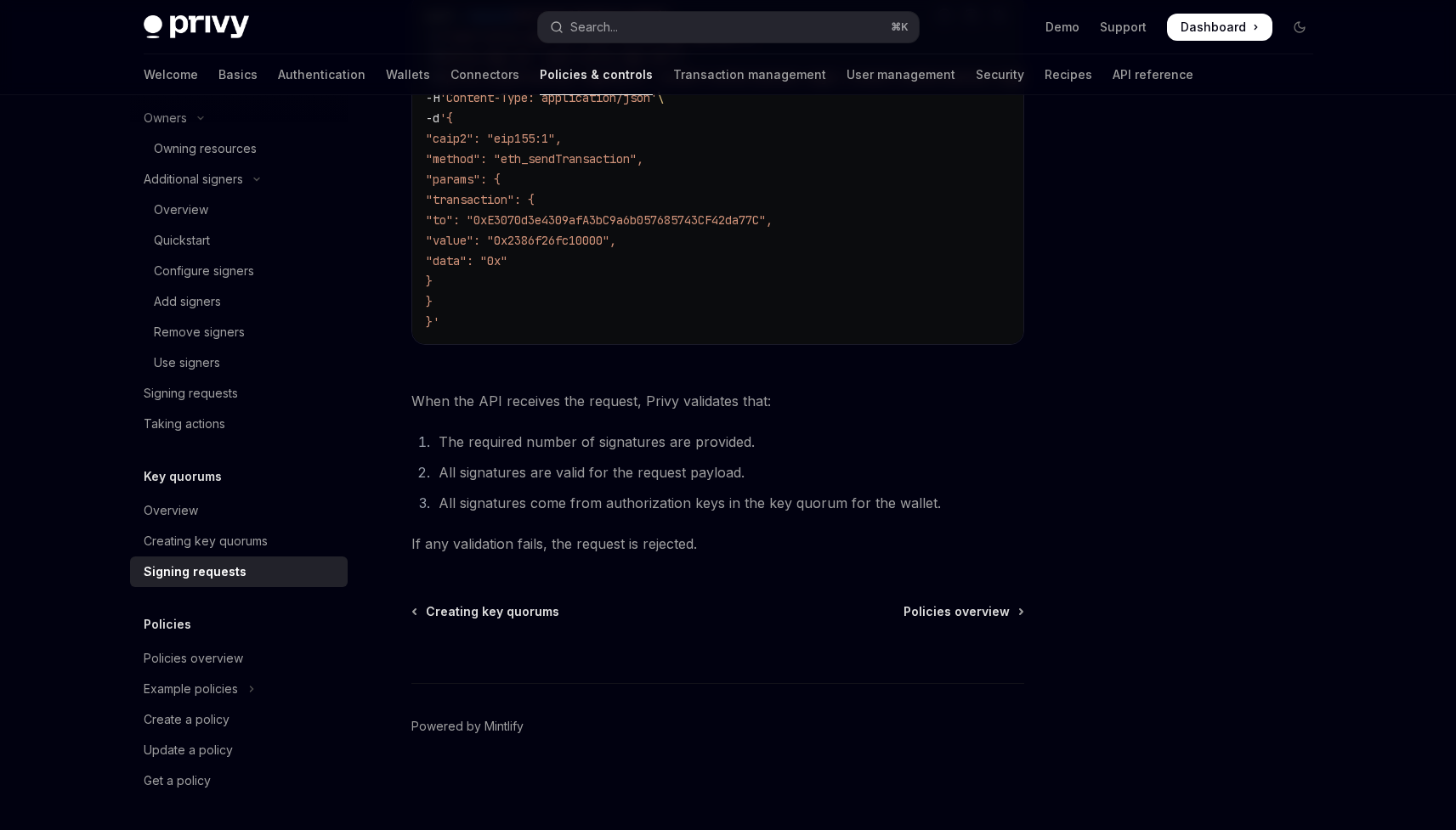
click at [239, 636] on div "Policies Policies overview Example policies Create a policy Update a policy Get…" at bounding box center [238, 705] width 218 height 182
click at [239, 653] on div "Policies overview" at bounding box center [193, 658] width 100 height 20
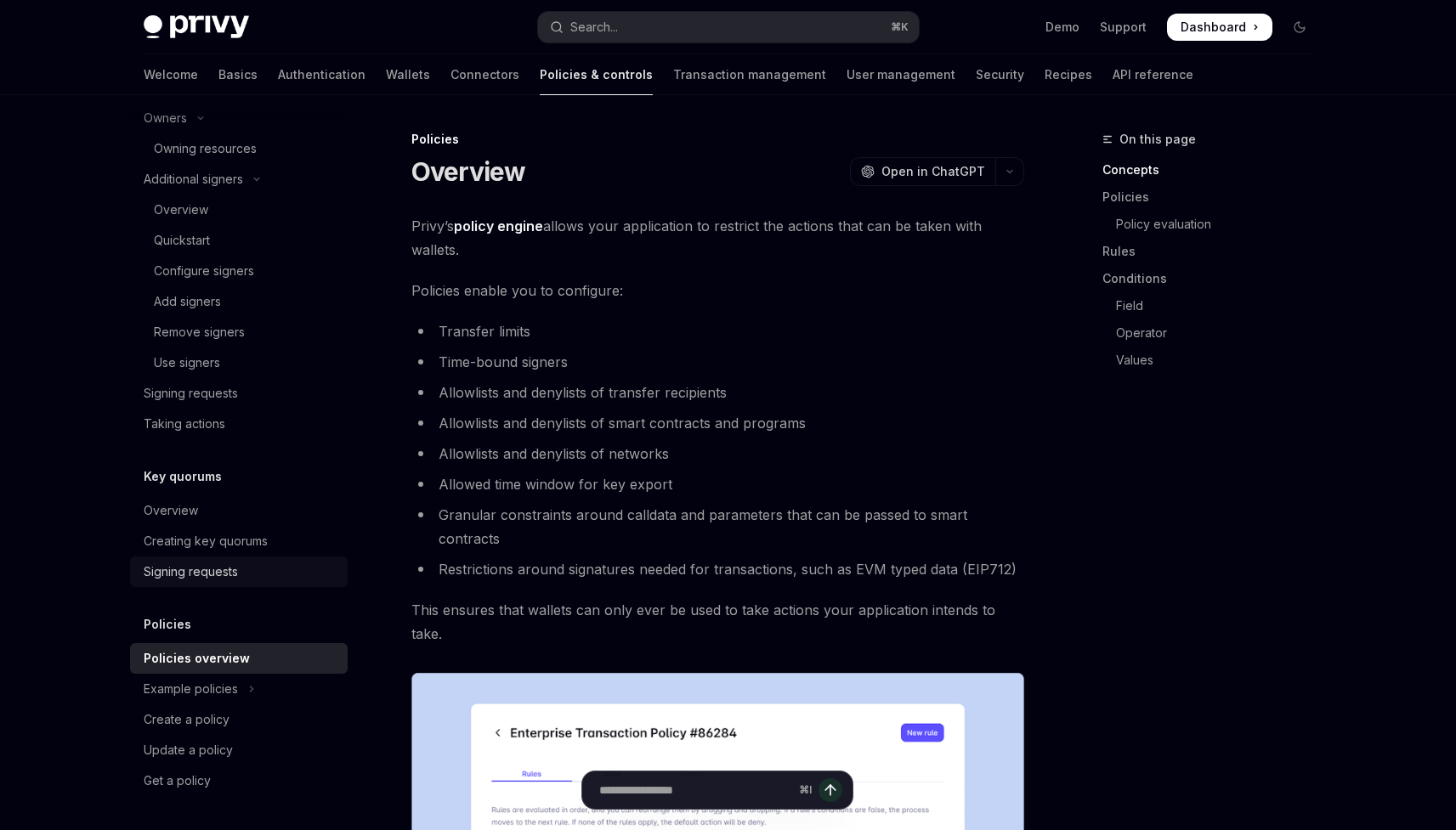
click at [231, 557] on link "Signing requests" at bounding box center [238, 572] width 218 height 31
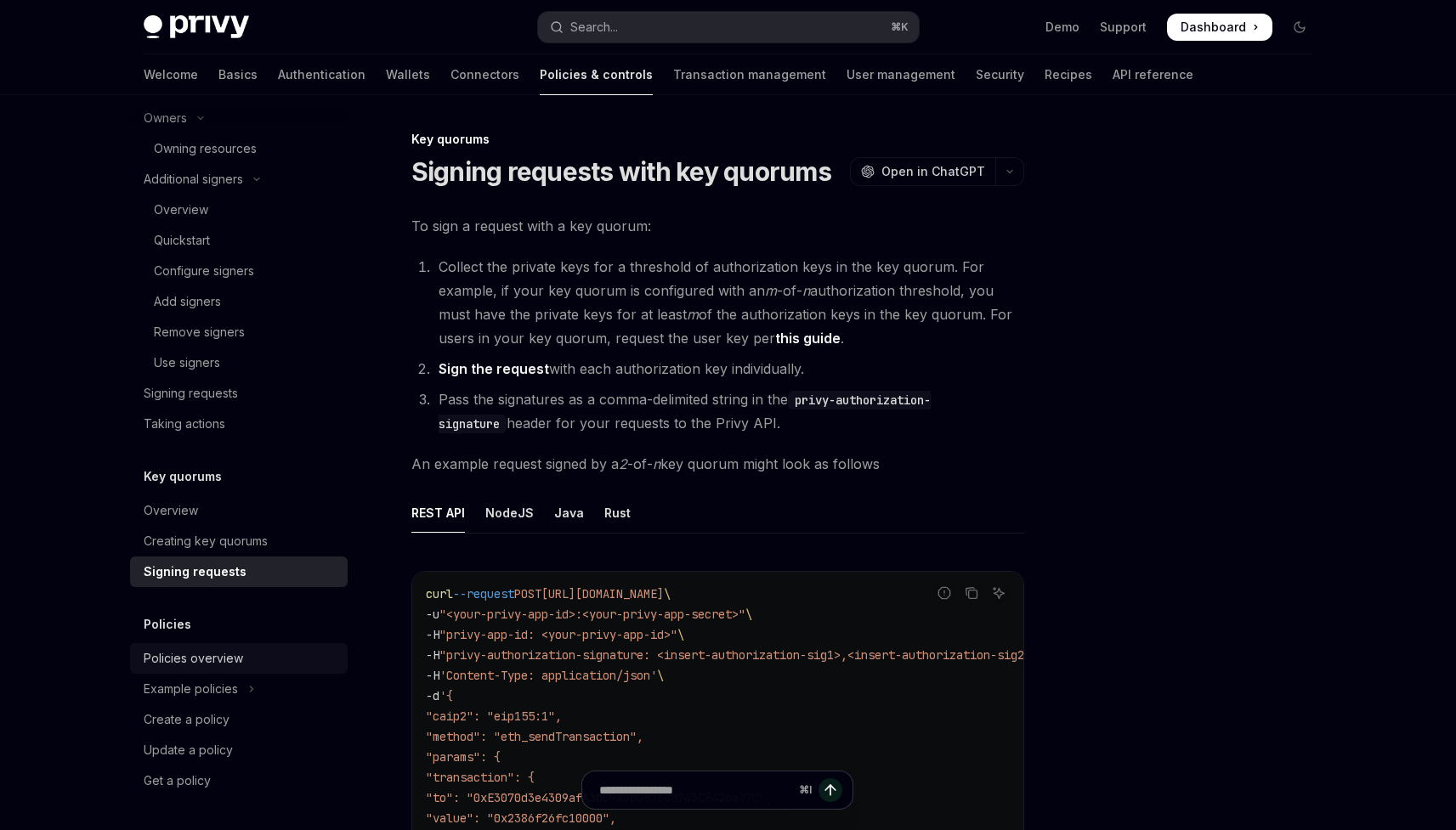
click at [244, 647] on link "Policies overview" at bounding box center [238, 659] width 218 height 31
type textarea "*"
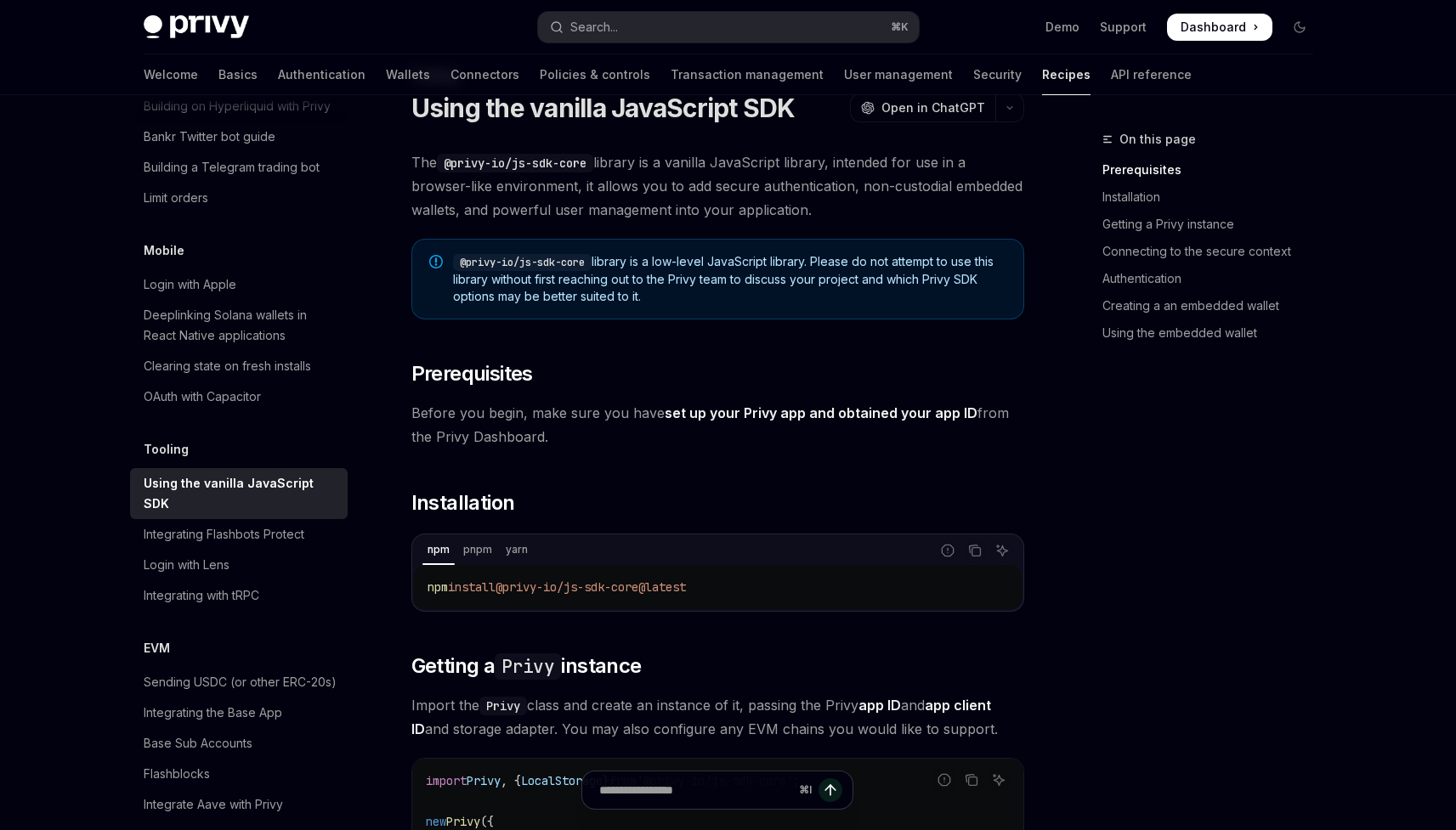
click at [709, 266] on span "@privy-io/js-sdk-core library is a low-level JavaScript library. Please do not …" at bounding box center [729, 279] width 553 height 52
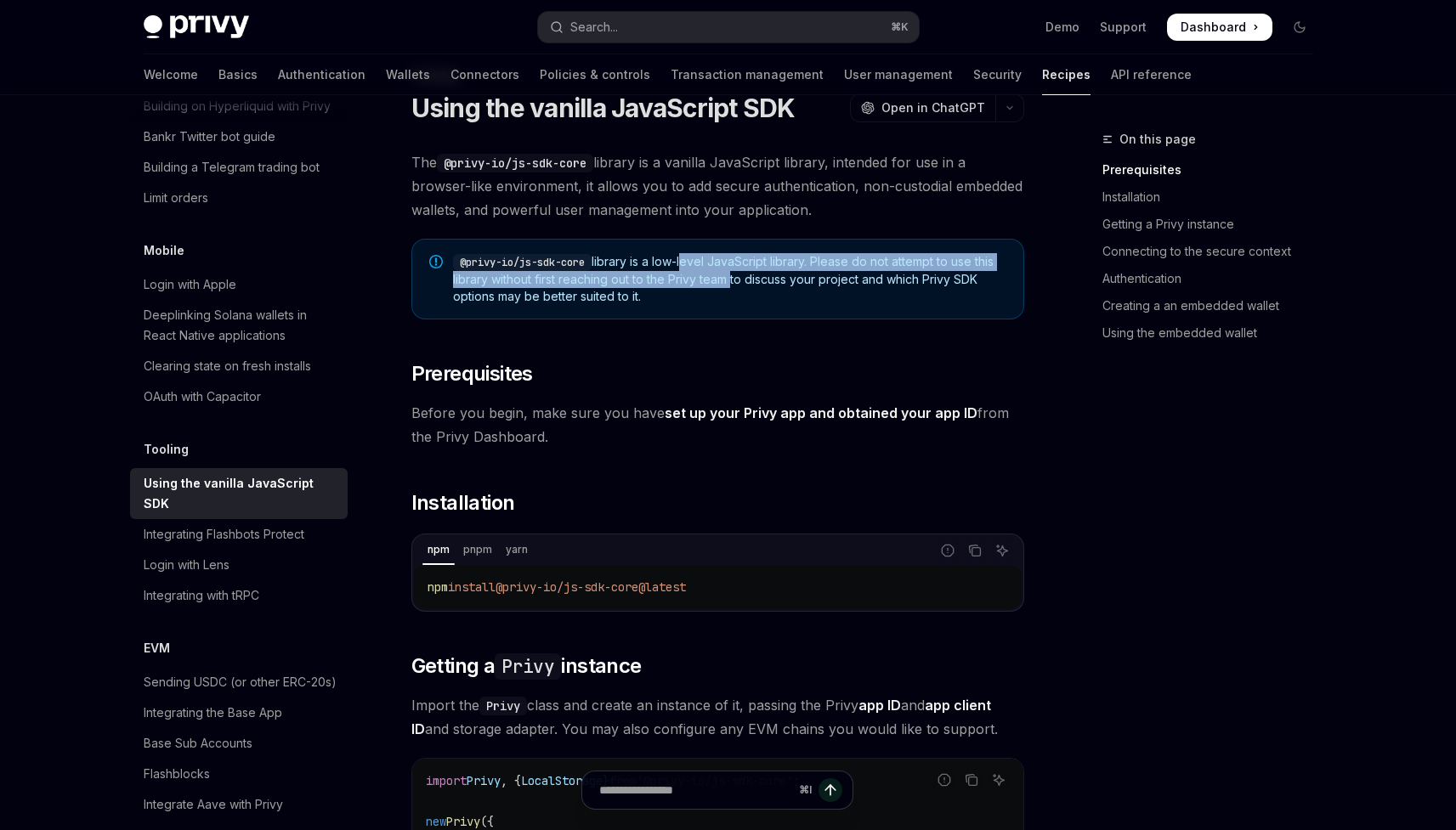
drag, startPoint x: 709, startPoint y: 266, endPoint x: 721, endPoint y: 287, distance: 24.2
click at [721, 287] on span "@privy-io/js-sdk-core library is a low-level JavaScript library. Please do not …" at bounding box center [729, 279] width 553 height 52
click at [720, 287] on span "@privy-io/js-sdk-core library is a low-level JavaScript library. Please do not …" at bounding box center [729, 279] width 553 height 52
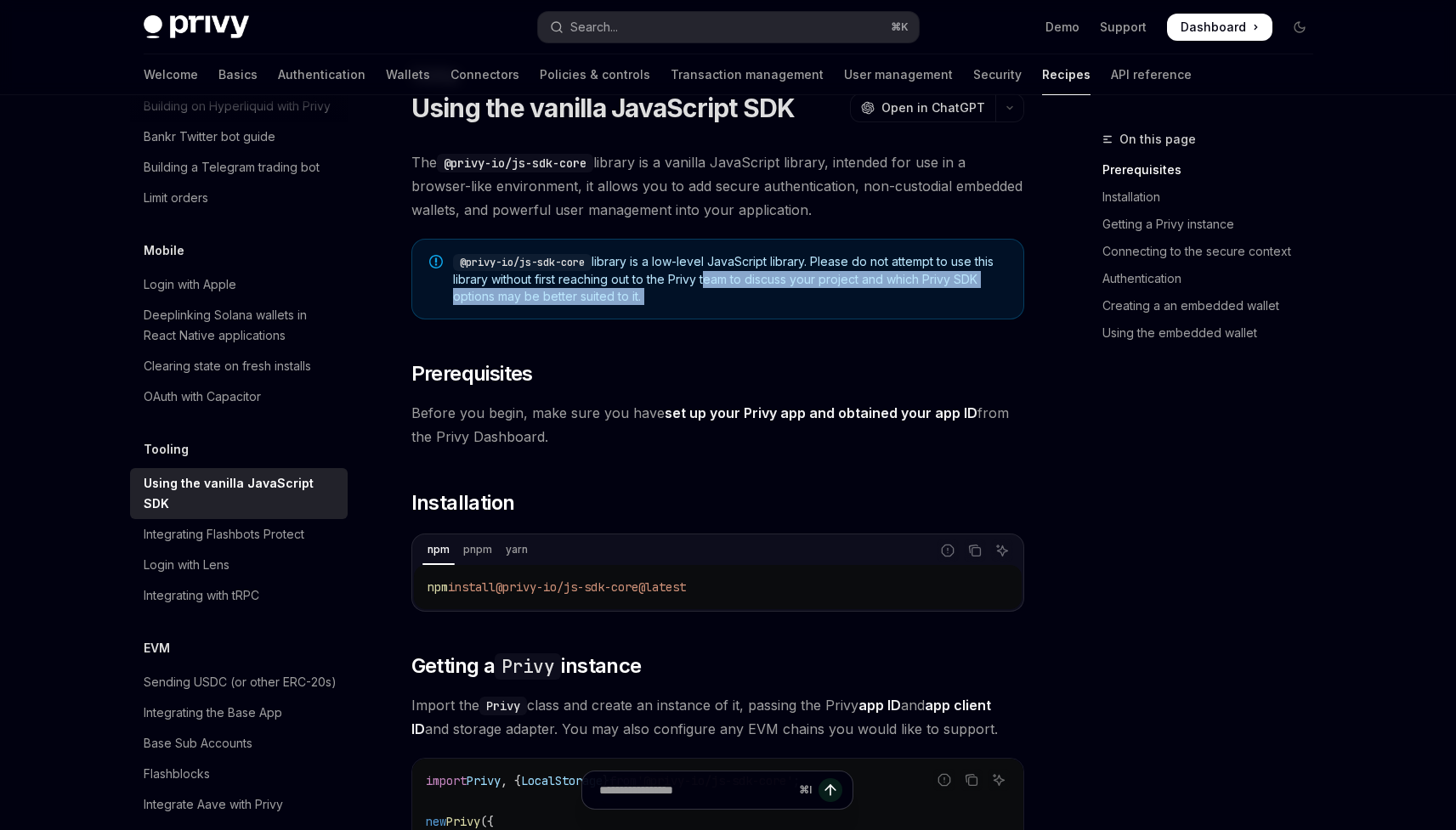
drag, startPoint x: 720, startPoint y: 287, endPoint x: 722, endPoint y: 297, distance: 10.2
click at [722, 297] on span "@privy-io/js-sdk-core library is a low-level JavaScript library. Please do not …" at bounding box center [729, 279] width 553 height 52
click at [722, 296] on span "@privy-io/js-sdk-core library is a low-level JavaScript library. Please do not …" at bounding box center [729, 279] width 553 height 52
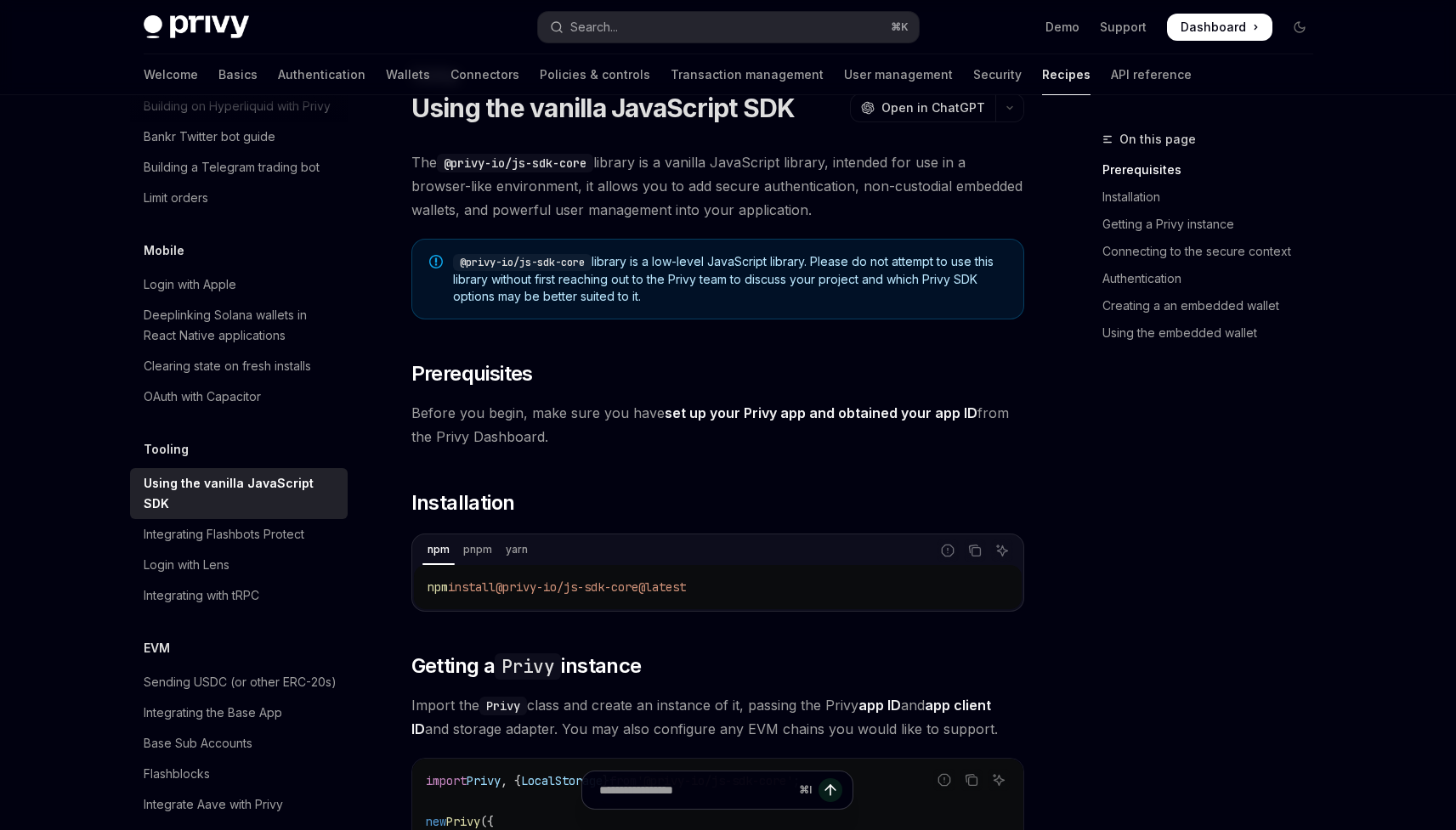
click at [738, 273] on span "@privy-io/js-sdk-core library is a low-level JavaScript library. Please do not …" at bounding box center [729, 279] width 553 height 52
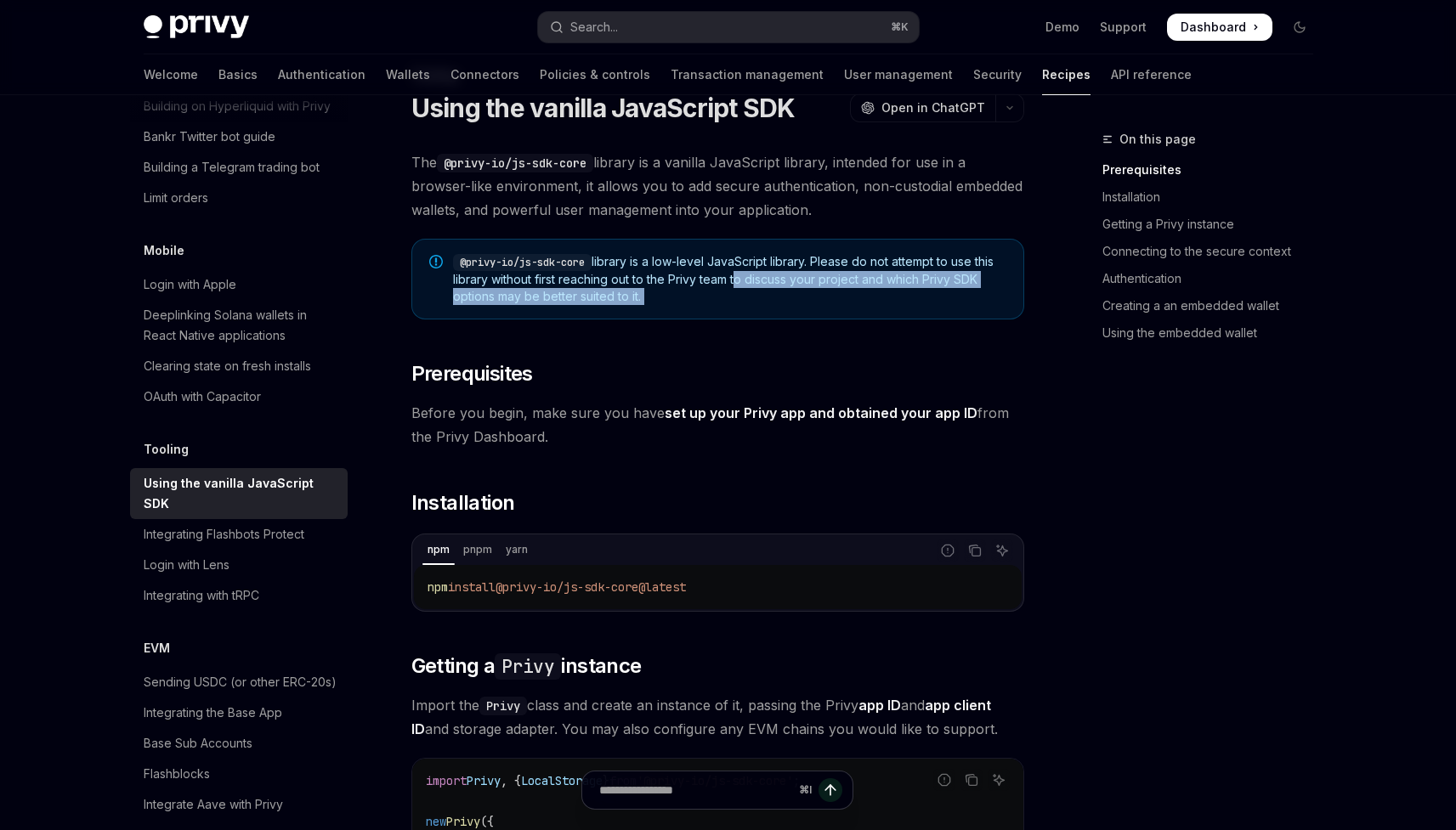
drag, startPoint x: 738, startPoint y: 273, endPoint x: 774, endPoint y: 297, distance: 43.3
click at [774, 298] on span "@privy-io/js-sdk-core library is a low-level JavaScript library. Please do not …" at bounding box center [729, 279] width 553 height 52
click at [774, 297] on span "@privy-io/js-sdk-core library is a low-level JavaScript library. Please do not …" at bounding box center [729, 279] width 553 height 52
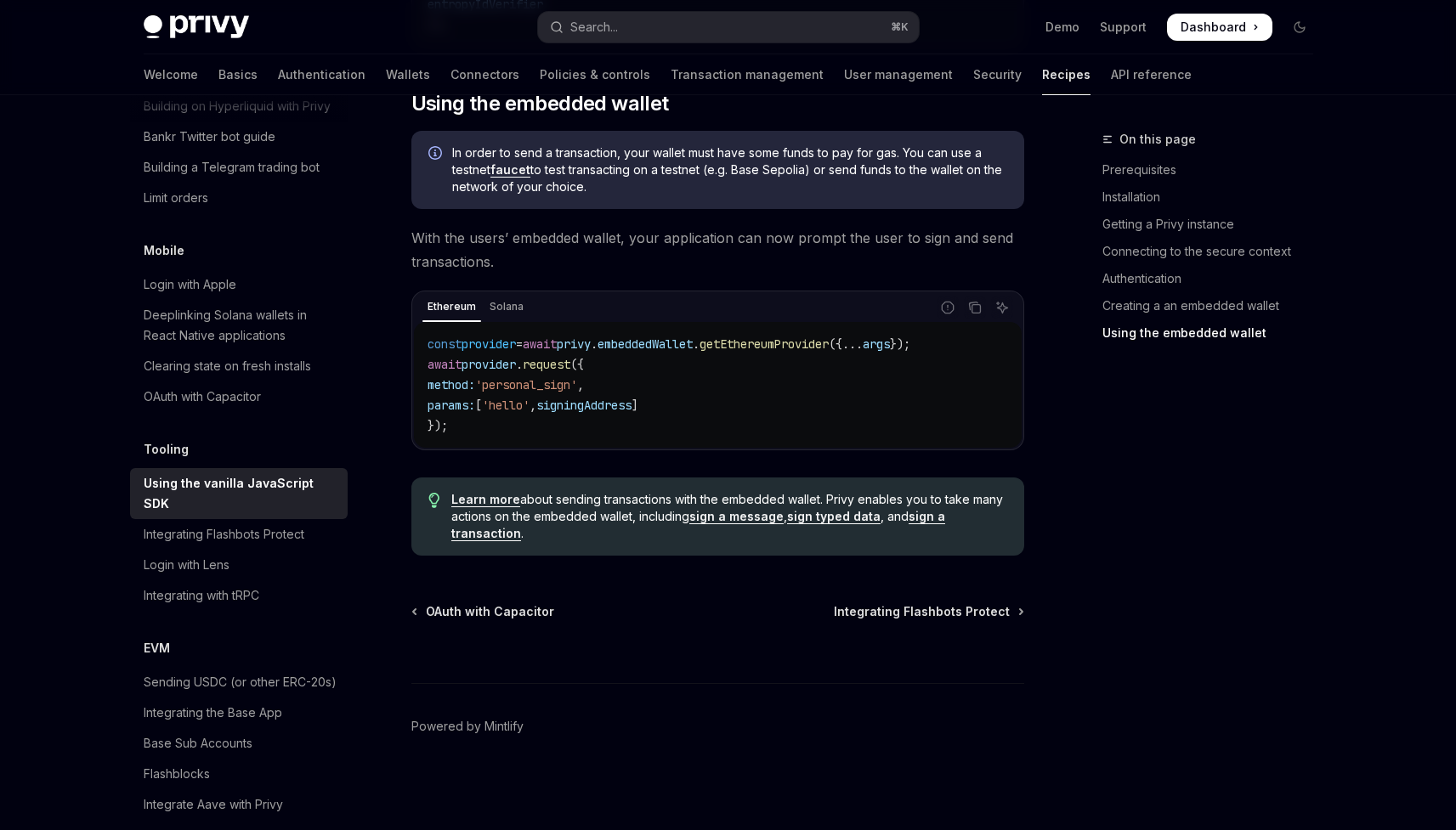
scroll to position [2273, 0]
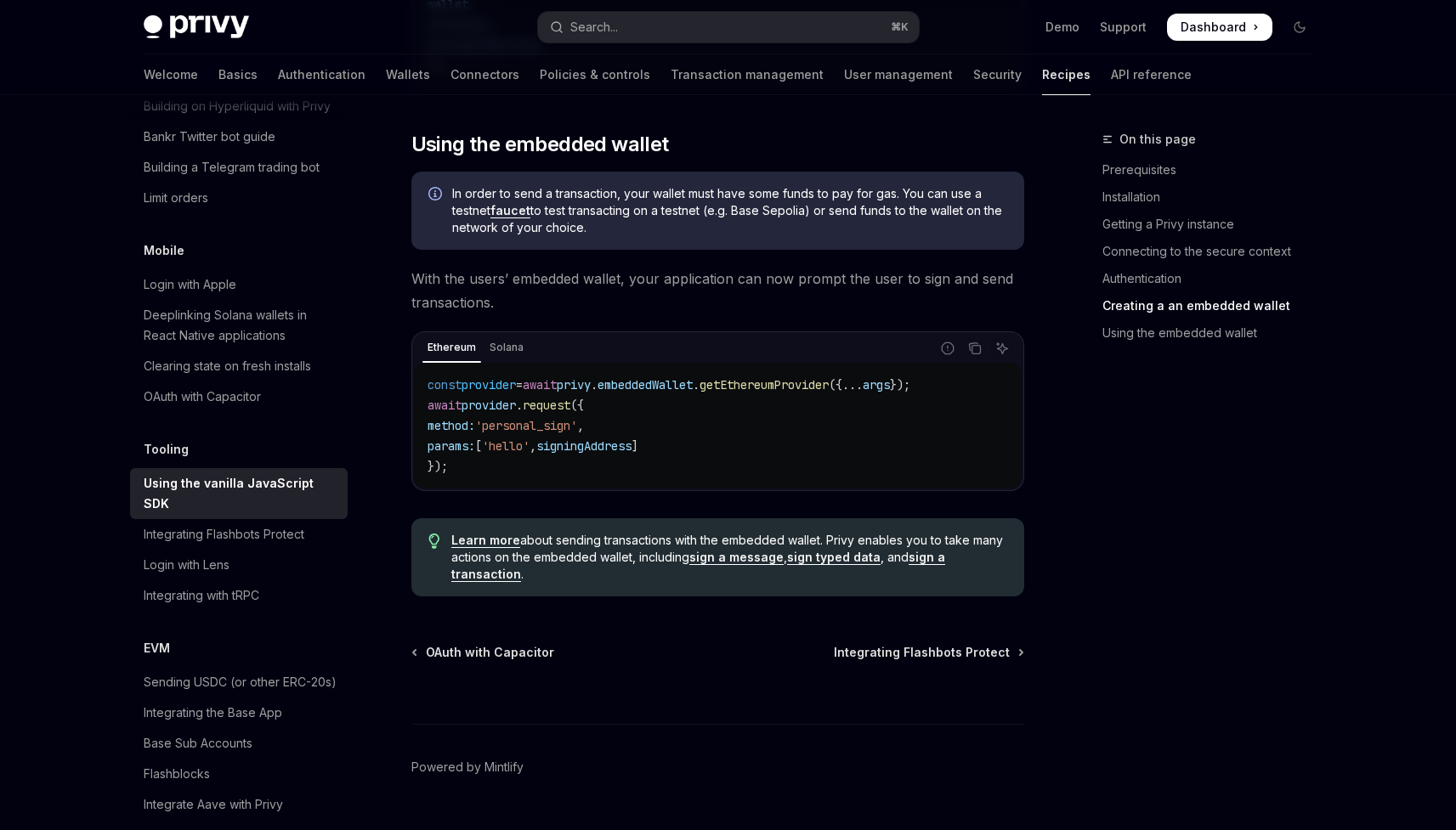
click at [667, 363] on div "Ethereum Solana" at bounding box center [671, 349] width 516 height 29
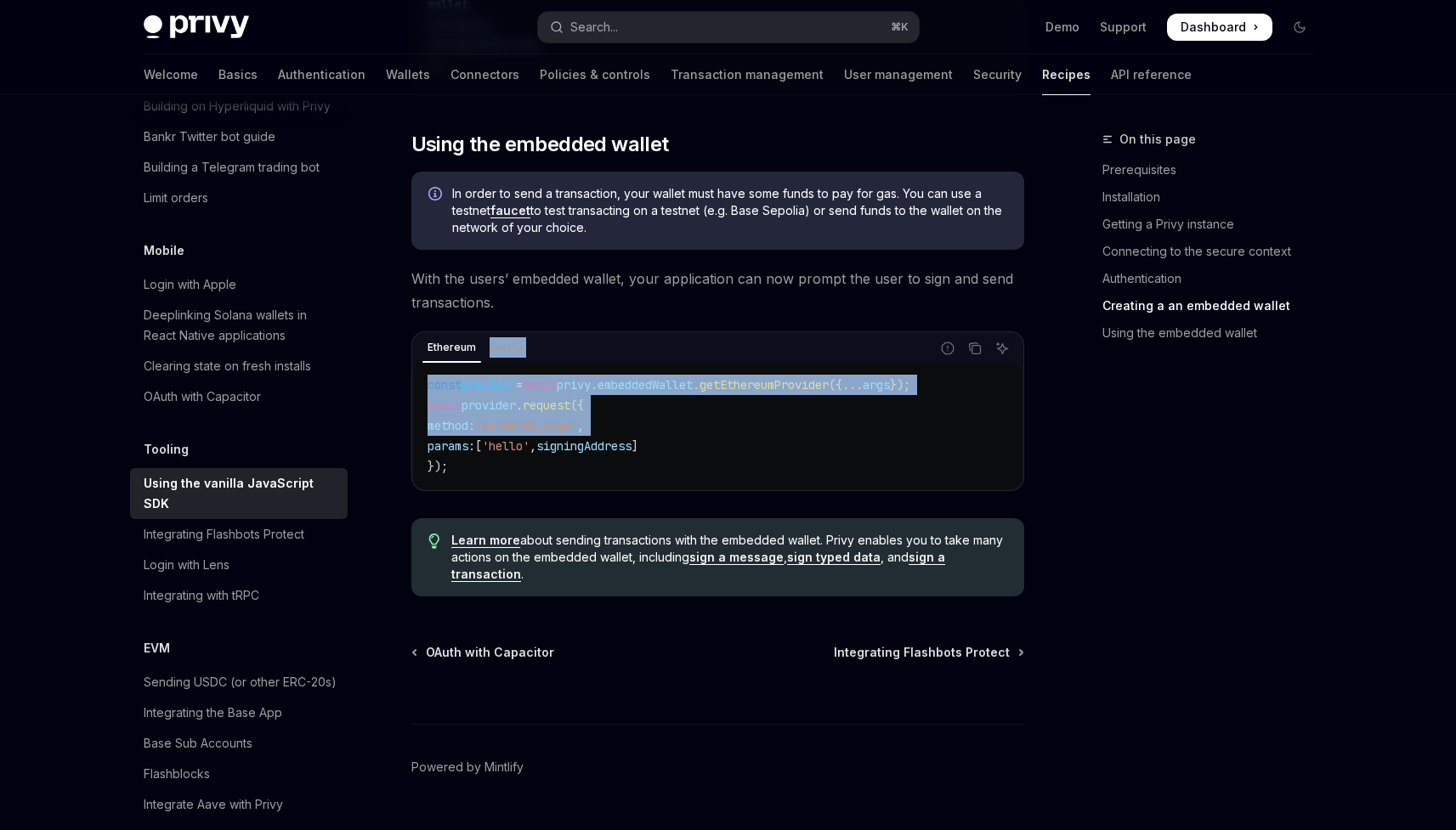
drag, startPoint x: 667, startPoint y: 365, endPoint x: 687, endPoint y: 422, distance: 60.4
click at [688, 425] on div "Ethereum Solana Report incorrect code Copy Ask AI const provider = await privy …" at bounding box center [718, 411] width 613 height 160
click at [687, 422] on code "const provider = await privy . embeddedWallet . getEthereumProvider ({ ... args…" at bounding box center [717, 425] width 580 height 102
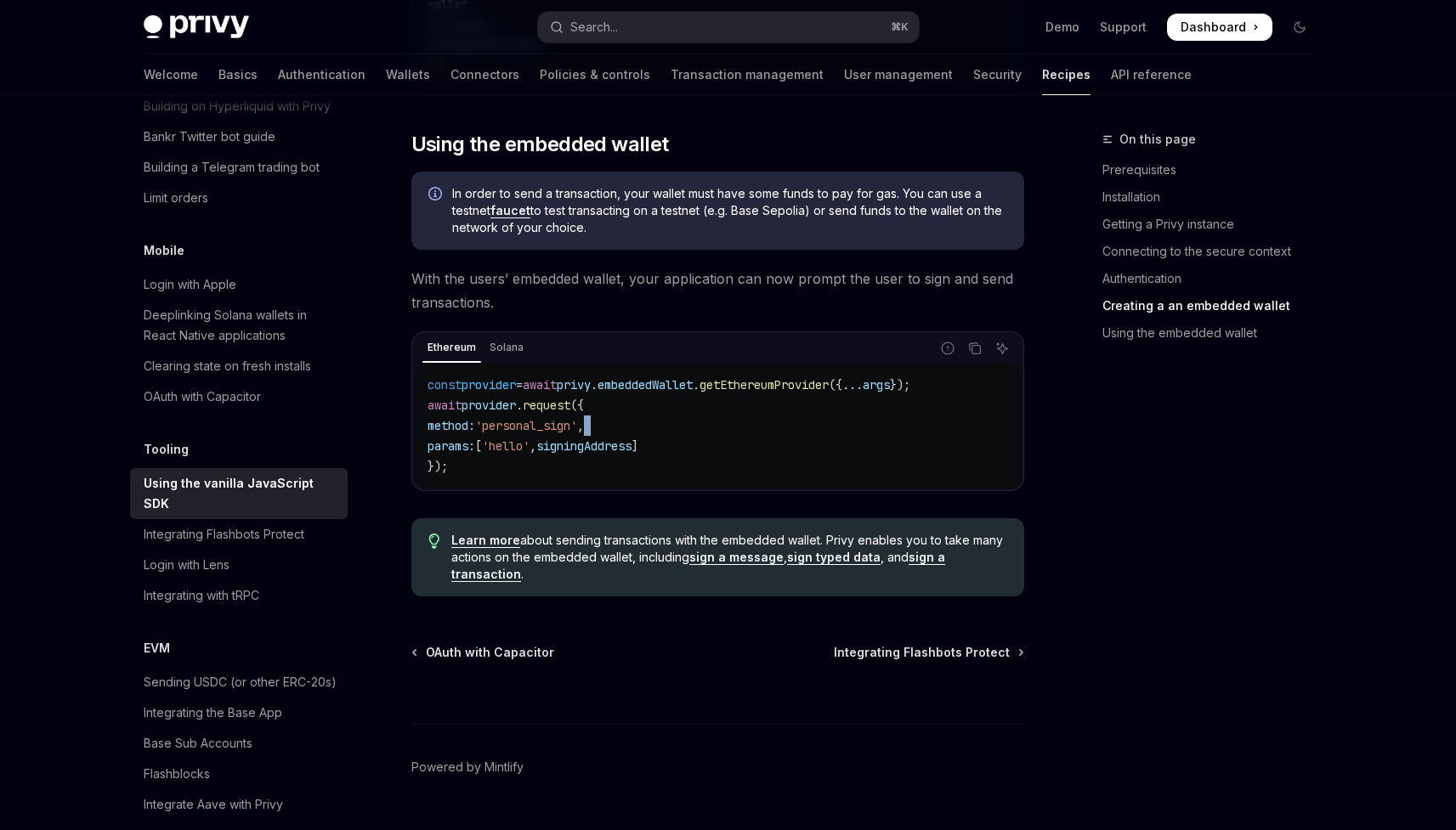
click at [687, 422] on code "const provider = await privy . embeddedWallet . getEthereumProvider ({ ... args…" at bounding box center [717, 425] width 580 height 102
drag, startPoint x: 687, startPoint y: 422, endPoint x: 681, endPoint y: 409, distance: 14.3
click at [681, 409] on code "const provider = await privy . embeddedWallet . getEthereumProvider ({ ... args…" at bounding box center [717, 425] width 580 height 102
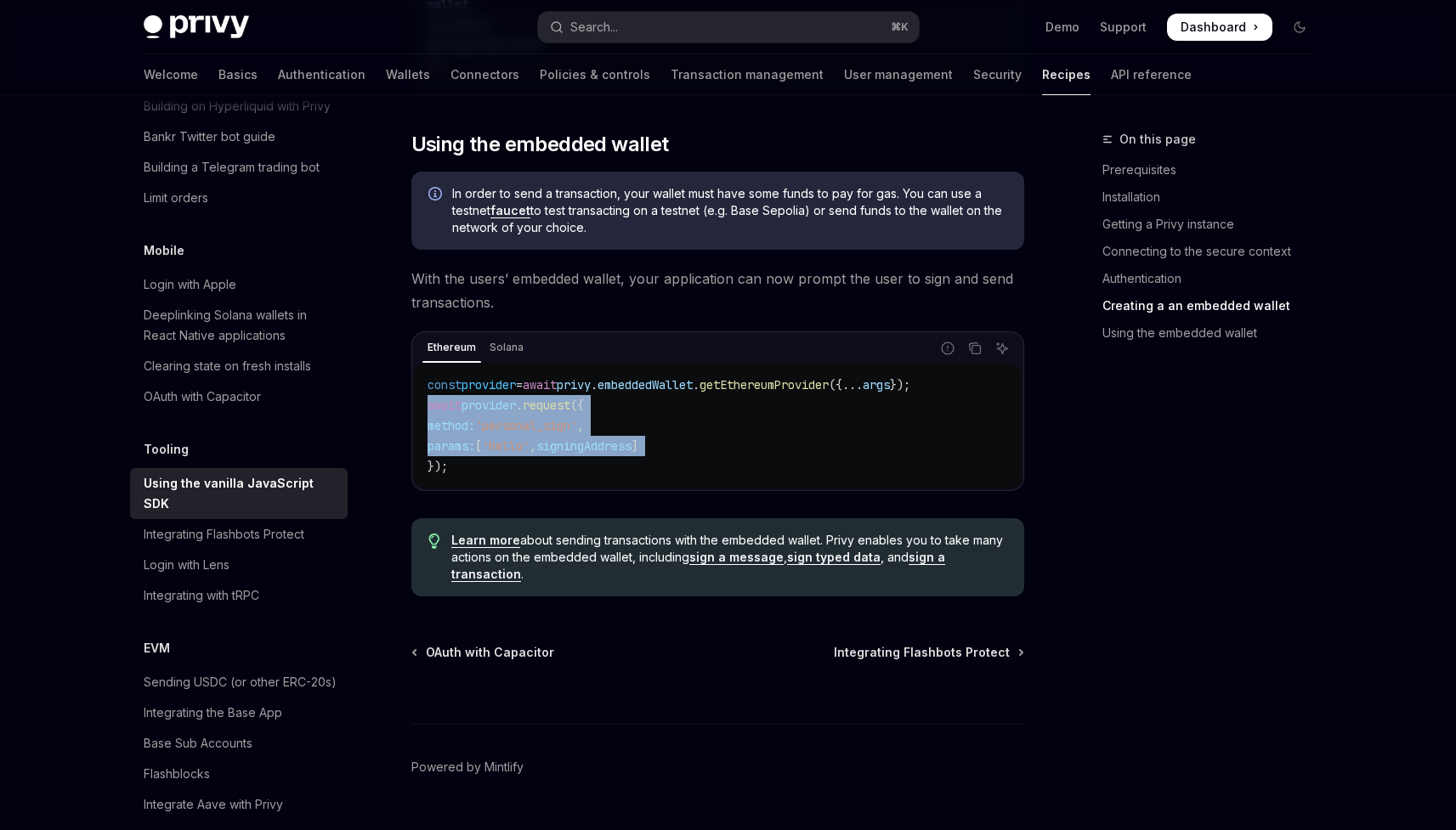
drag, startPoint x: 681, startPoint y: 409, endPoint x: 692, endPoint y: 455, distance: 47.3
click at [692, 454] on code "const provider = await privy . embeddedWallet . getEthereumProvider ({ ... args…" at bounding box center [717, 425] width 580 height 102
click at [692, 455] on code "const provider = await privy . embeddedWallet . getEthereumProvider ({ ... args…" at bounding box center [717, 425] width 580 height 102
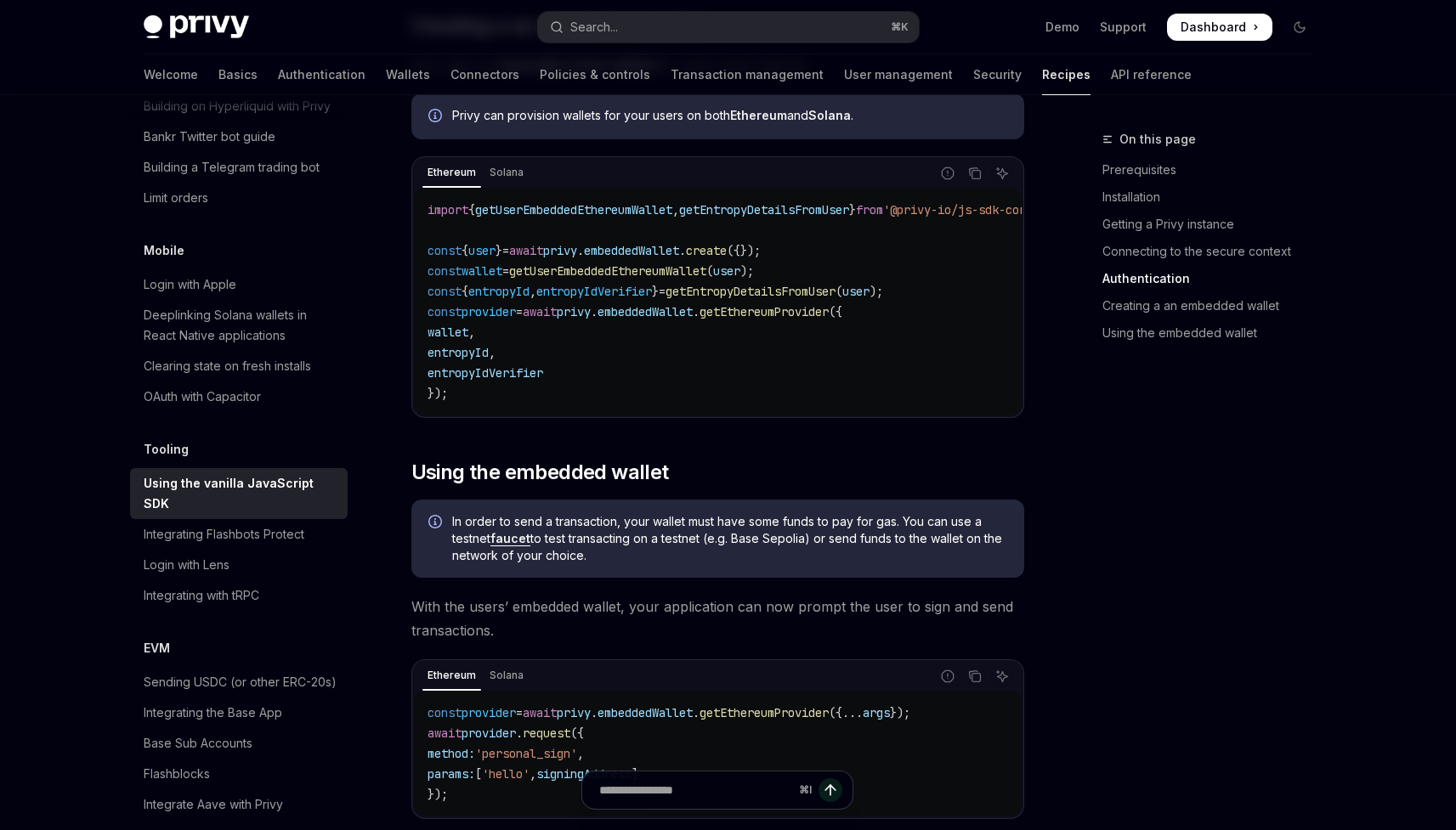
scroll to position [1983, 0]
